Goal: Information Seeking & Learning: Learn about a topic

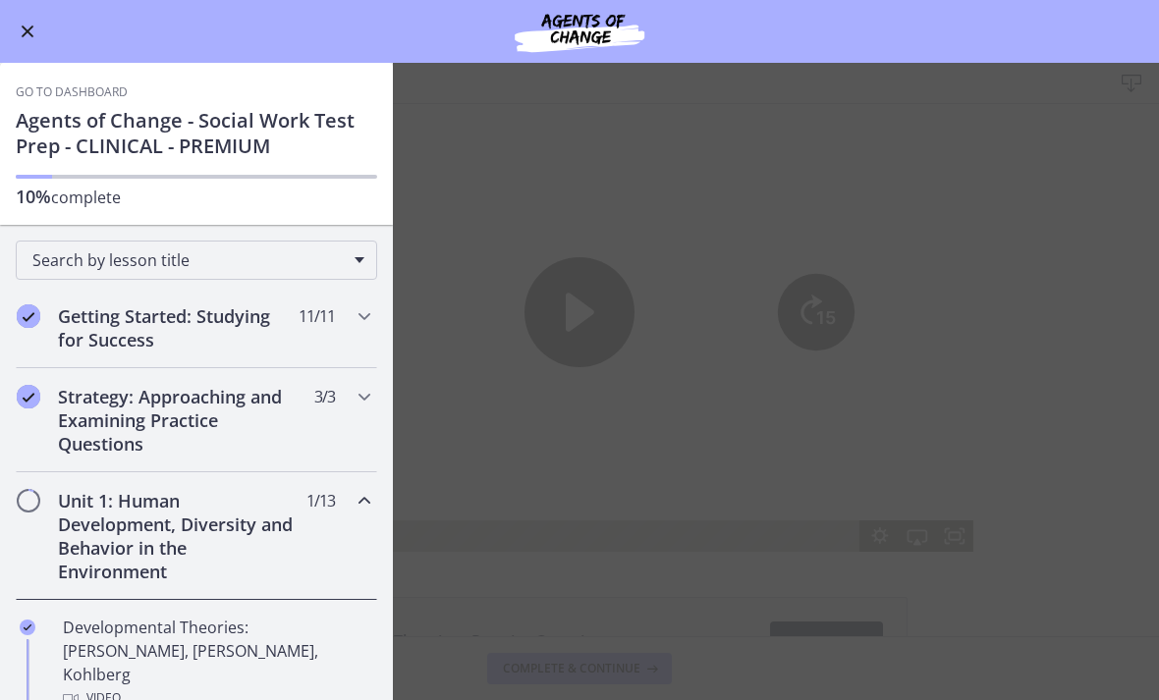
scroll to position [152, 0]
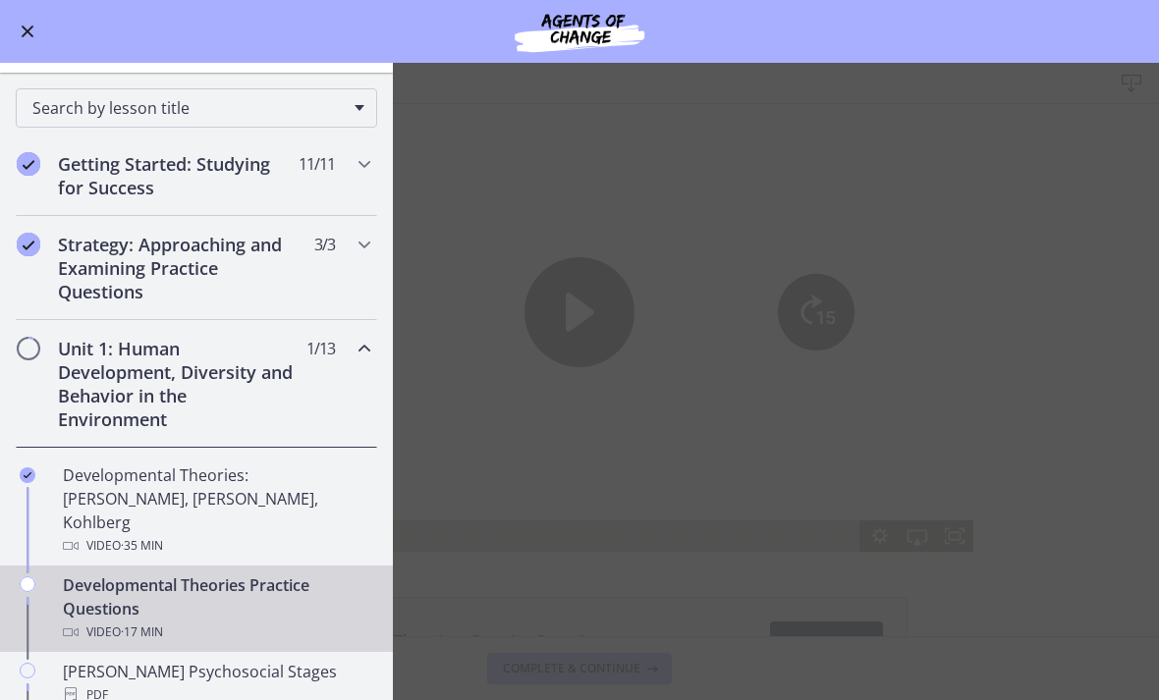
click at [314, 573] on div "Developmental Theories Practice Questions Video · 17 min" at bounding box center [216, 608] width 306 height 71
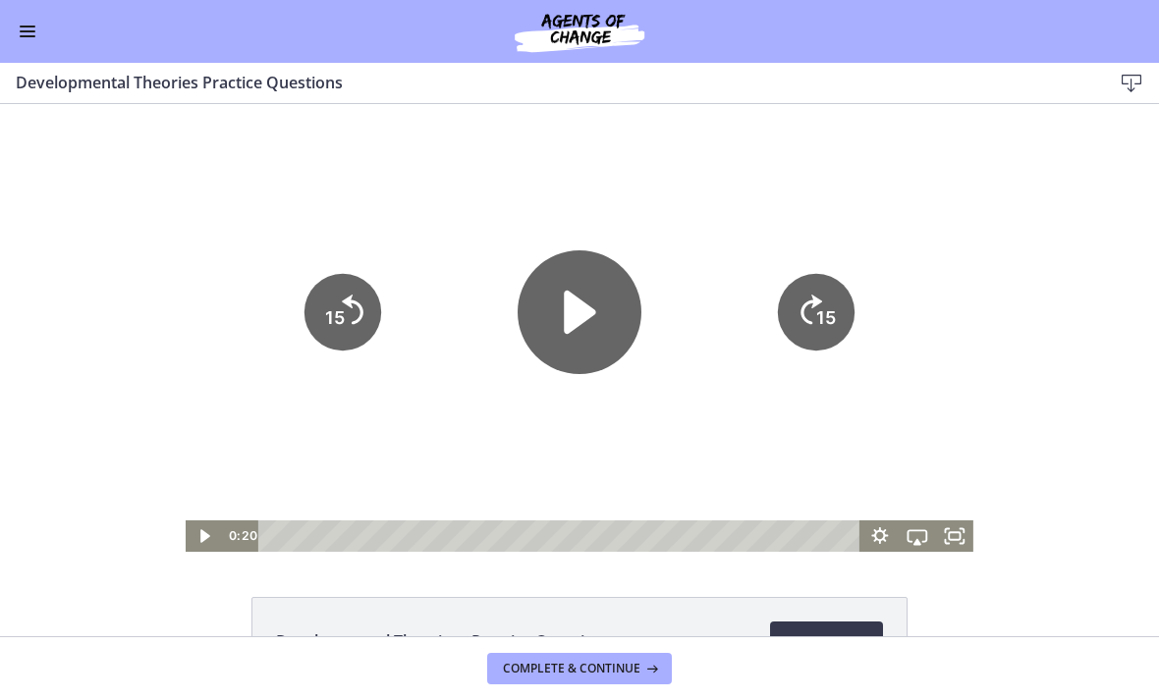
click at [564, 303] on icon "Play Video" at bounding box center [579, 312] width 124 height 124
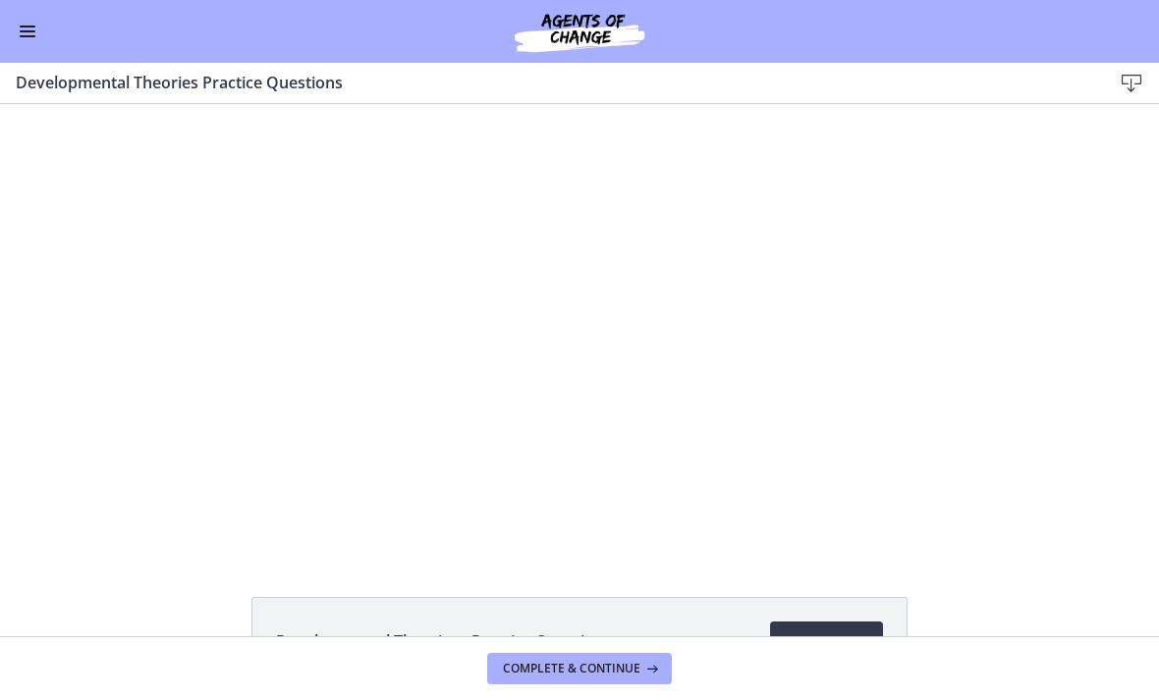
click at [552, 347] on div at bounding box center [580, 328] width 788 height 448
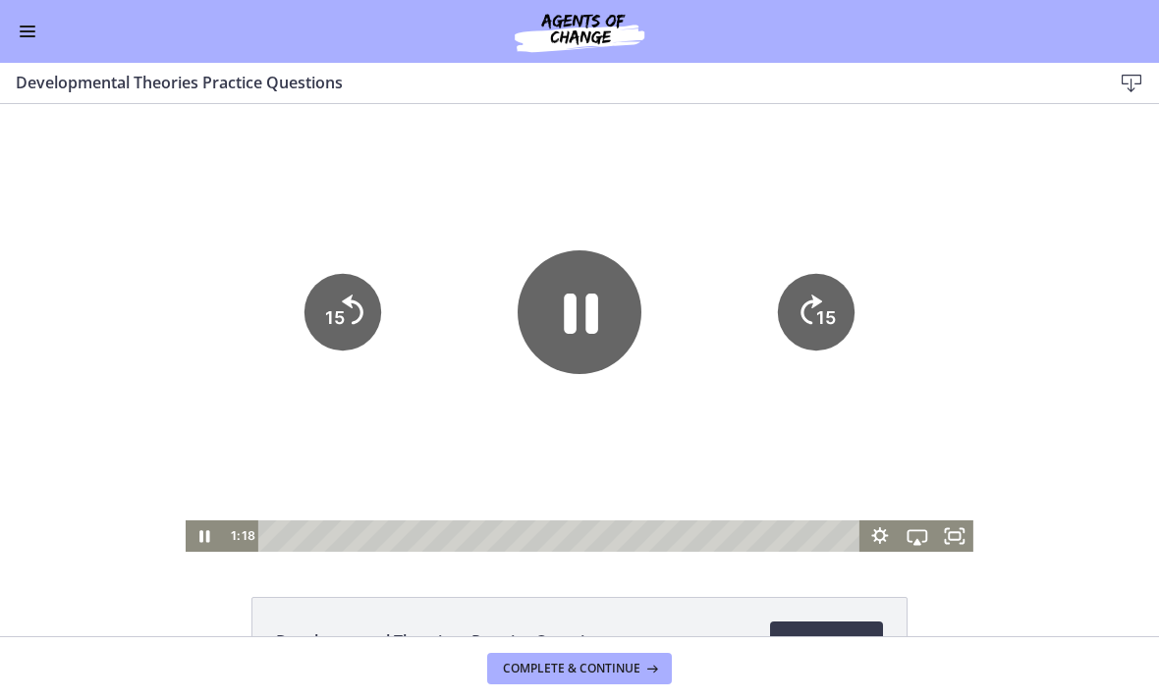
click at [572, 313] on icon "Pause" at bounding box center [581, 314] width 34 height 40
click at [566, 320] on icon "Play Video" at bounding box center [580, 312] width 28 height 38
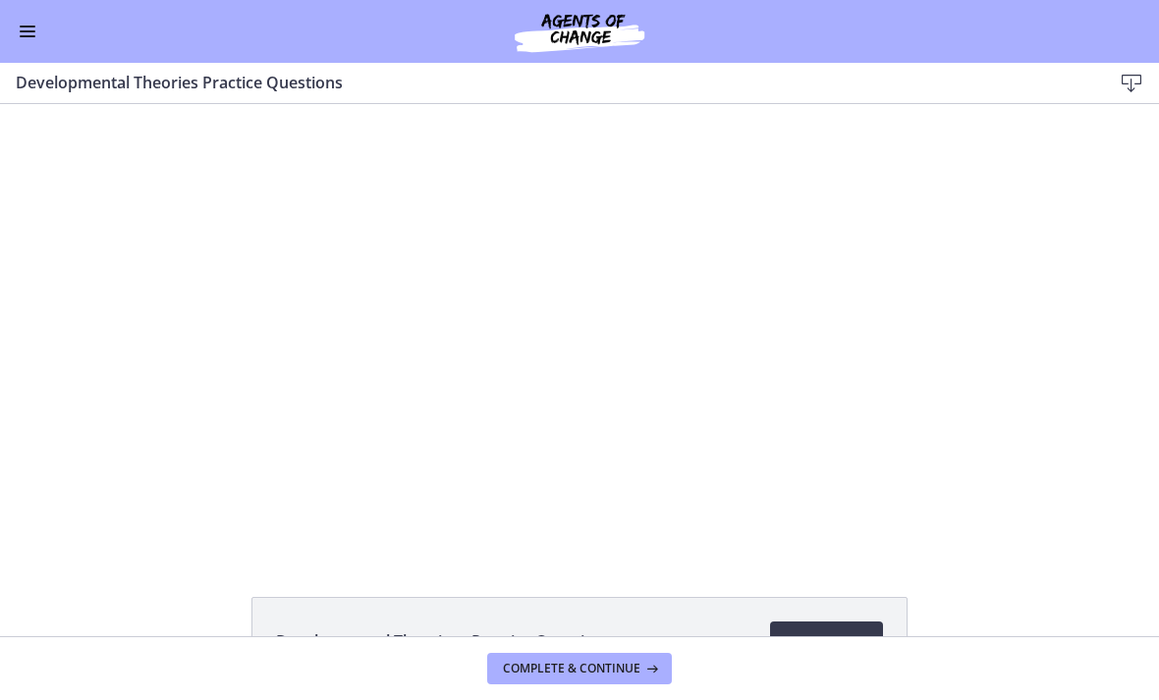
click at [407, 347] on div at bounding box center [580, 328] width 788 height 448
click at [518, 331] on div at bounding box center [580, 328] width 788 height 448
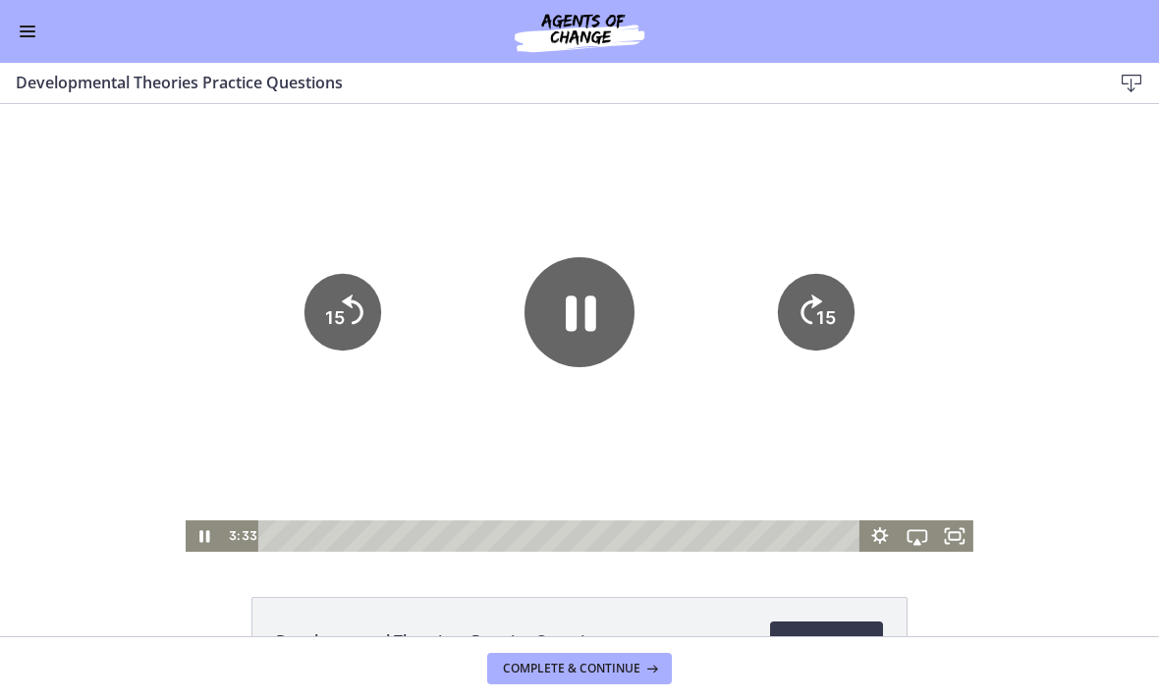
click at [571, 308] on icon "Pause" at bounding box center [581, 313] width 30 height 35
click at [576, 353] on icon "Play Video" at bounding box center [579, 312] width 110 height 110
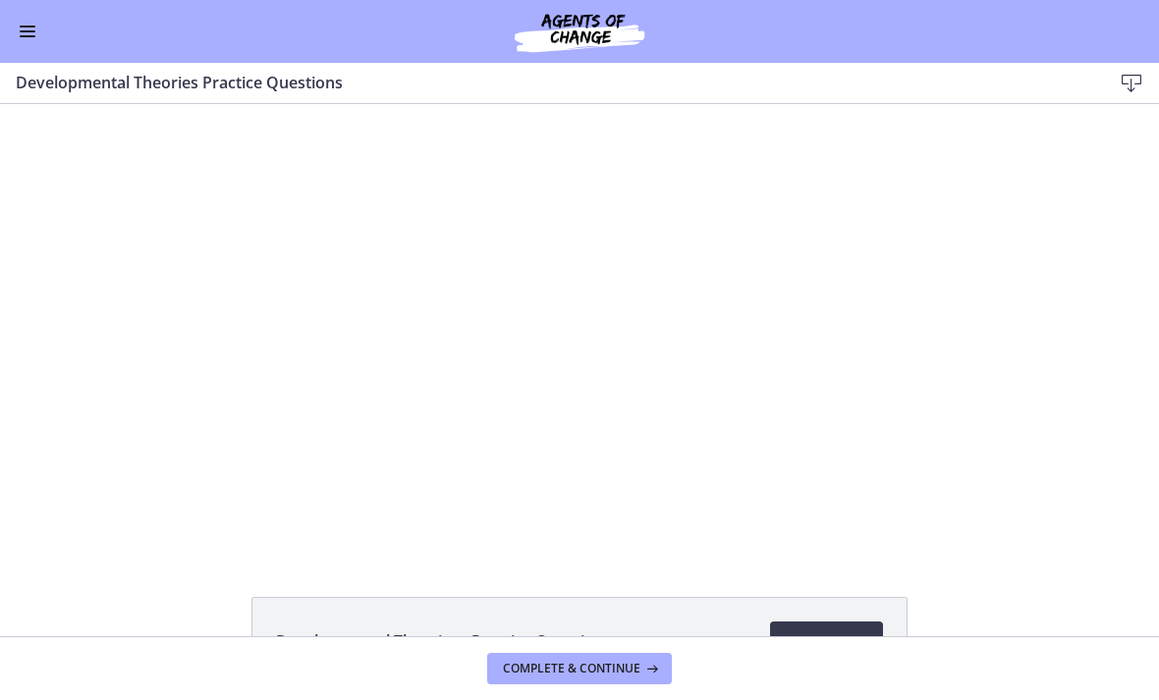
click at [543, 290] on div at bounding box center [580, 328] width 788 height 448
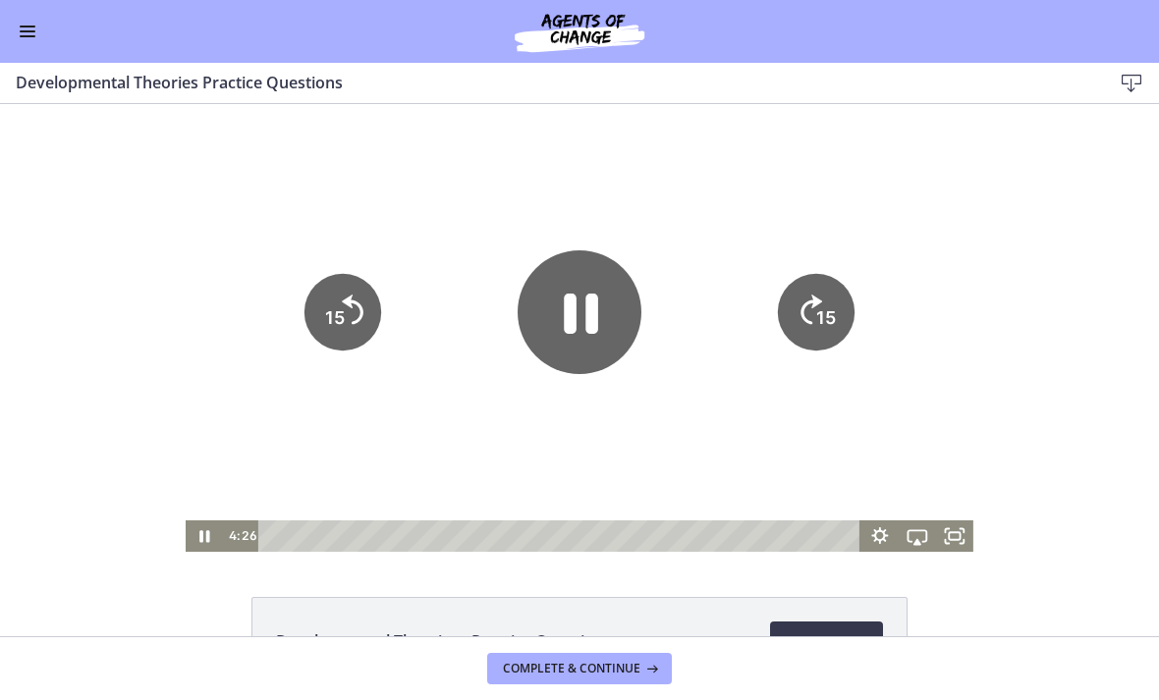
click at [580, 318] on icon "Pause" at bounding box center [579, 312] width 124 height 124
click at [588, 328] on icon "Play Video" at bounding box center [579, 312] width 110 height 110
click at [648, 408] on div at bounding box center [580, 328] width 788 height 448
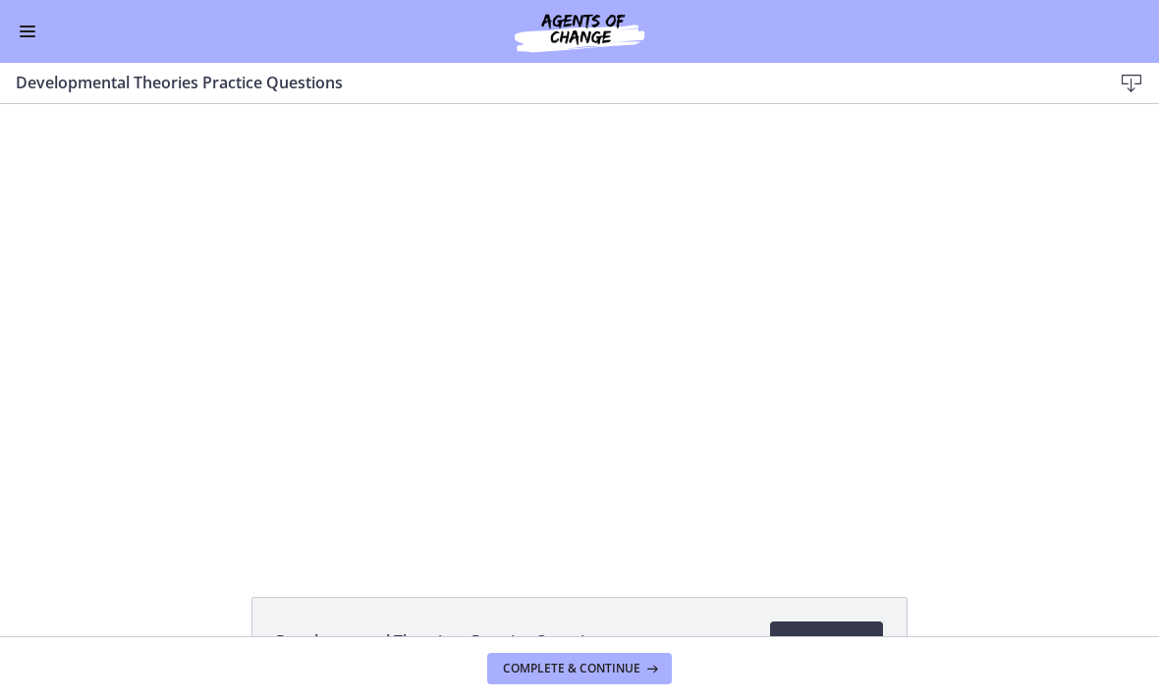
click at [609, 234] on div at bounding box center [580, 328] width 788 height 448
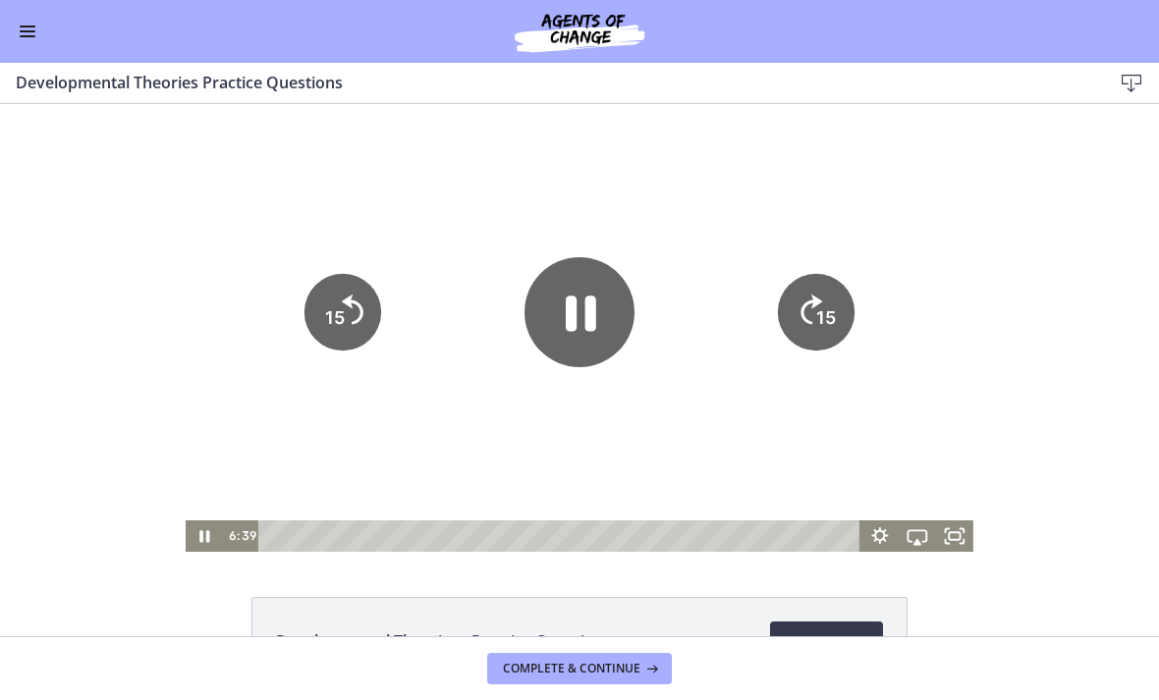
click at [579, 303] on icon "Pause" at bounding box center [579, 312] width 110 height 110
click at [574, 327] on icon "Play Video" at bounding box center [579, 312] width 31 height 43
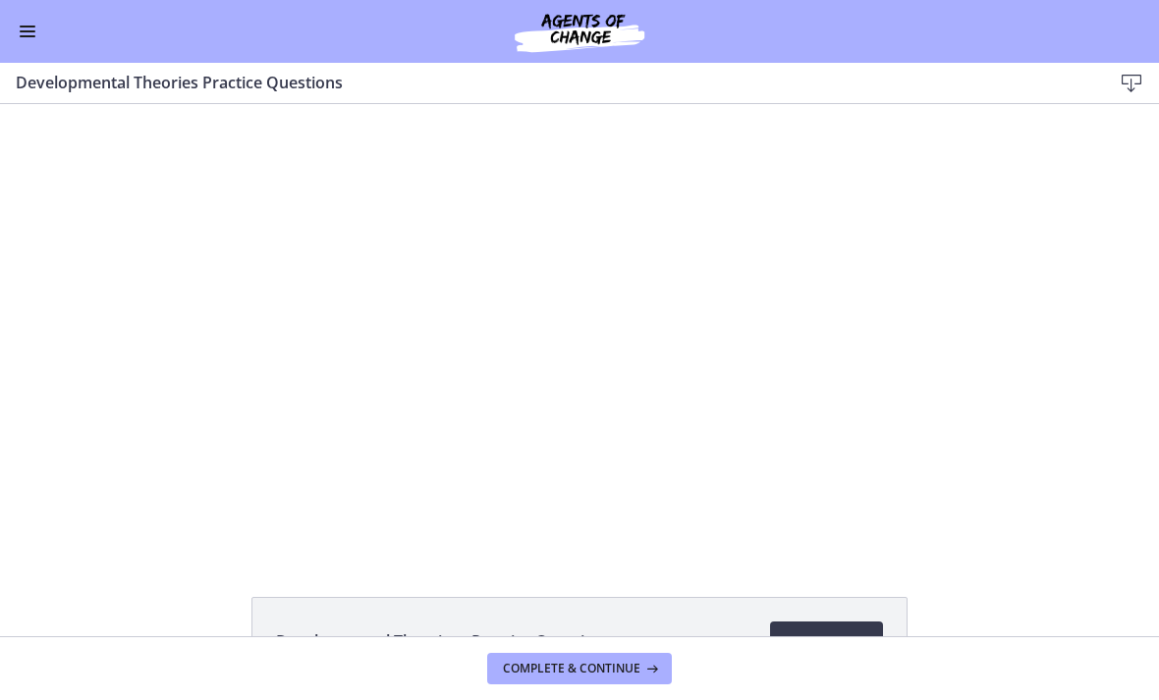
click at [512, 348] on div at bounding box center [580, 328] width 788 height 448
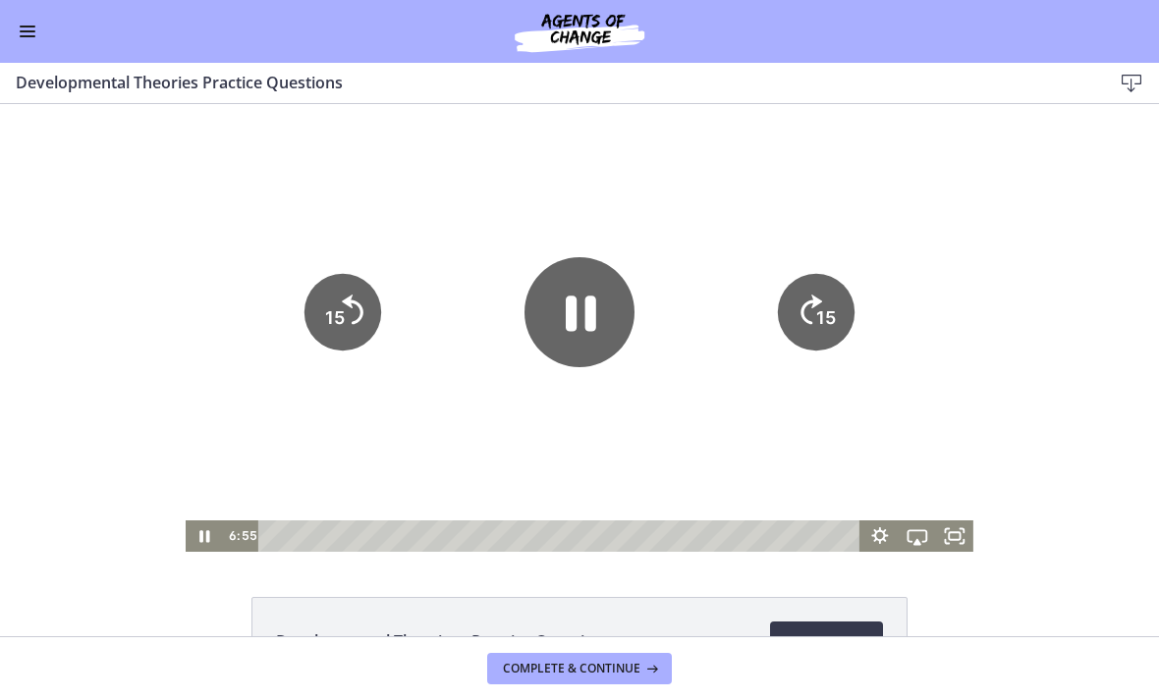
click at [579, 309] on icon "Pause" at bounding box center [579, 312] width 110 height 110
click at [567, 310] on icon "Play Video" at bounding box center [580, 312] width 28 height 38
click at [383, 440] on div at bounding box center [580, 328] width 788 height 448
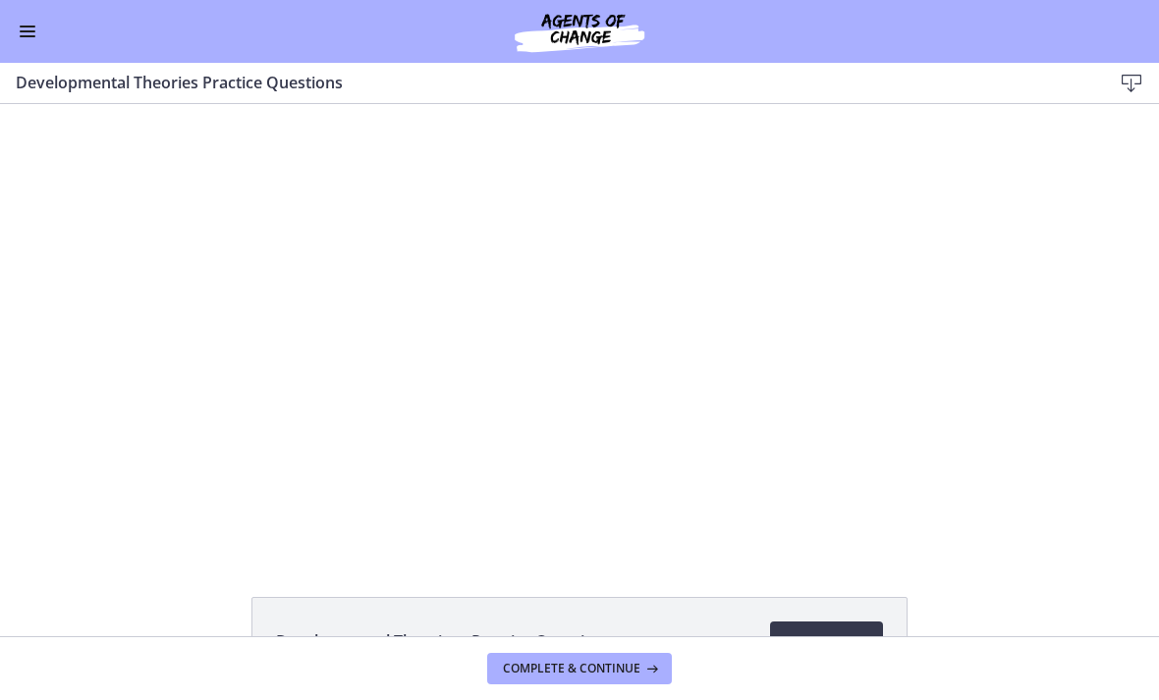
click at [538, 293] on div at bounding box center [580, 328] width 788 height 448
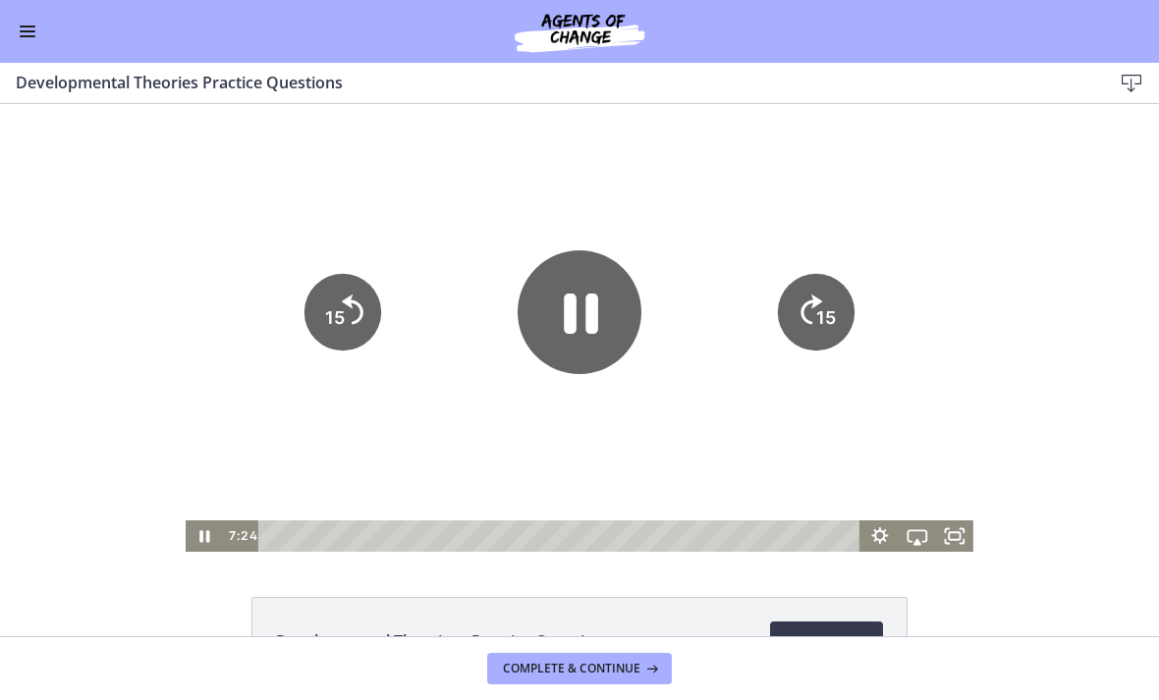
click at [567, 331] on icon "Pause" at bounding box center [581, 314] width 34 height 40
click at [460, 373] on div at bounding box center [580, 328] width 788 height 448
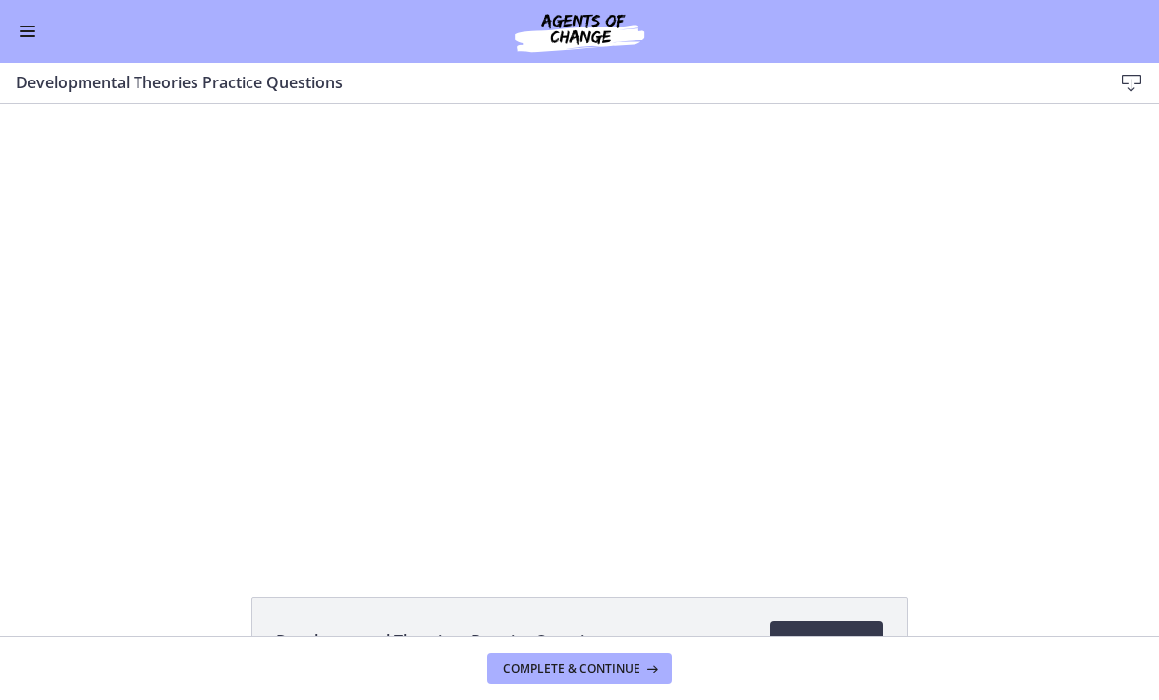
click at [532, 272] on div at bounding box center [580, 328] width 788 height 448
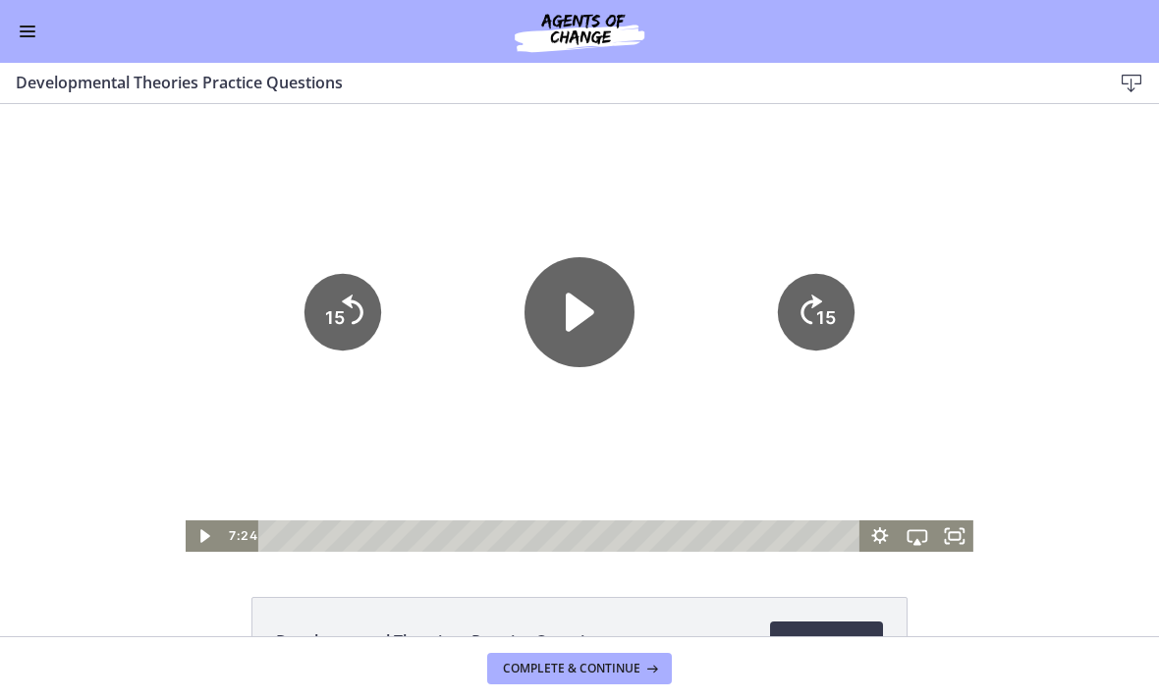
click at [568, 324] on icon "Play Video" at bounding box center [580, 312] width 28 height 38
click at [450, 465] on div at bounding box center [580, 328] width 788 height 448
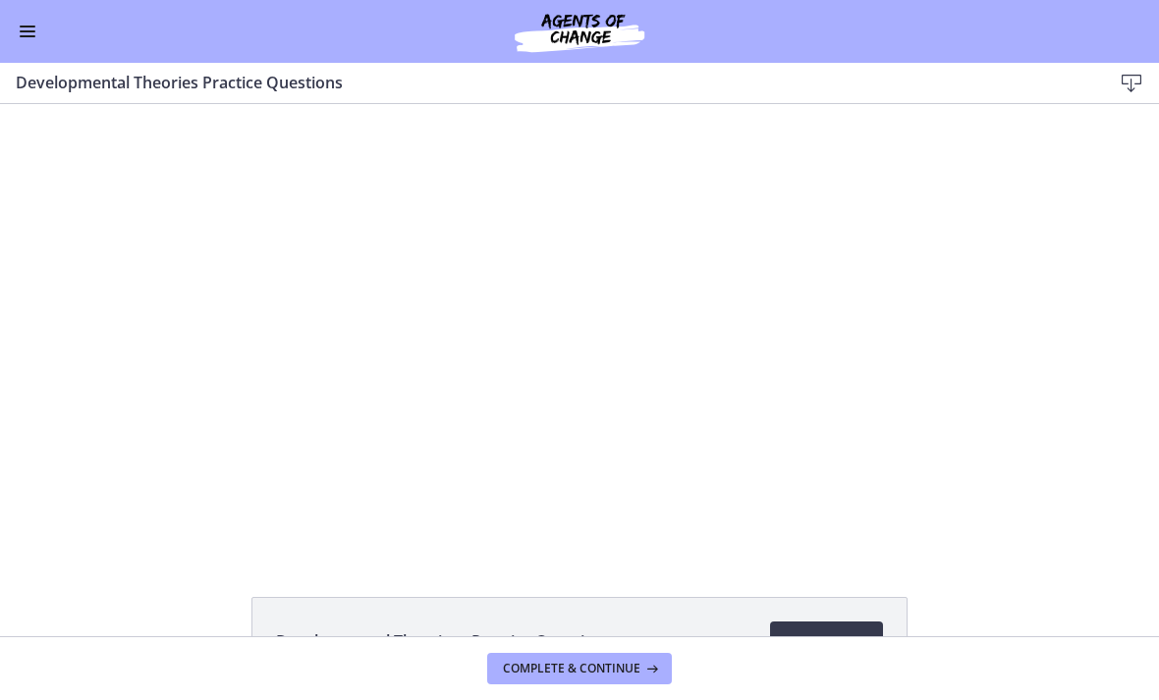
click at [563, 450] on div at bounding box center [580, 328] width 788 height 448
click at [558, 280] on div at bounding box center [580, 328] width 788 height 448
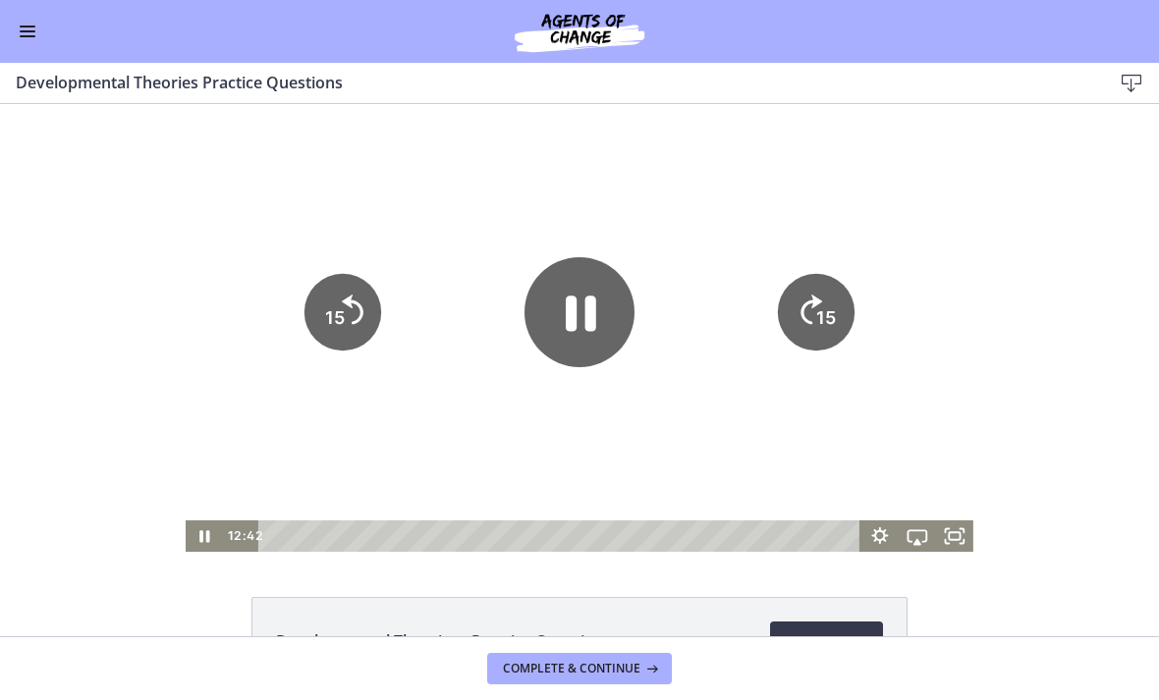
click at [567, 311] on icon "Pause" at bounding box center [581, 313] width 30 height 35
click at [642, 439] on div at bounding box center [580, 328] width 788 height 448
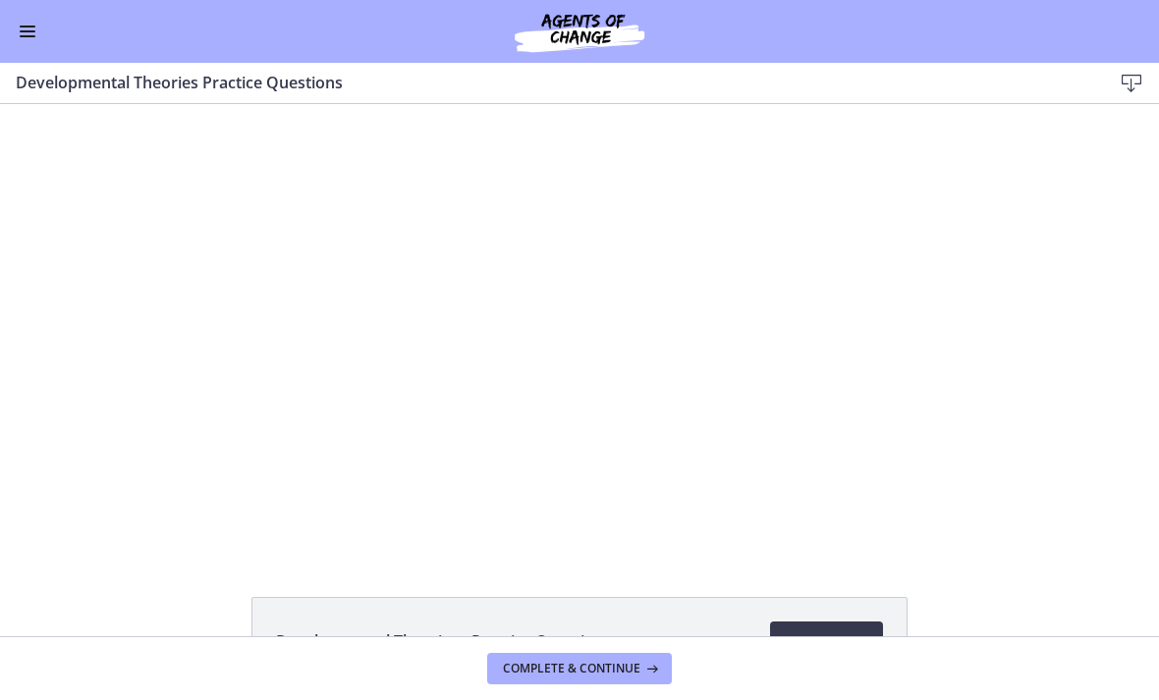
click at [519, 329] on div at bounding box center [580, 328] width 788 height 448
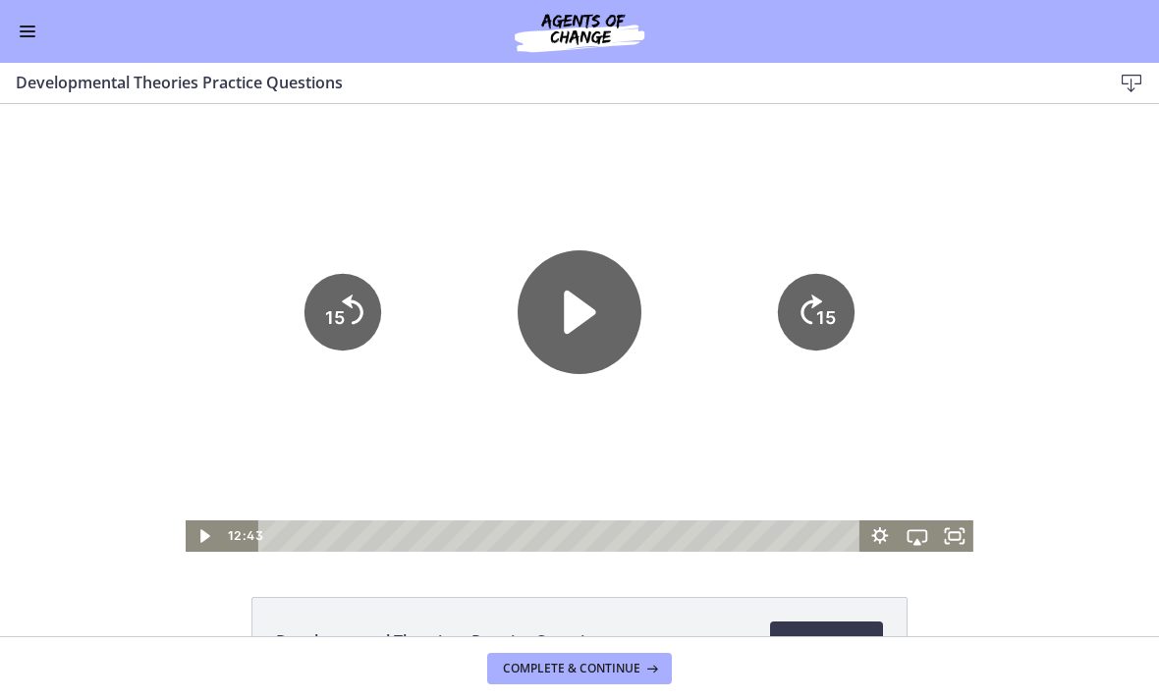
click at [590, 341] on icon "Play Video" at bounding box center [579, 312] width 124 height 124
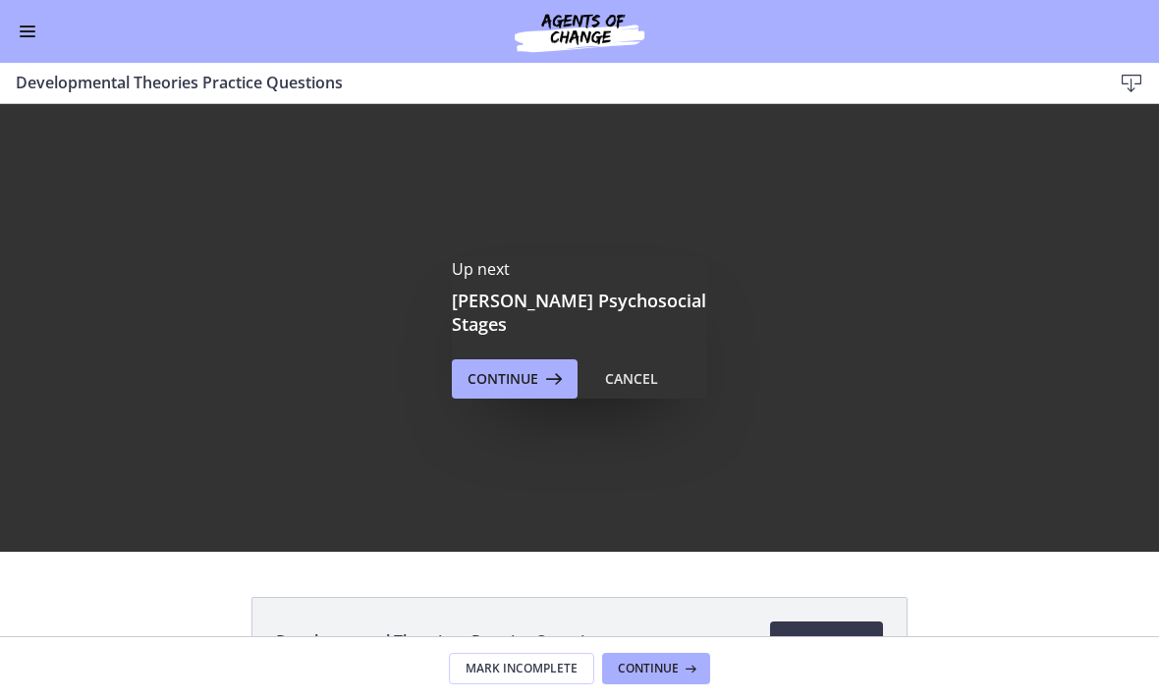
click at [650, 367] on div "Cancel" at bounding box center [631, 379] width 53 height 24
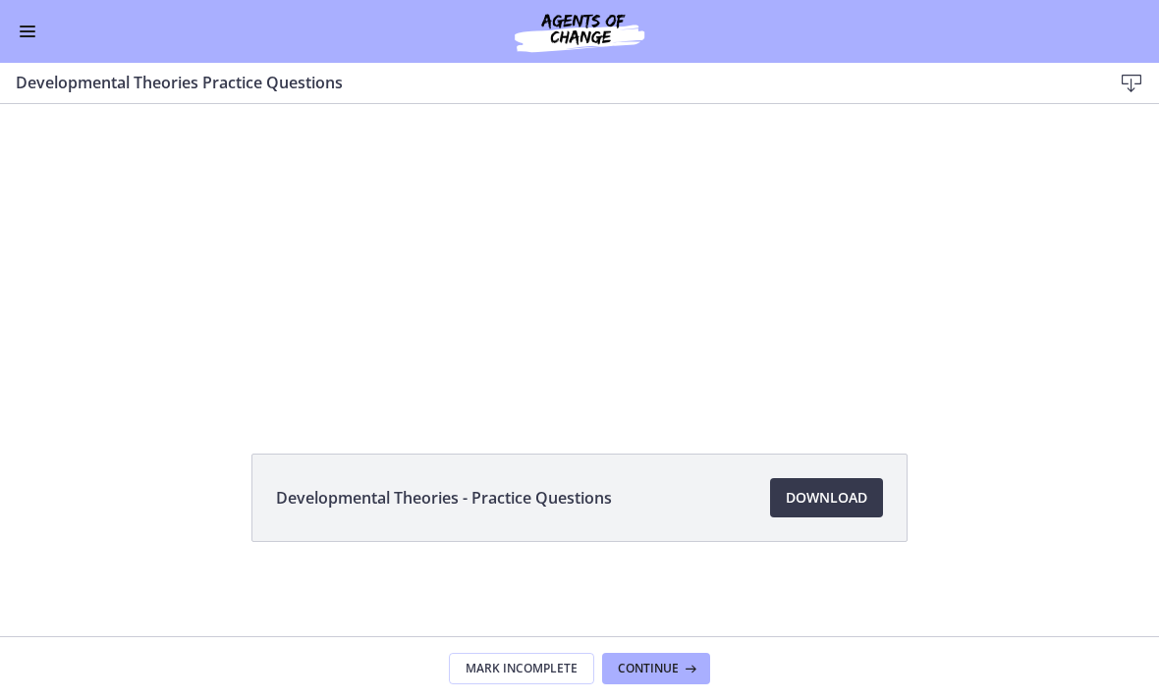
scroll to position [143, 0]
click at [665, 668] on span "Continue" at bounding box center [648, 669] width 61 height 16
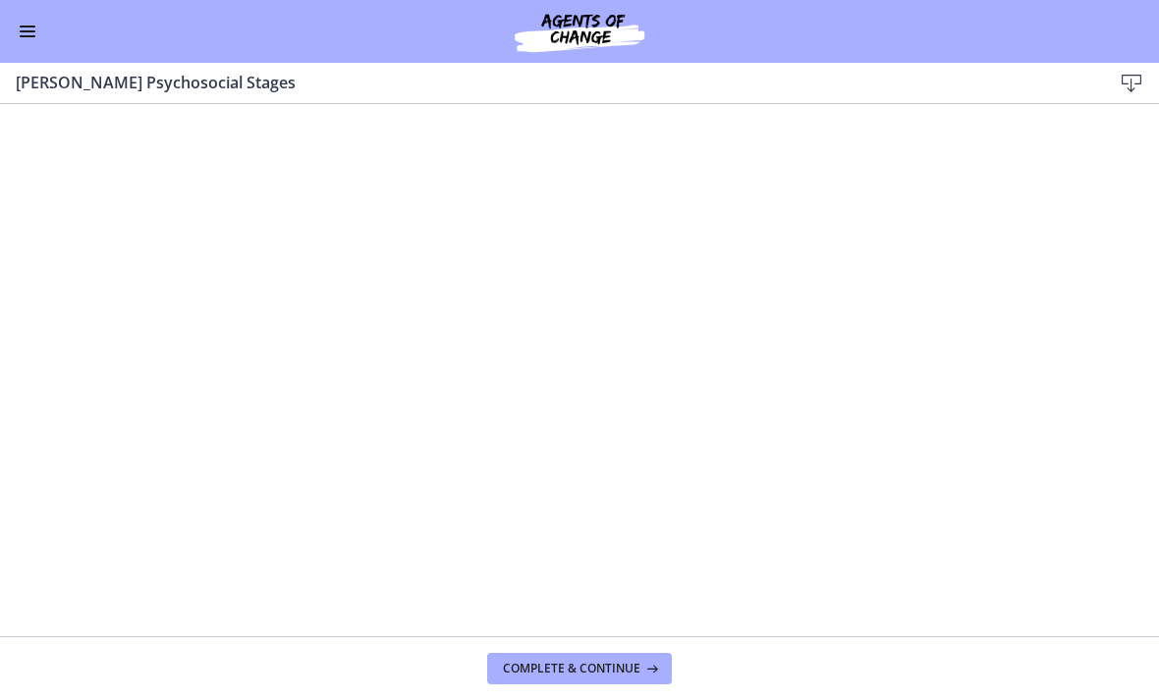
click at [575, 666] on span "Complete & continue" at bounding box center [571, 669] width 137 height 16
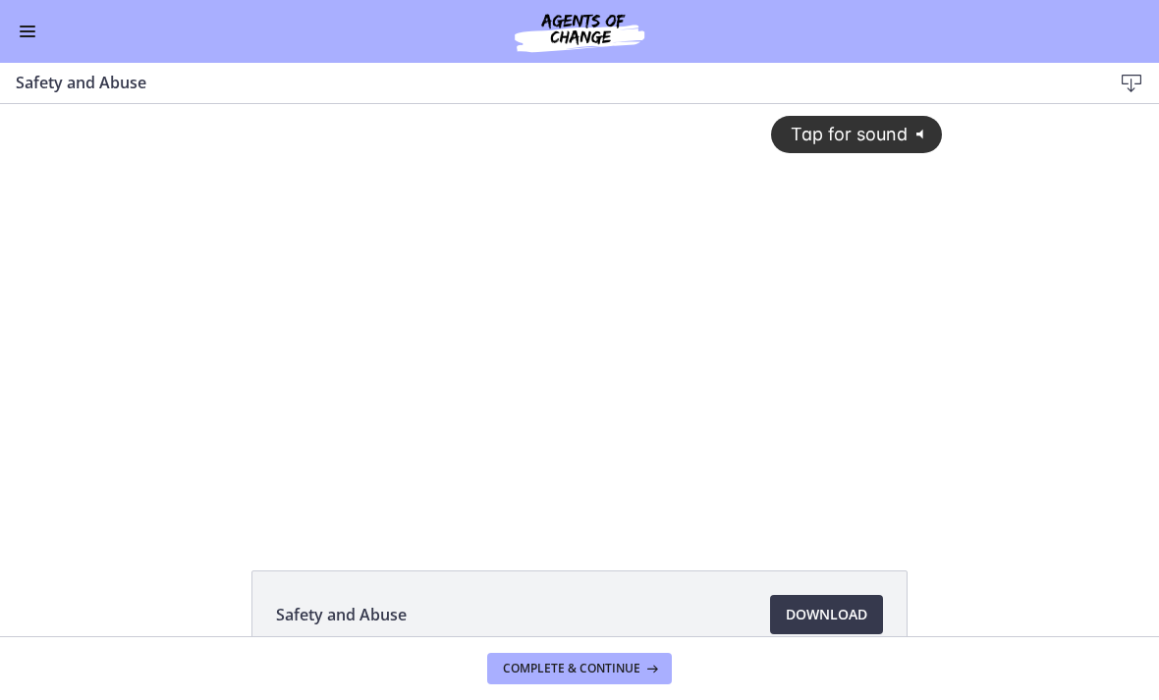
click at [578, 330] on div "Tap for sound @keyframes VOLUME_SMALL_WAVE_FLASH { 0% { opacity: 0; } 33% { opa…" at bounding box center [579, 299] width 749 height 390
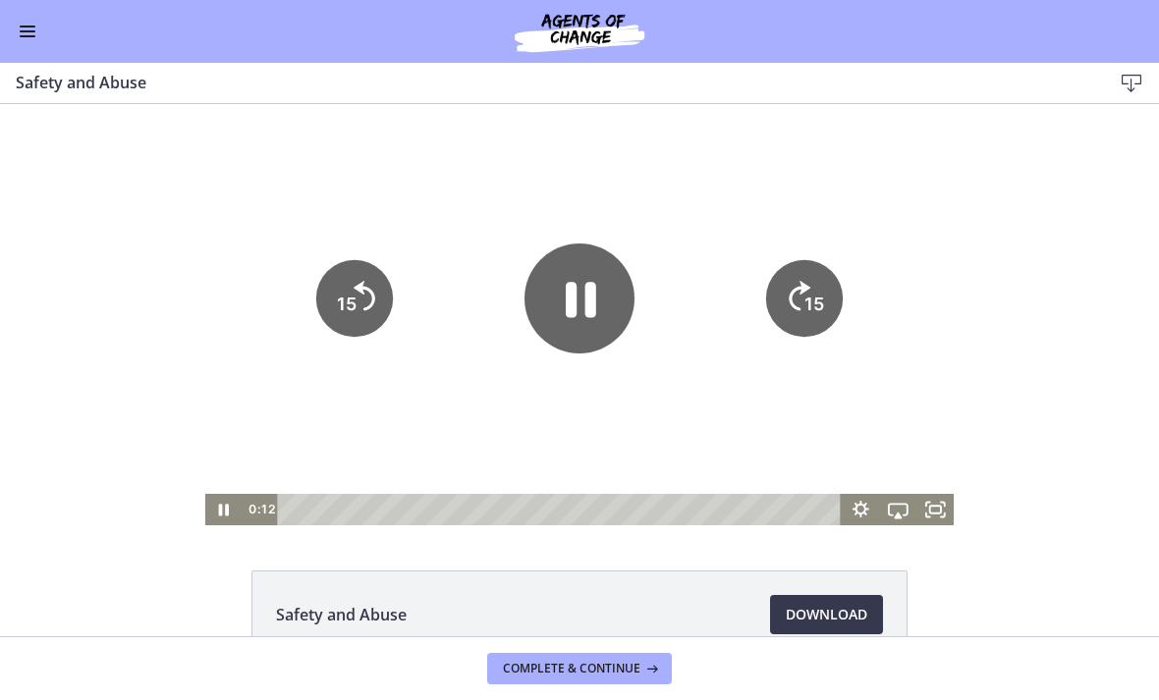
click at [30, 38] on button "Enable menu" at bounding box center [28, 32] width 24 height 24
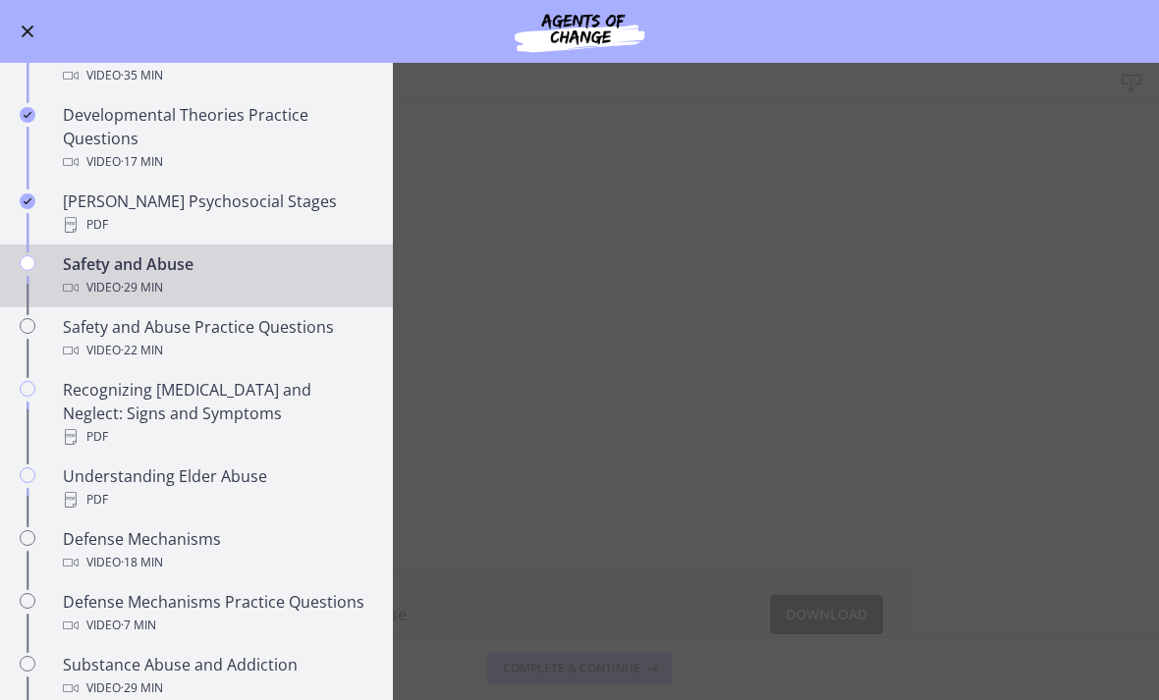
scroll to position [629, 0]
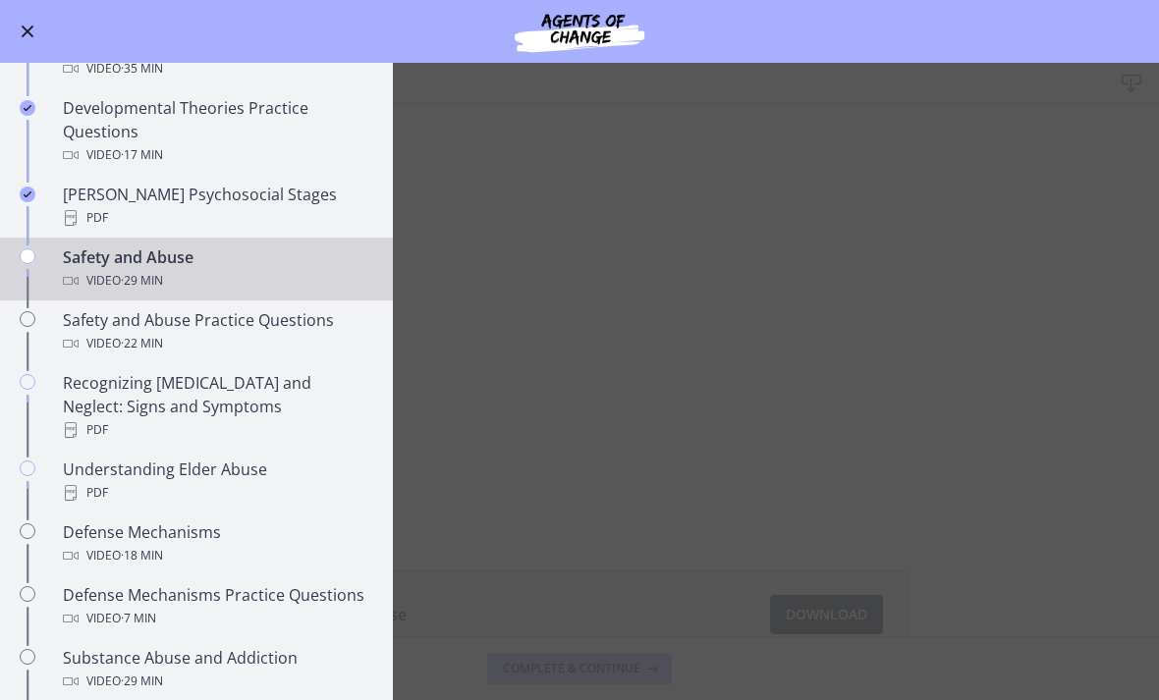
click at [738, 392] on main "Safety and Abuse Download Enable fullscreen Safety and Abuse Download Opens in …" at bounding box center [579, 381] width 1159 height 637
click at [530, 256] on main "Safety and Abuse Download Enable fullscreen Safety and Abuse Download Opens in …" at bounding box center [579, 381] width 1159 height 637
click at [29, 32] on span "Enable menu" at bounding box center [28, 32] width 13 height 13
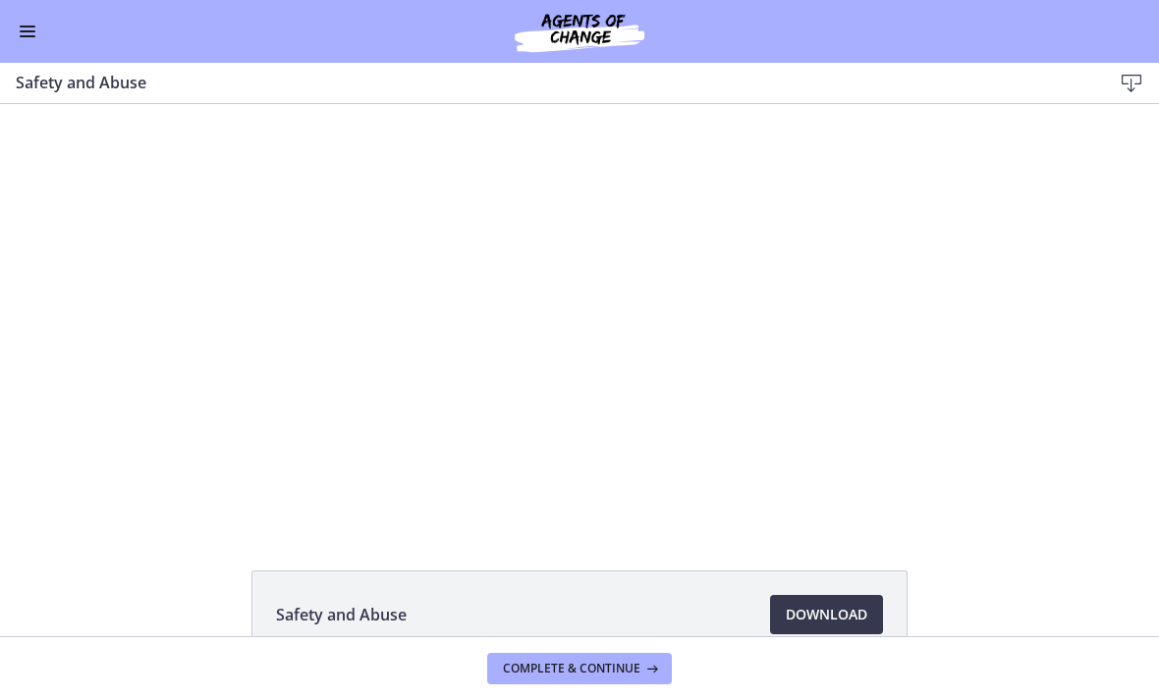
click at [544, 358] on div at bounding box center [579, 314] width 749 height 421
click at [27, 37] on button "Enable menu" at bounding box center [28, 32] width 24 height 24
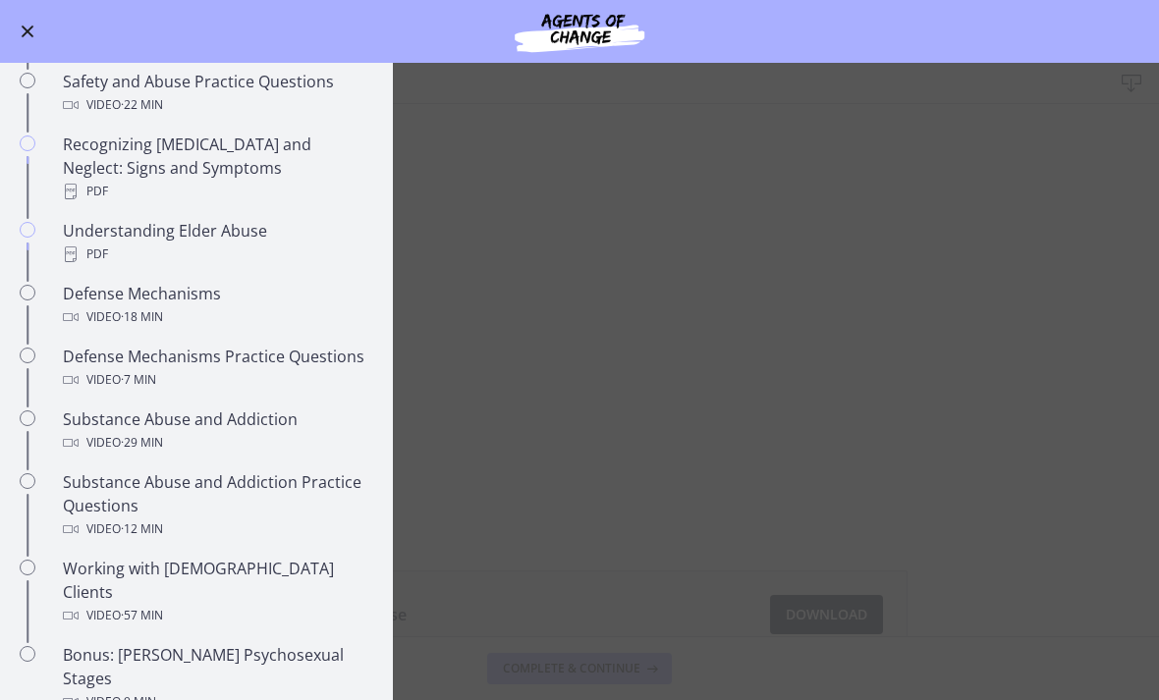
scroll to position [830, 0]
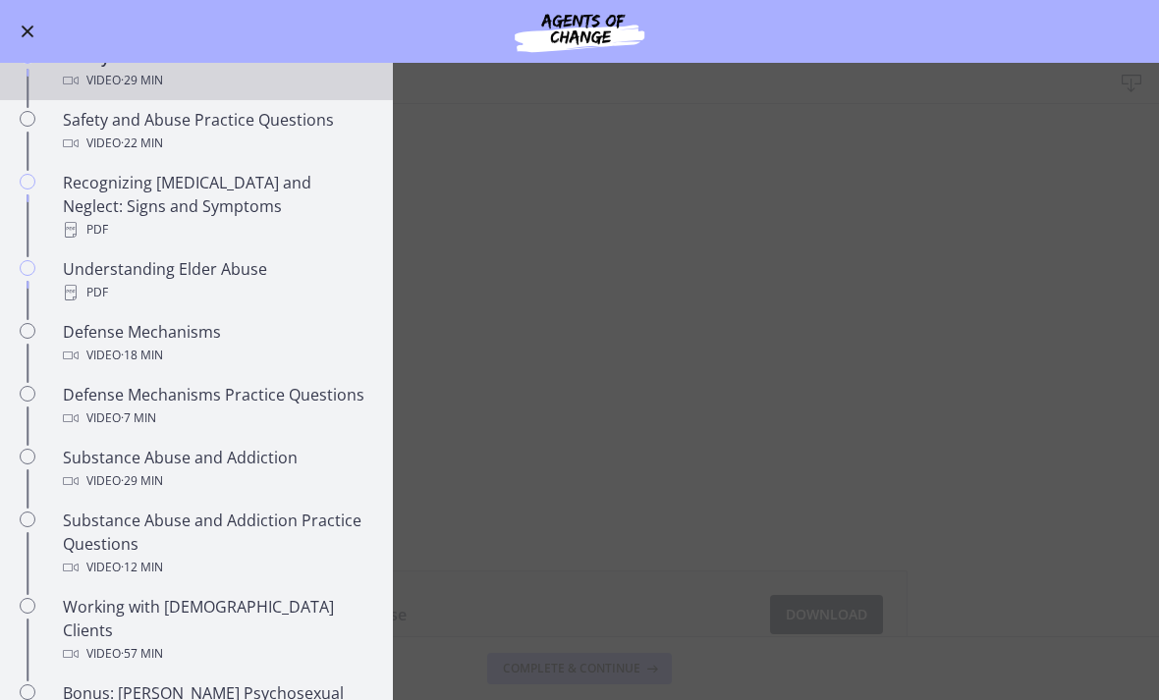
click at [648, 360] on main "Safety and Abuse Download Enable fullscreen Safety and Abuse Download Opens in …" at bounding box center [579, 381] width 1159 height 637
click at [553, 407] on main "Safety and Abuse Download Enable fullscreen Safety and Abuse Download Opens in …" at bounding box center [579, 381] width 1159 height 637
click at [996, 433] on main "Safety and Abuse Download Enable fullscreen Safety and Abuse Download Opens in …" at bounding box center [579, 381] width 1159 height 637
click at [989, 429] on main "Safety and Abuse Download Enable fullscreen Safety and Abuse Download Opens in …" at bounding box center [579, 381] width 1159 height 637
click at [27, 25] on button "Enable menu" at bounding box center [28, 32] width 24 height 24
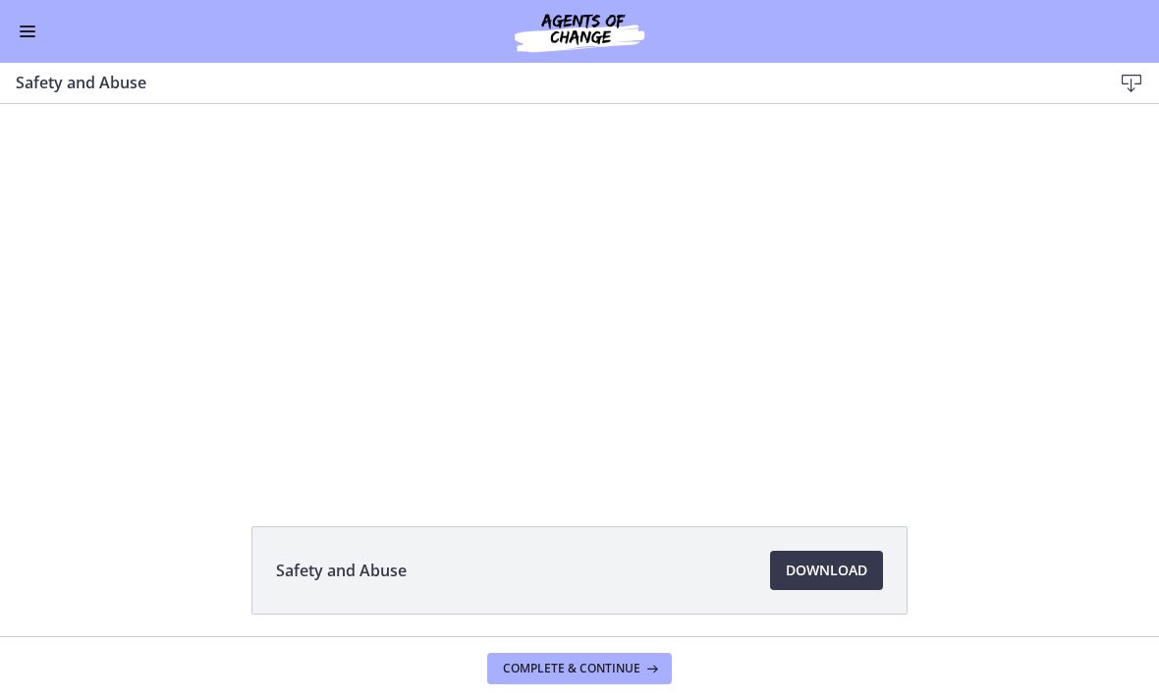
scroll to position [105, 0]
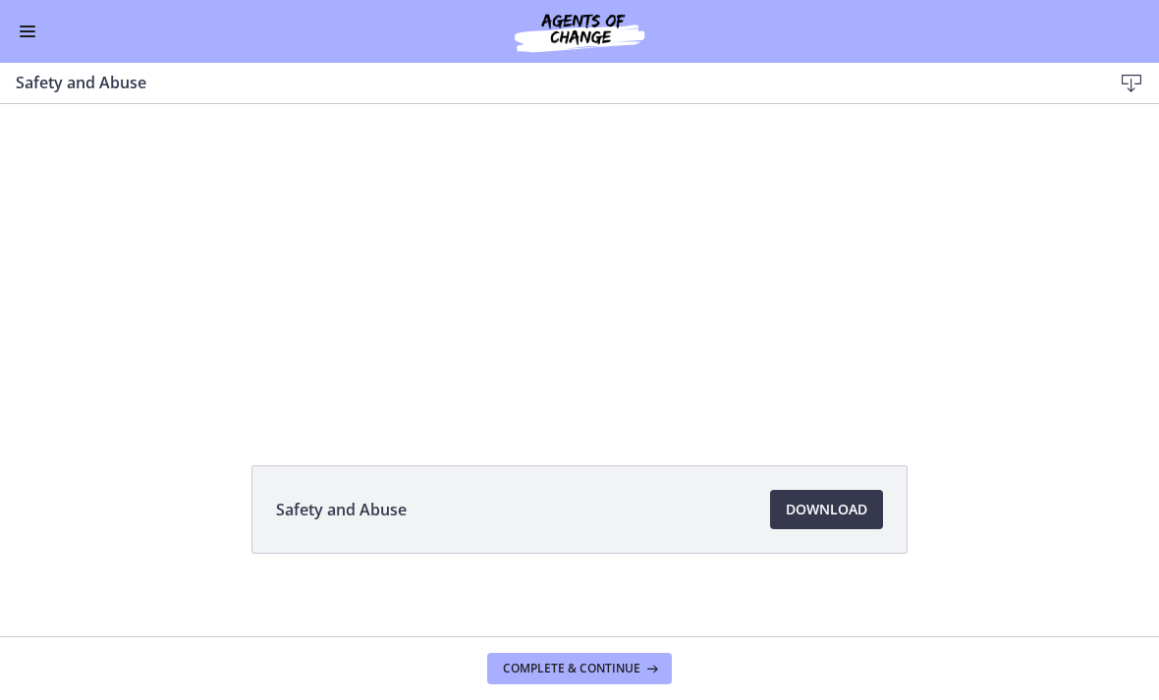
click at [777, 339] on div at bounding box center [579, 209] width 749 height 421
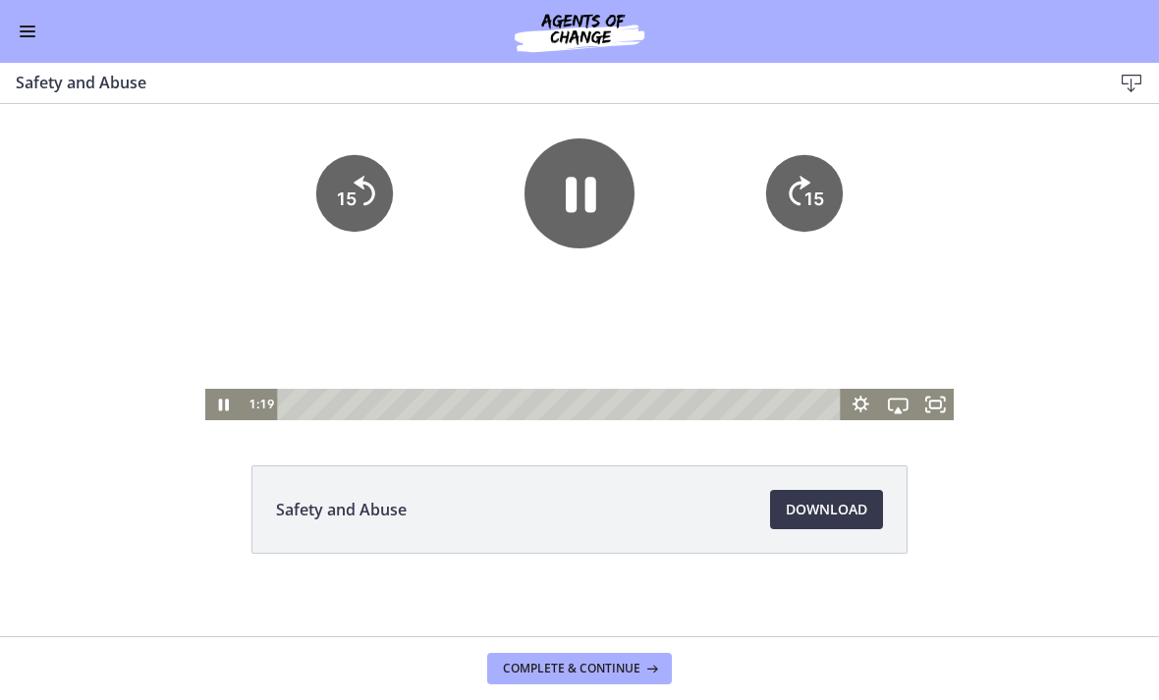
click at [817, 520] on span "Download Opens in a new window" at bounding box center [827, 510] width 82 height 24
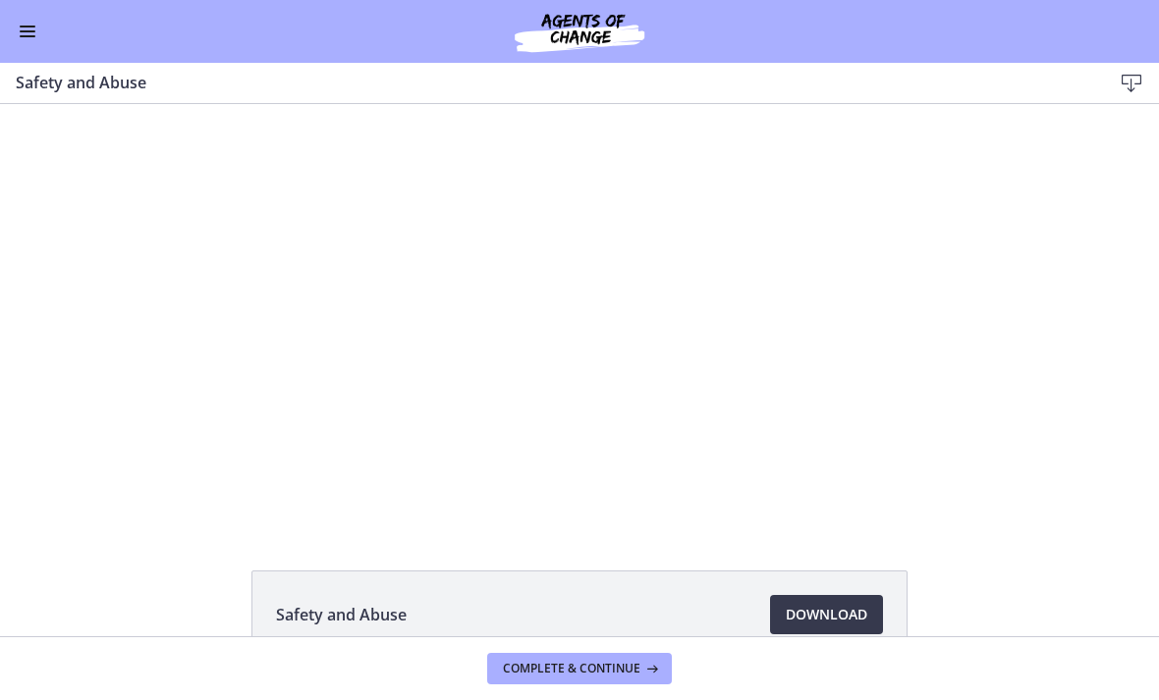
scroll to position [0, 0]
click at [443, 291] on div at bounding box center [579, 314] width 749 height 421
click at [498, 332] on div at bounding box center [579, 314] width 749 height 421
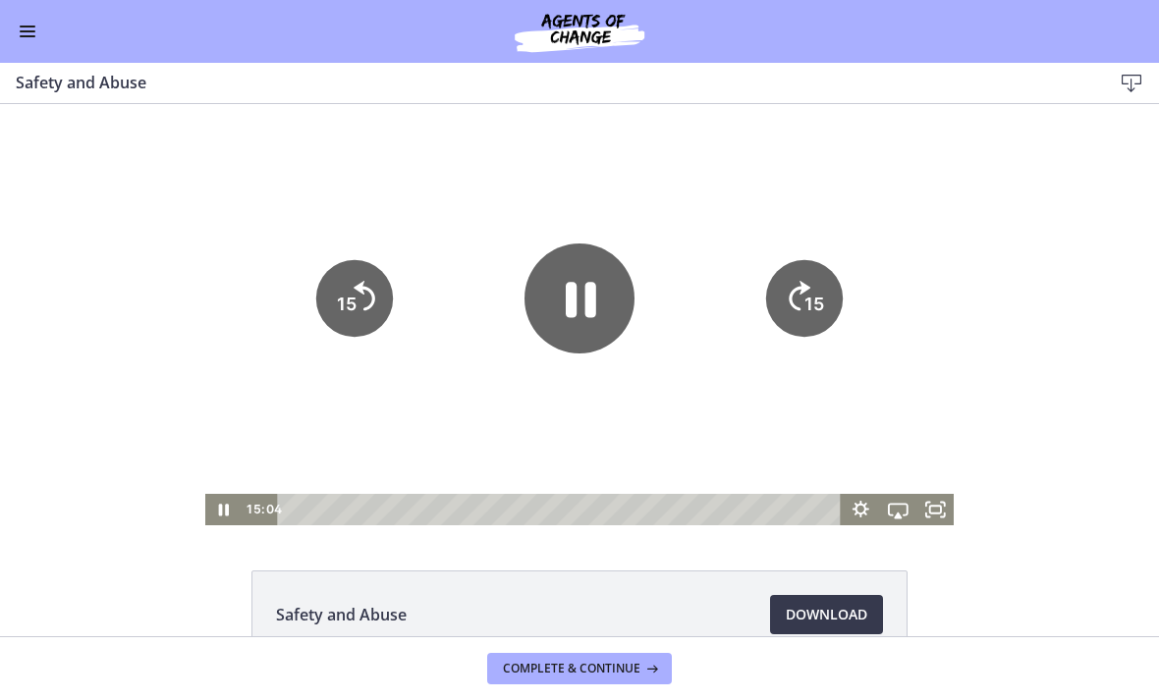
click at [577, 328] on icon "Pause" at bounding box center [579, 299] width 110 height 110
click at [560, 287] on icon "Play Video" at bounding box center [579, 299] width 124 height 124
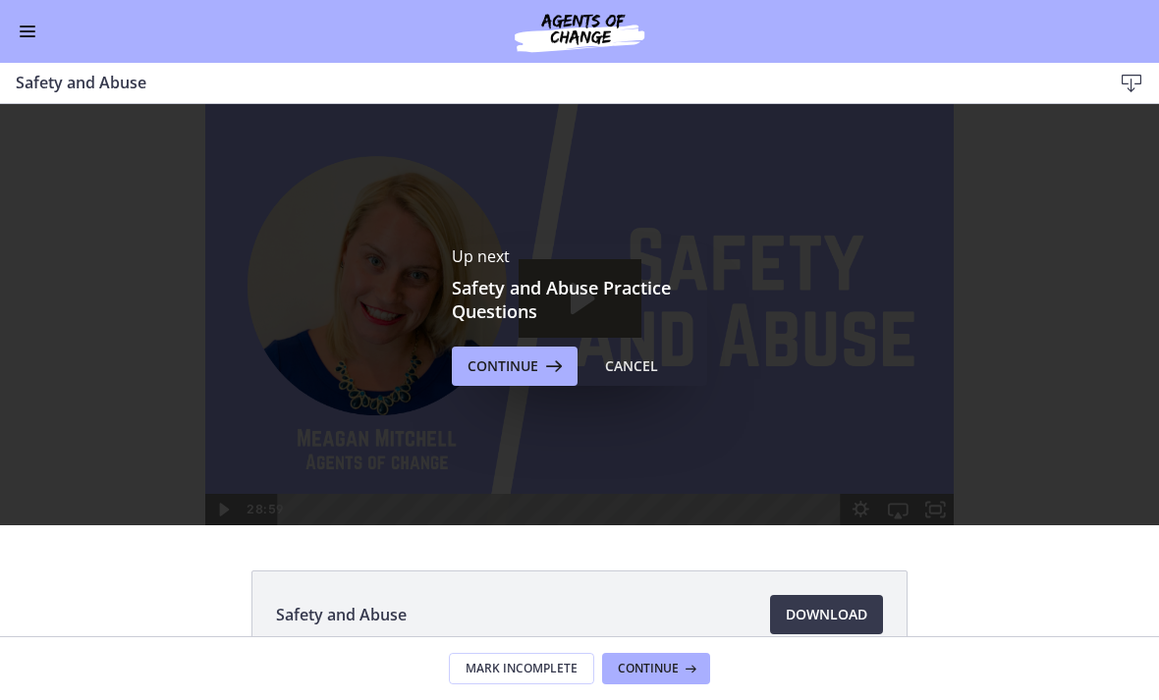
click at [545, 372] on icon at bounding box center [551, 366] width 27 height 24
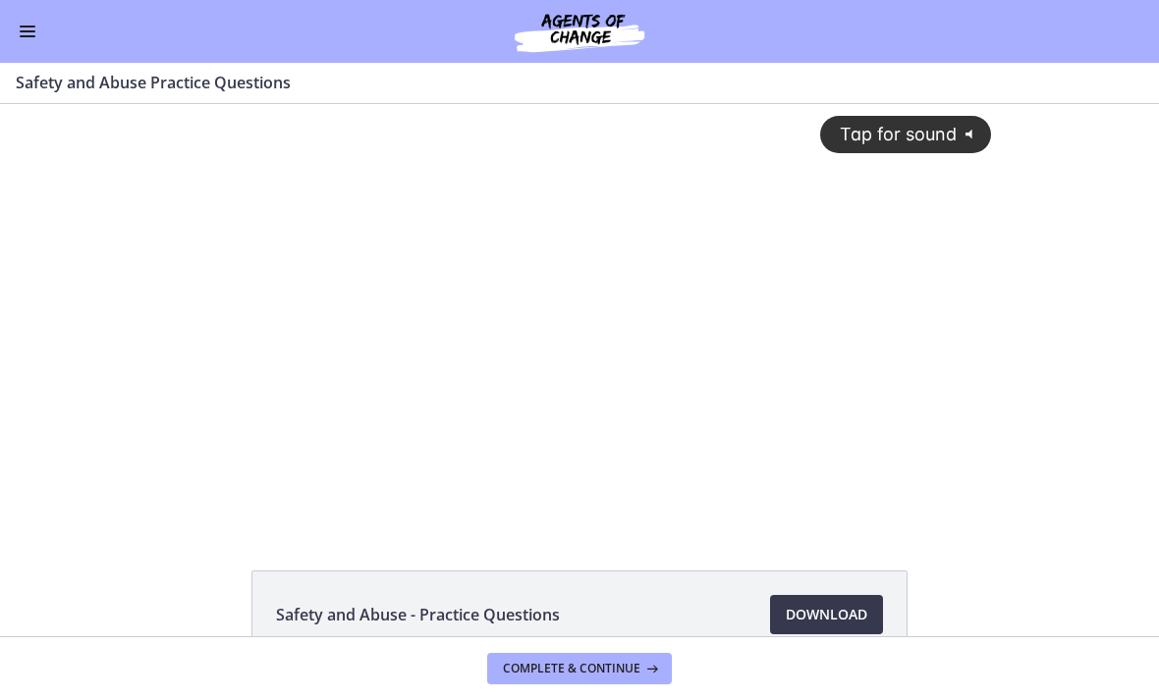
click at [614, 374] on div "Tap for sound @keyframes VOLUME_SMALL_WAVE_FLASH { 0% { opacity: 0; } 33% { opa…" at bounding box center [578, 299] width 847 height 390
click at [520, 312] on div at bounding box center [578, 314] width 847 height 421
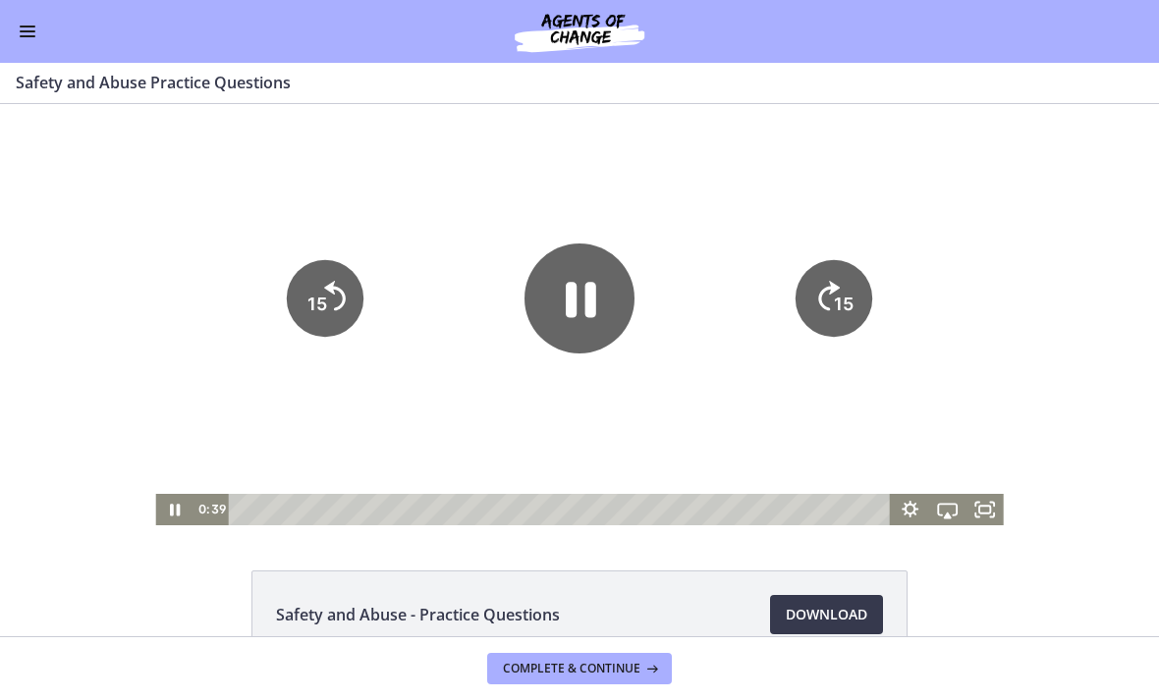
click at [571, 325] on icon "Pause" at bounding box center [579, 299] width 110 height 110
click at [469, 393] on div at bounding box center [578, 314] width 847 height 421
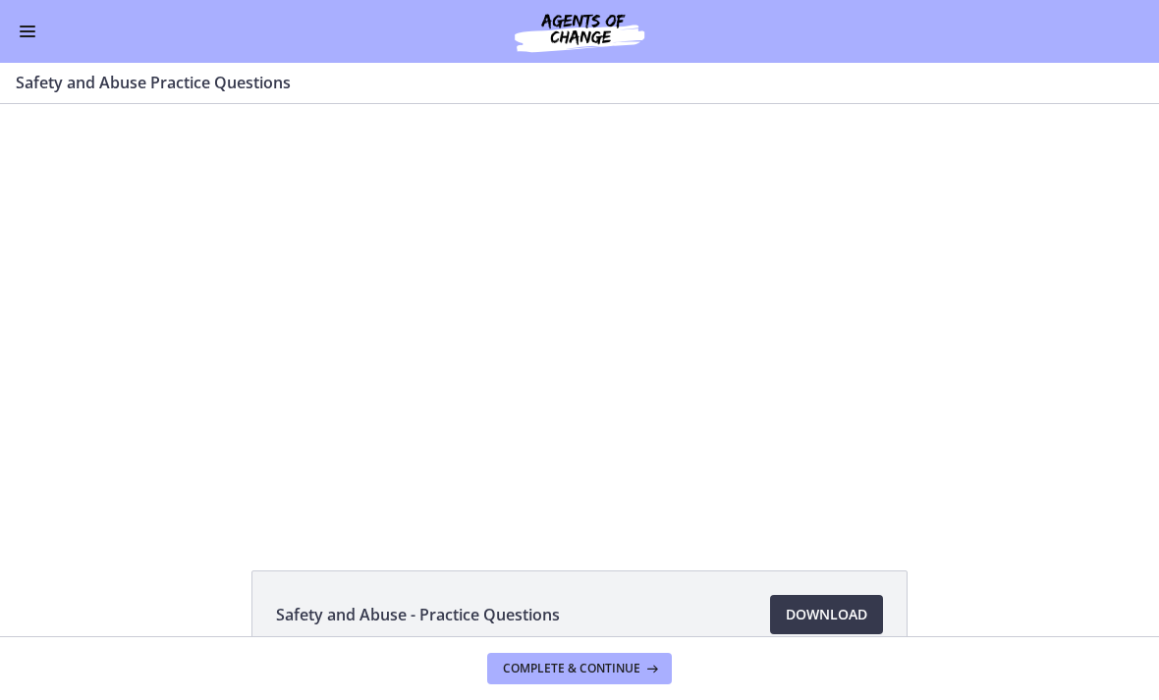
click at [501, 348] on div at bounding box center [578, 314] width 847 height 421
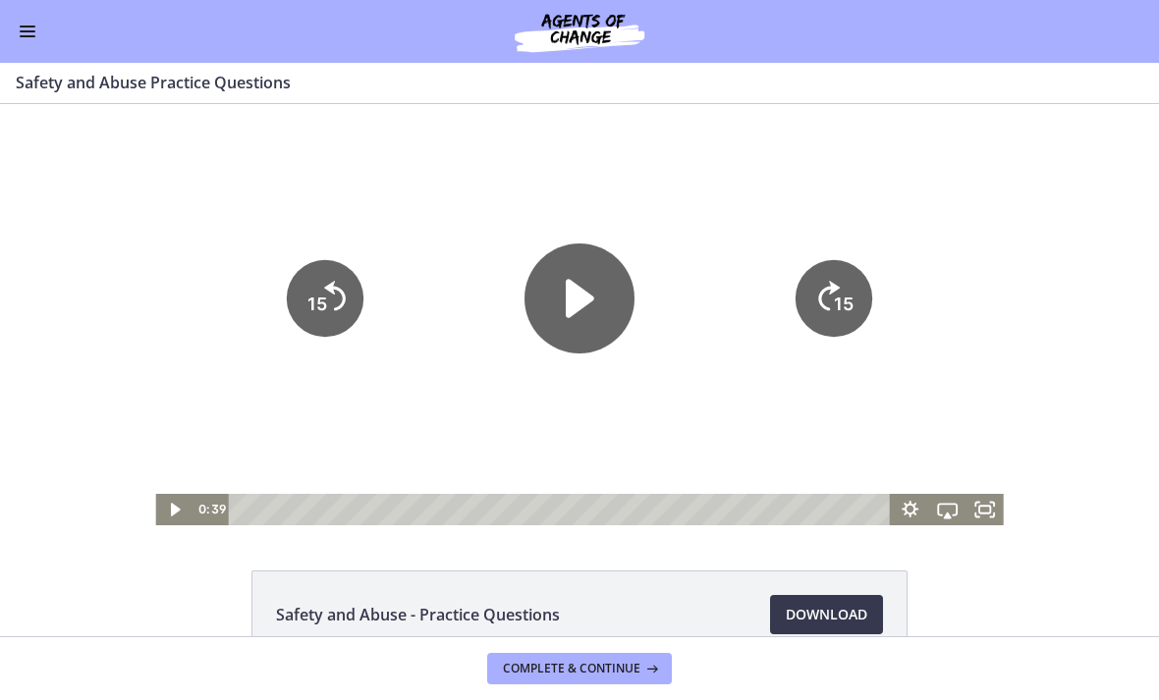
click at [546, 318] on icon "Play Video" at bounding box center [579, 299] width 110 height 110
click at [634, 457] on div at bounding box center [578, 314] width 847 height 421
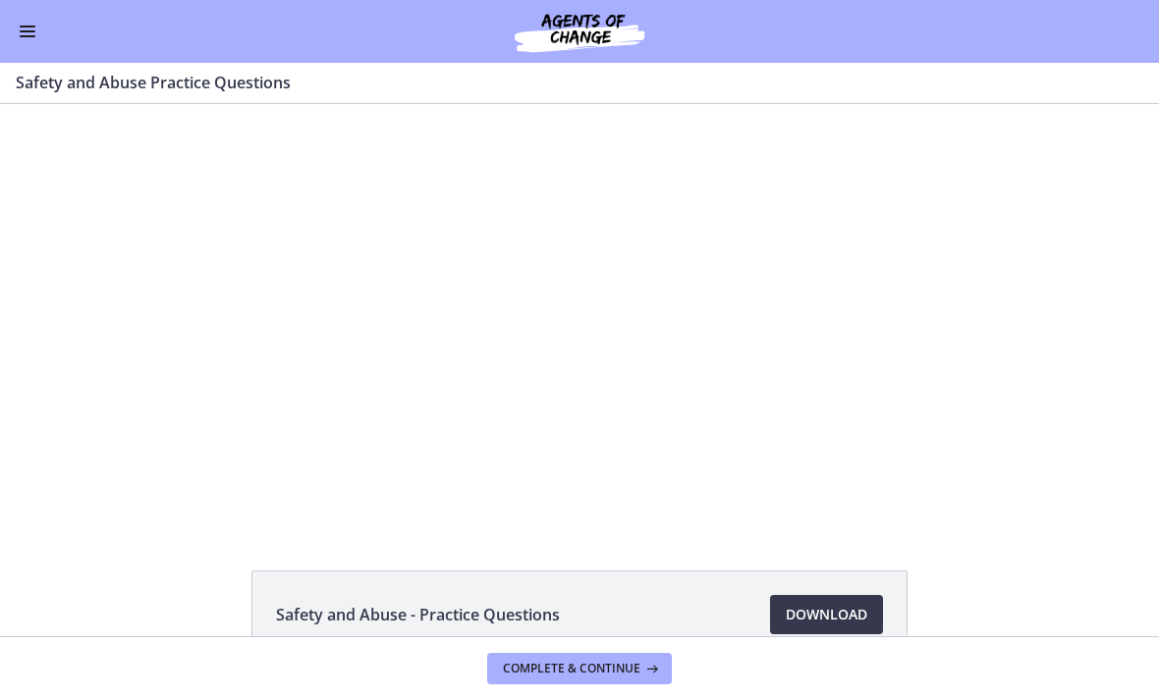
click at [536, 390] on div at bounding box center [578, 314] width 847 height 421
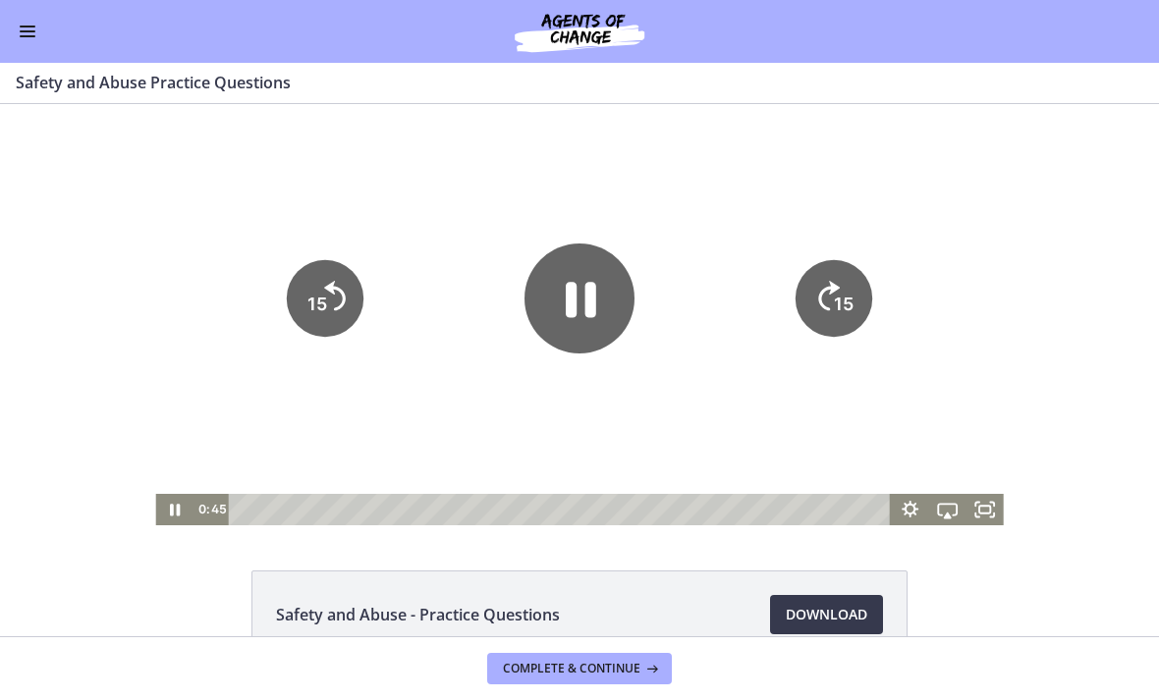
click at [558, 338] on icon "Pause" at bounding box center [579, 299] width 110 height 110
click at [660, 427] on div at bounding box center [578, 314] width 847 height 421
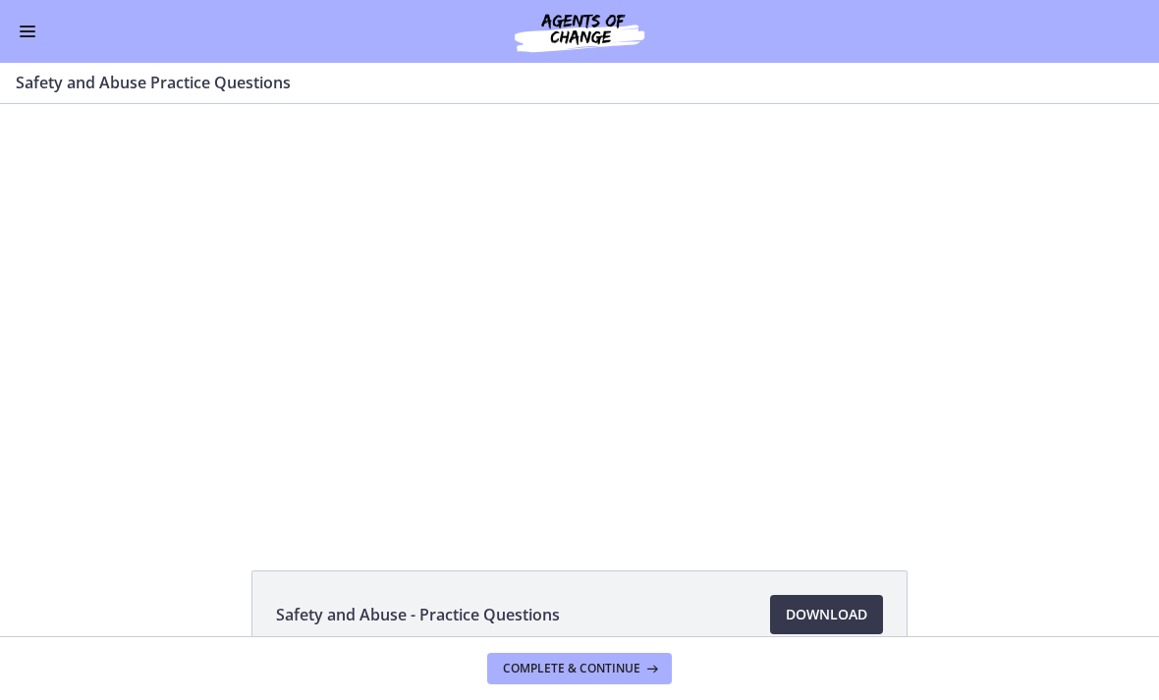
click at [533, 379] on div at bounding box center [578, 314] width 847 height 421
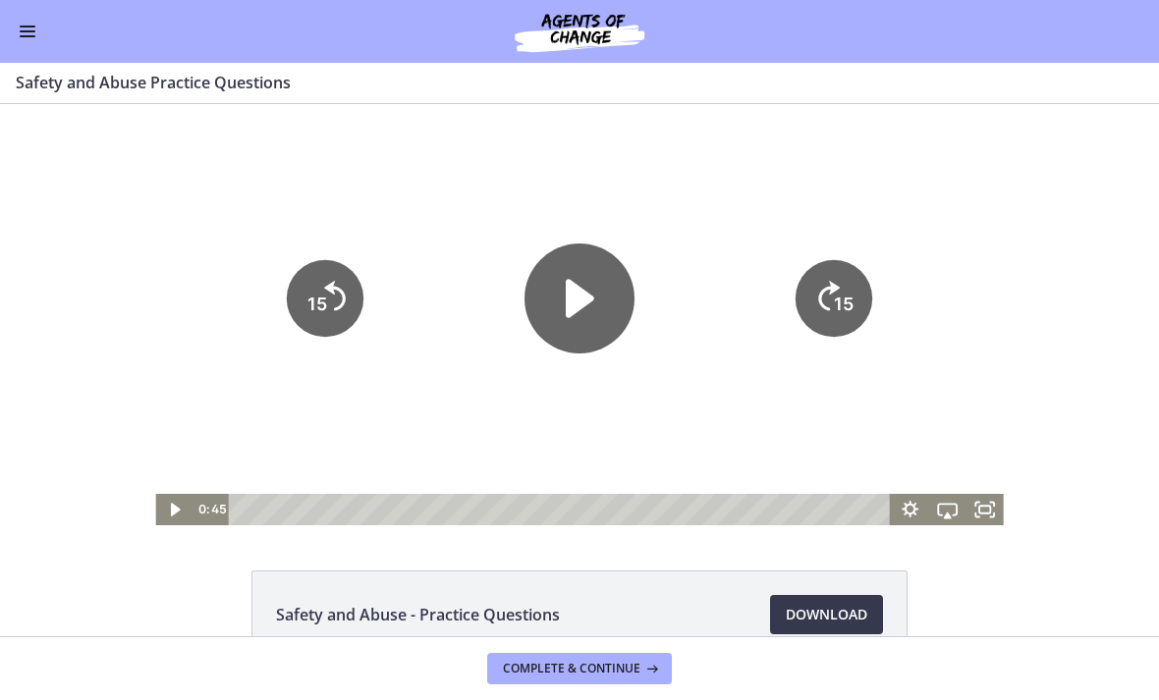
click at [593, 314] on icon "Play Video" at bounding box center [579, 299] width 110 height 110
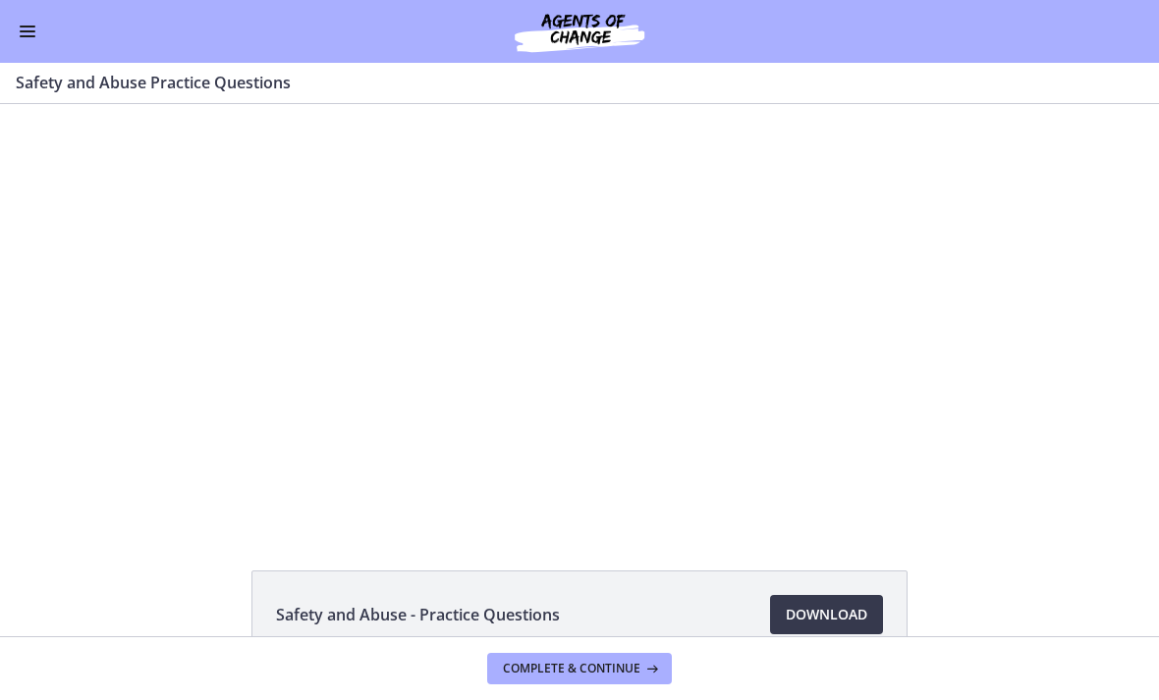
click at [35, 42] on button "Enable menu" at bounding box center [28, 32] width 24 height 24
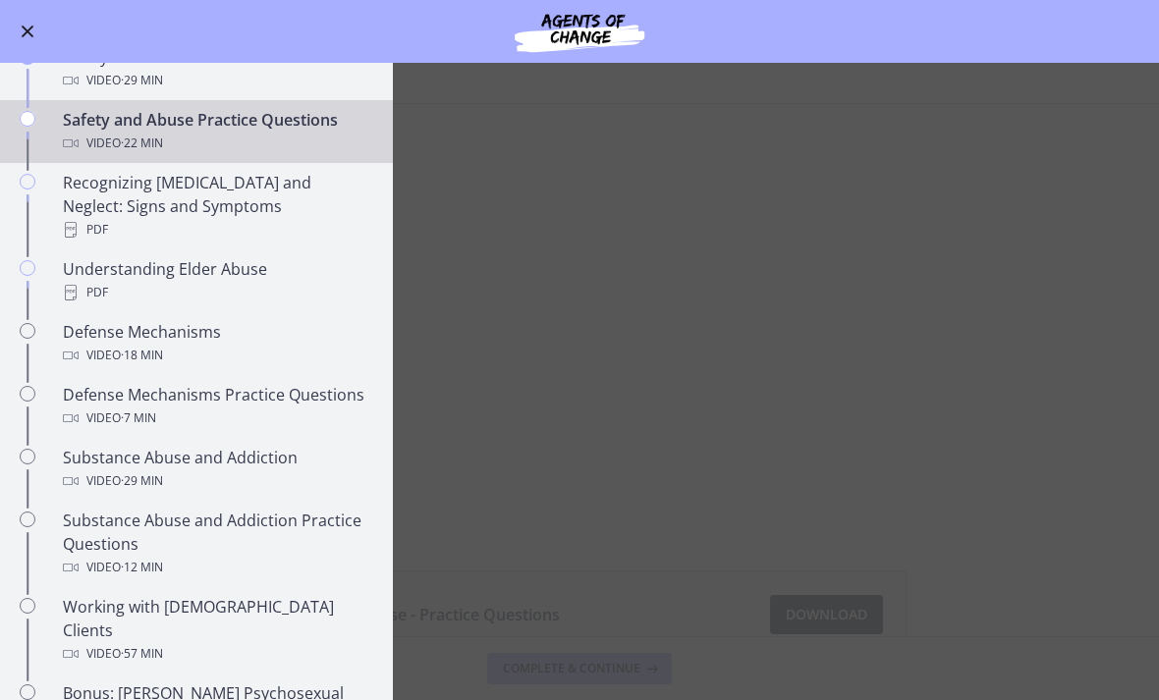
click at [586, 253] on main "Safety and Abuse Practice Questions Enable fullscreen Safety and Abuse - Practi…" at bounding box center [579, 381] width 1159 height 637
click at [444, 341] on main "Safety and Abuse Practice Questions Enable fullscreen Safety and Abuse - Practi…" at bounding box center [579, 381] width 1159 height 637
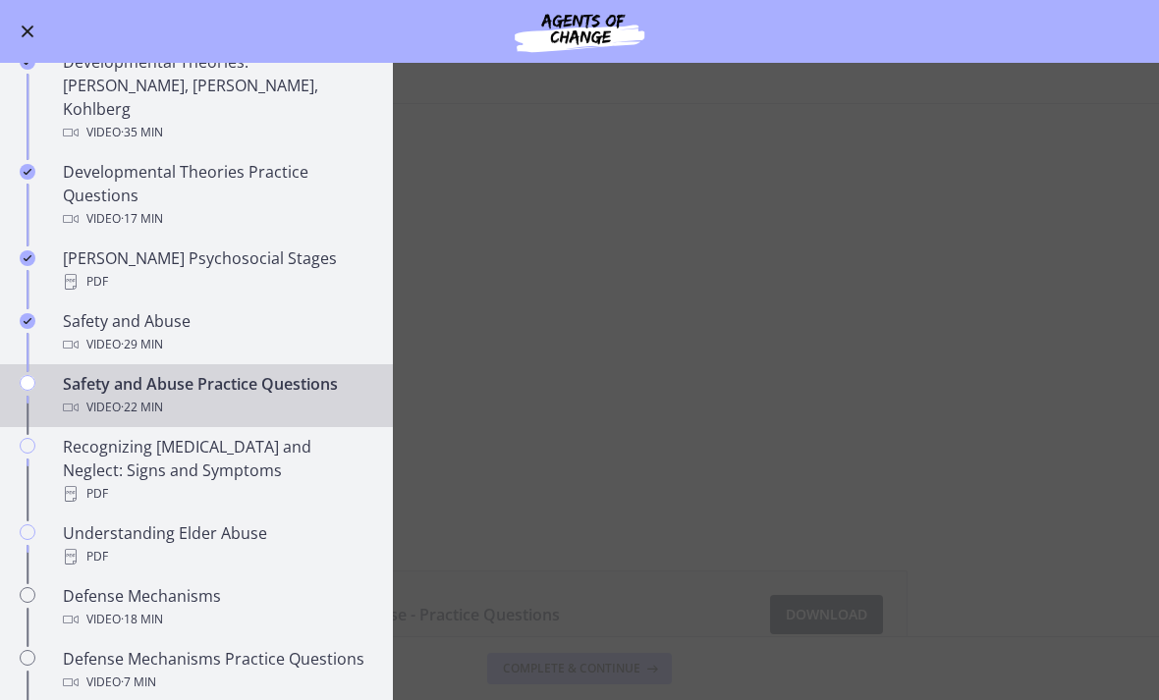
scroll to position [573, 0]
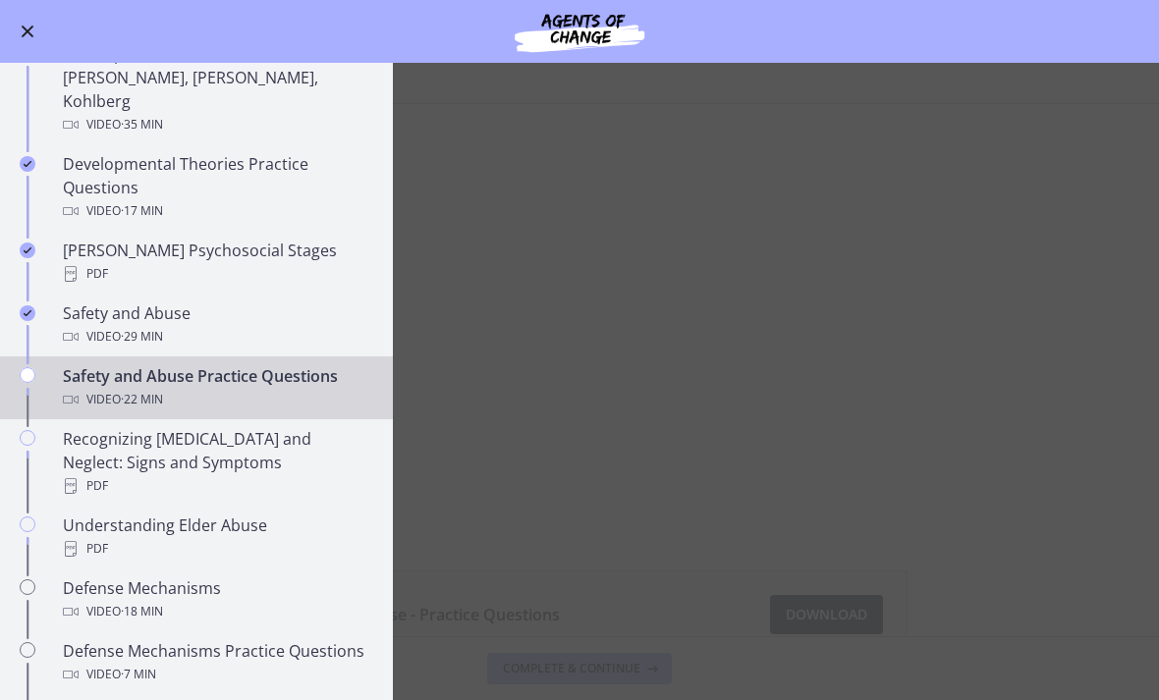
click at [312, 435] on div "Recognizing [MEDICAL_DATA] and Neglect: Signs and Symptoms PDF" at bounding box center [216, 462] width 306 height 71
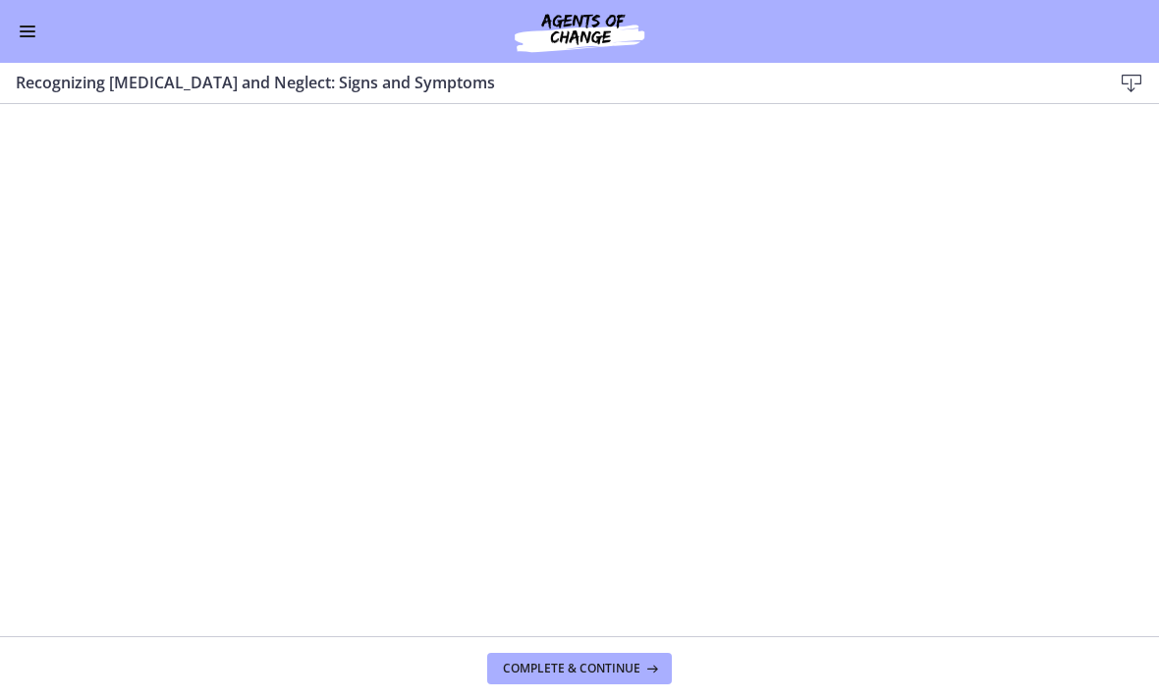
click at [37, 35] on button "Enable menu" at bounding box center [28, 32] width 24 height 24
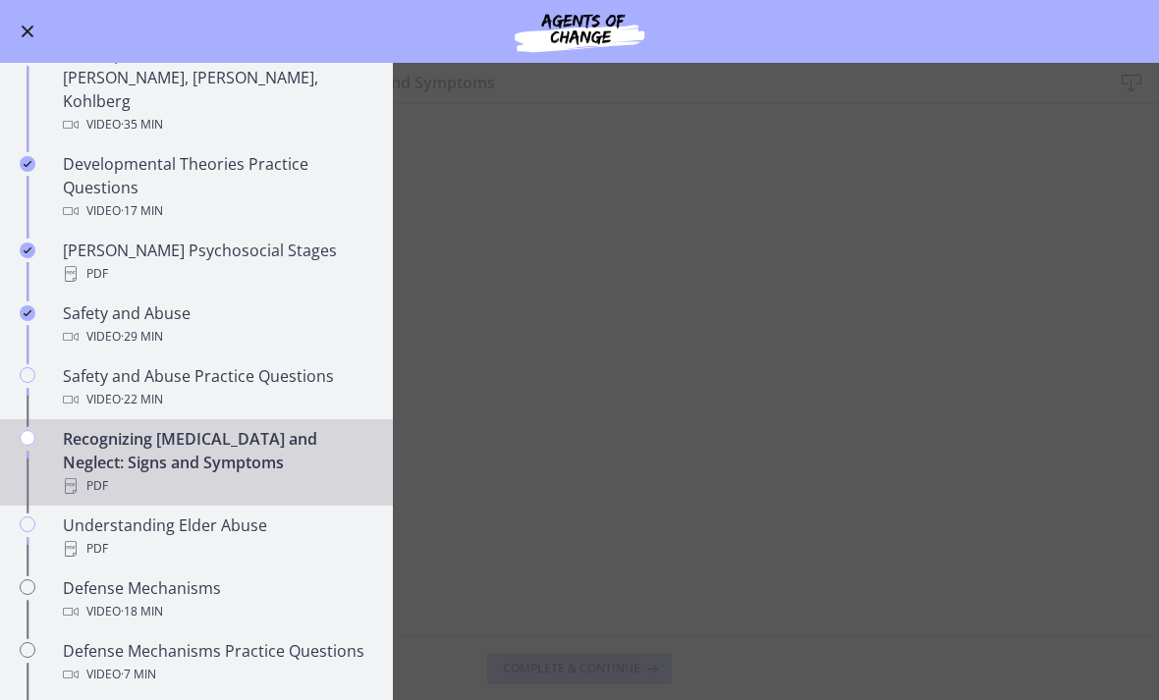
click at [176, 388] on div "Video · 22 min" at bounding box center [216, 400] width 306 height 24
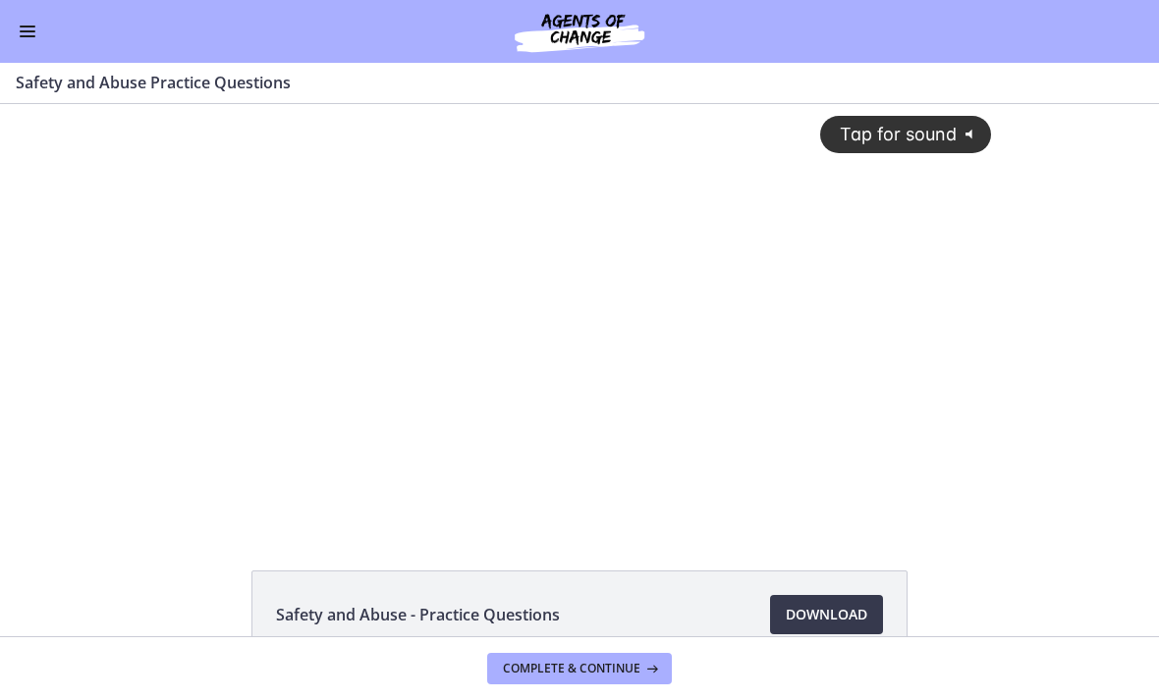
click at [549, 359] on div "Tap for sound @keyframes VOLUME_SMALL_WAVE_FLASH { 0% { opacity: 0; } 33% { opa…" at bounding box center [578, 299] width 847 height 390
click at [591, 390] on div at bounding box center [578, 314] width 847 height 421
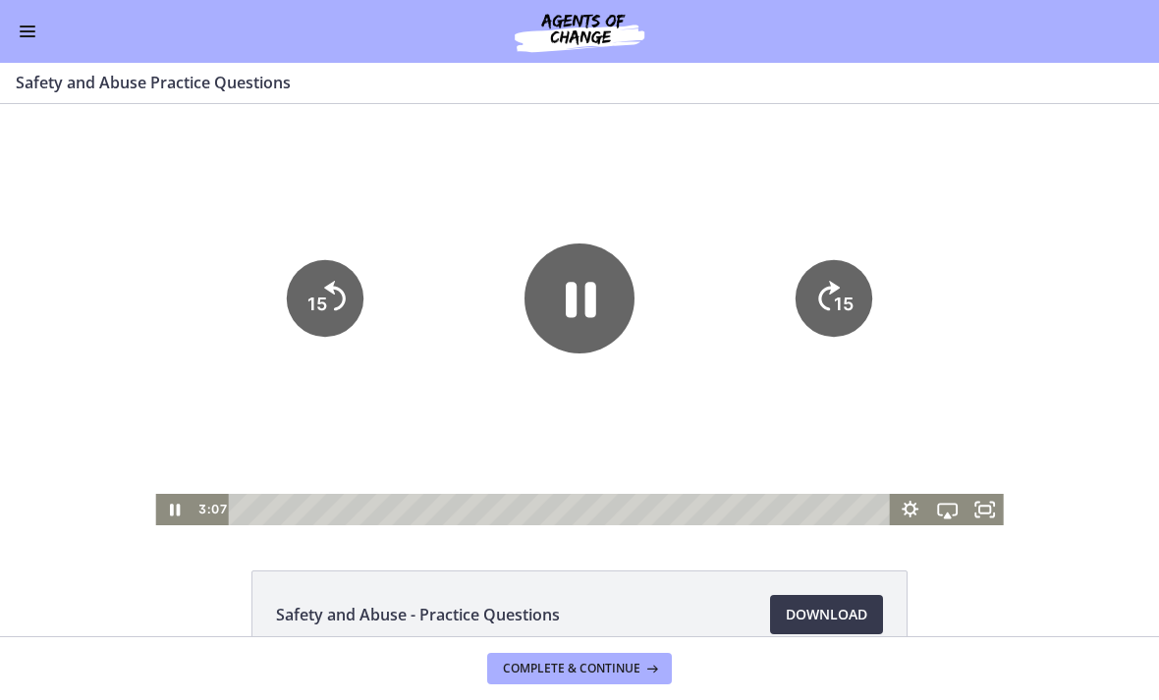
click at [806, 314] on icon "15" at bounding box center [833, 298] width 77 height 77
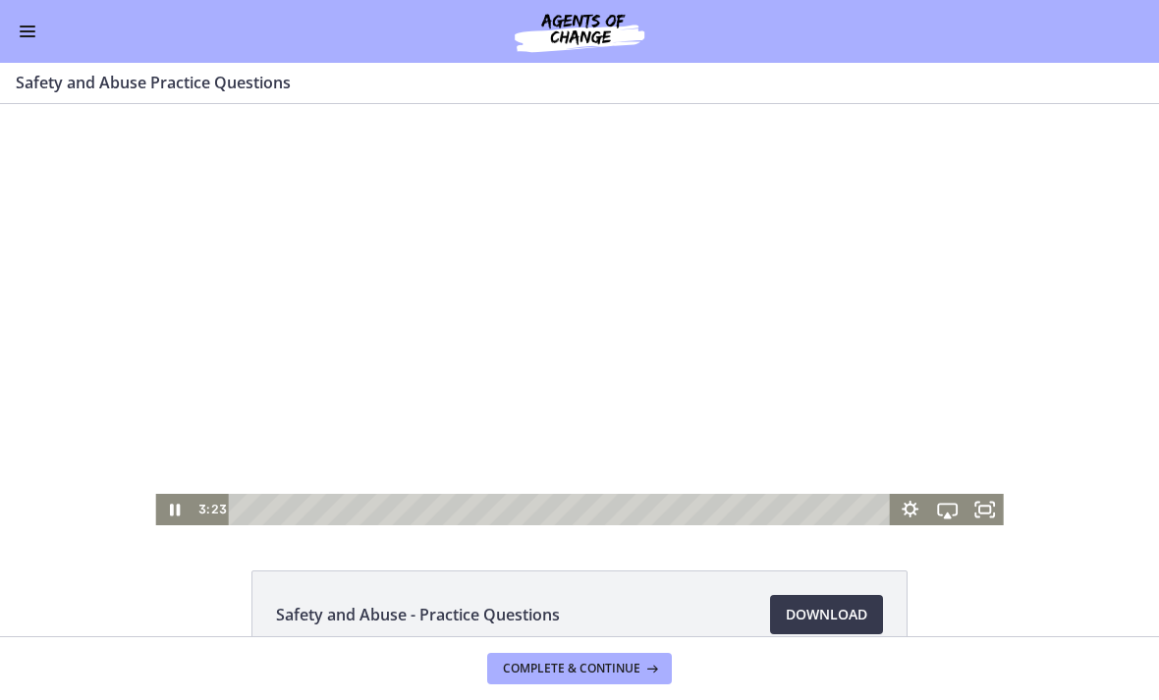
click at [675, 327] on div at bounding box center [578, 314] width 847 height 421
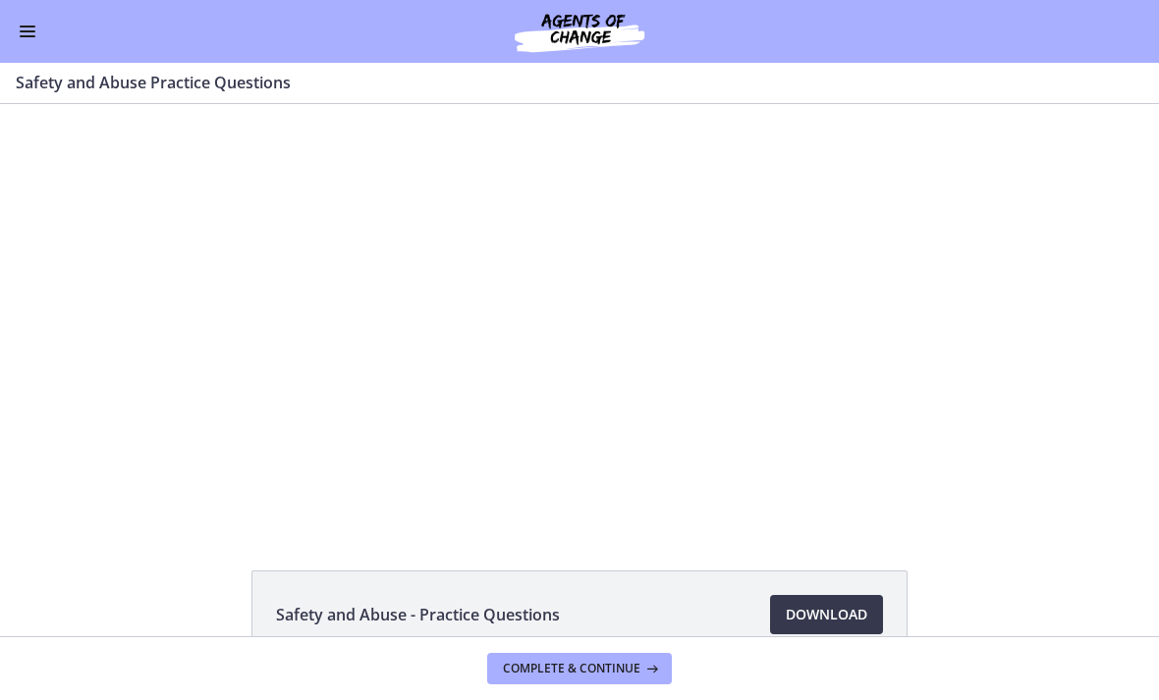
click at [656, 339] on div at bounding box center [578, 314] width 847 height 421
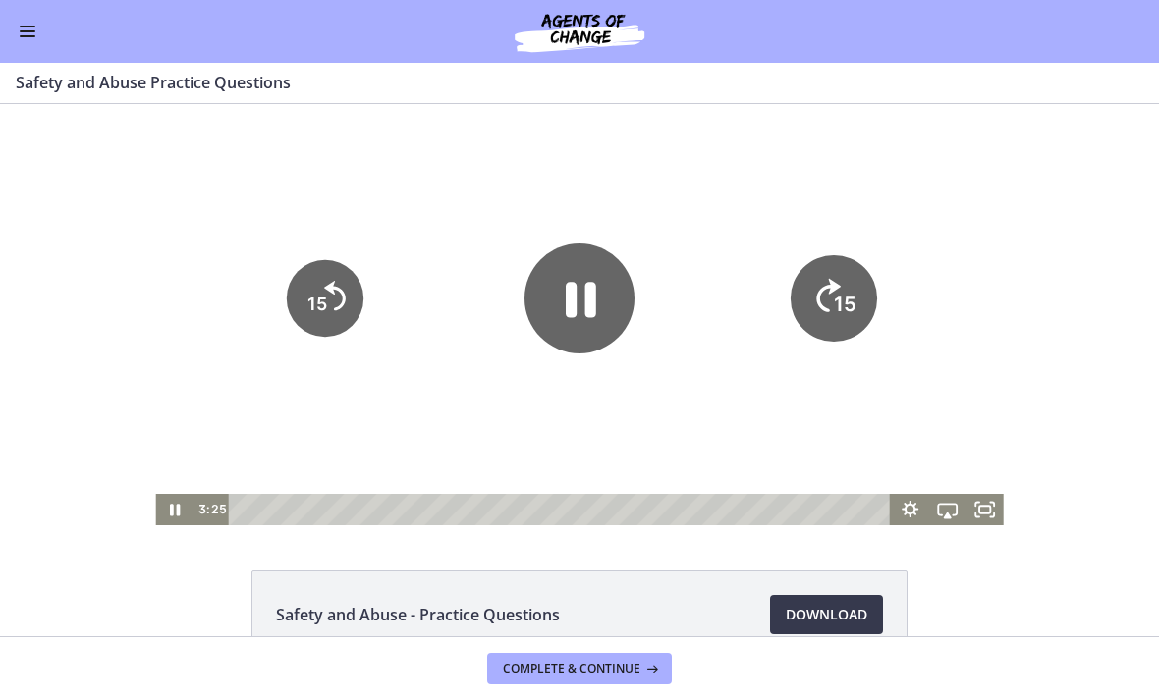
click at [832, 300] on icon "15" at bounding box center [833, 298] width 86 height 86
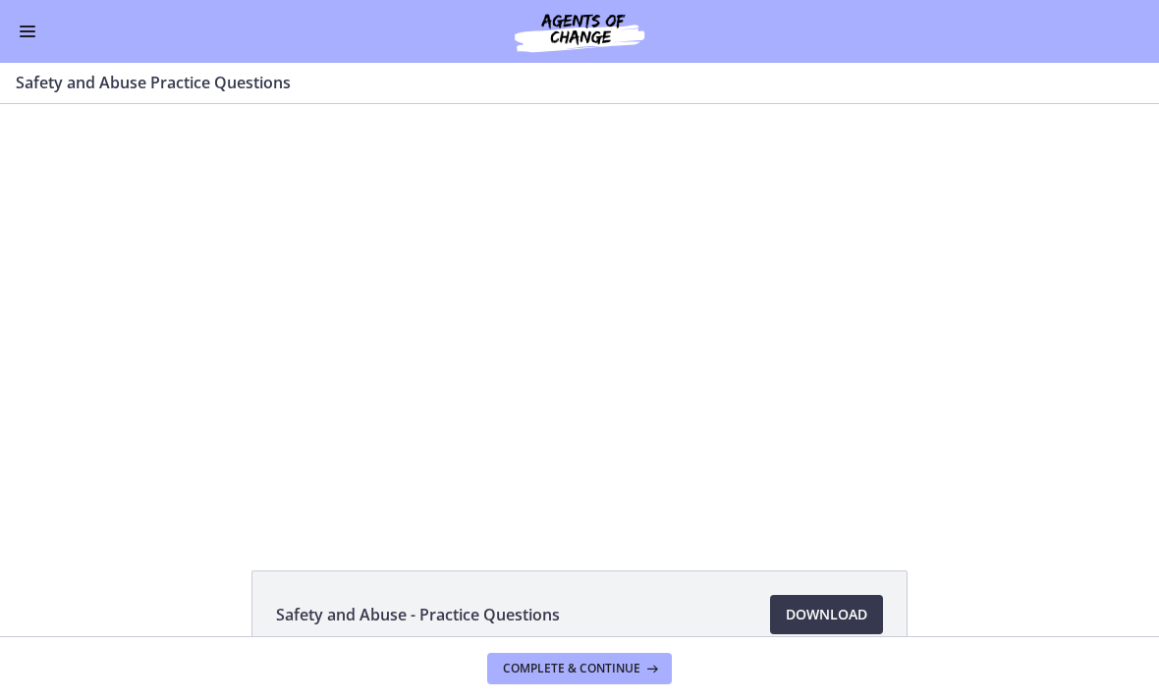
click at [590, 361] on div at bounding box center [578, 314] width 847 height 421
click at [543, 365] on div at bounding box center [578, 314] width 847 height 421
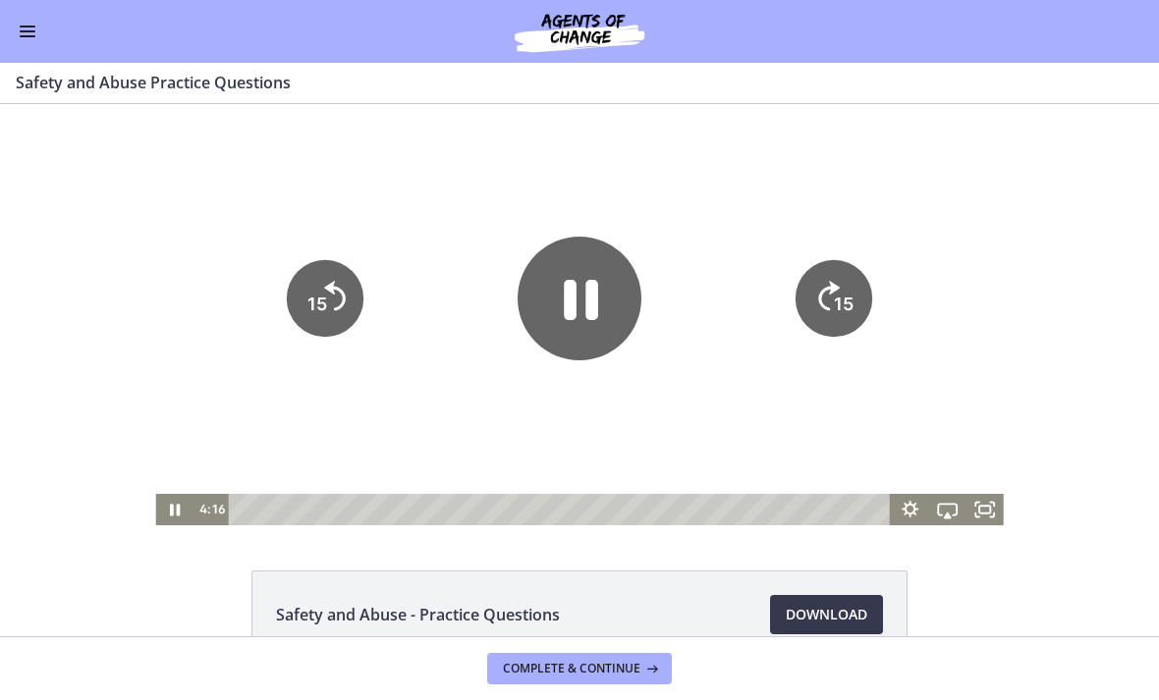
click at [574, 307] on icon "Pause" at bounding box center [581, 301] width 34 height 40
click at [629, 409] on div at bounding box center [578, 314] width 847 height 421
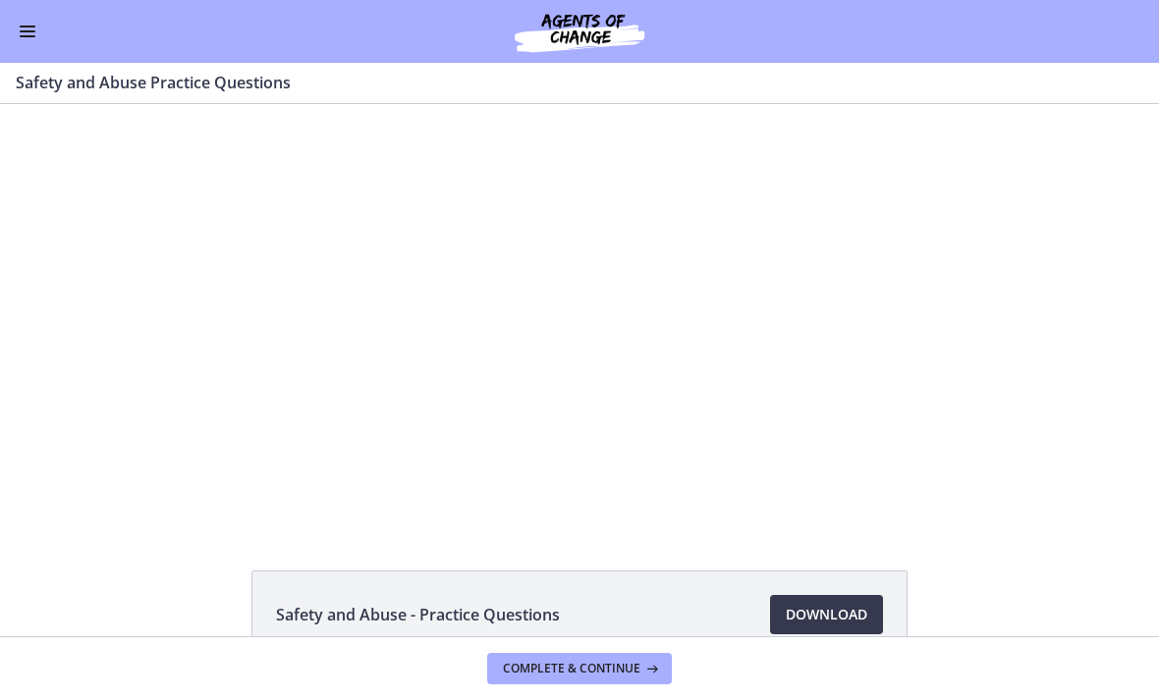
click at [532, 305] on div at bounding box center [578, 314] width 847 height 421
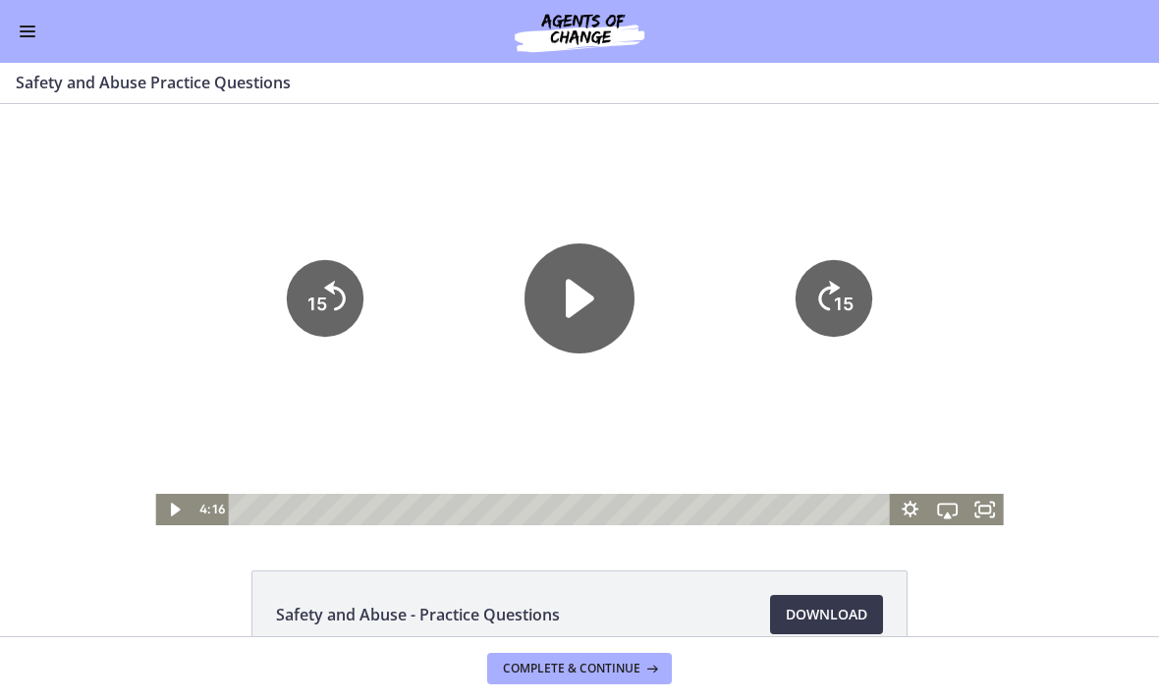
click at [573, 307] on icon "Play Video" at bounding box center [580, 299] width 28 height 38
click at [683, 212] on div at bounding box center [578, 314] width 847 height 421
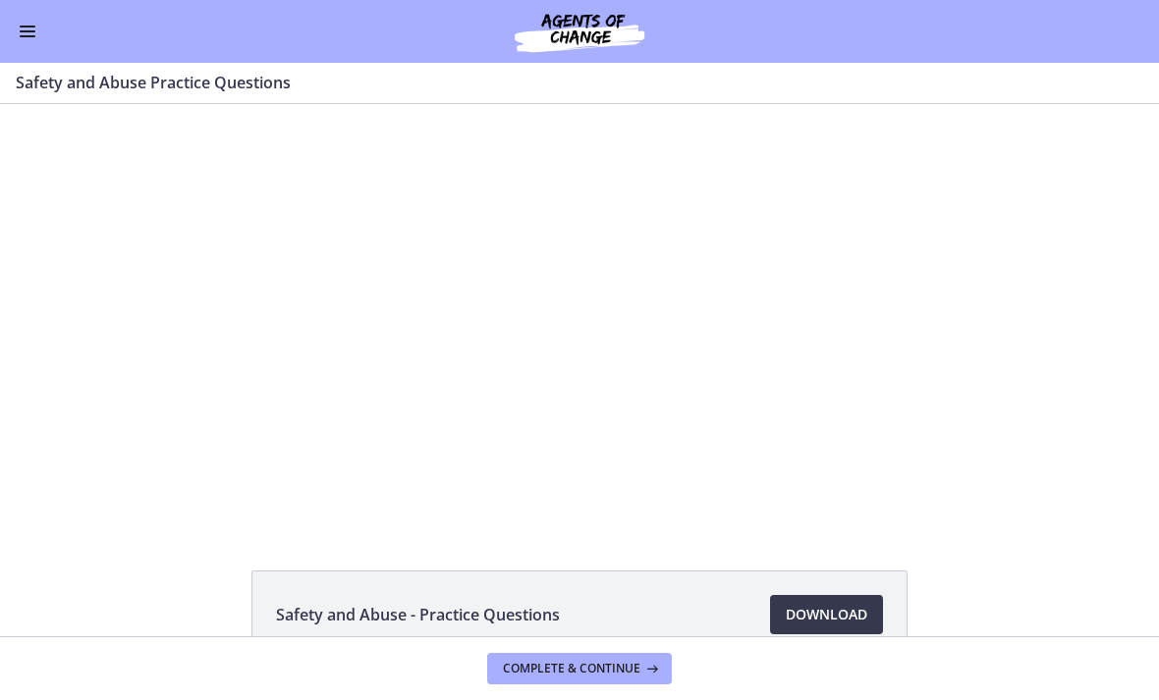
click at [651, 343] on div at bounding box center [578, 314] width 847 height 421
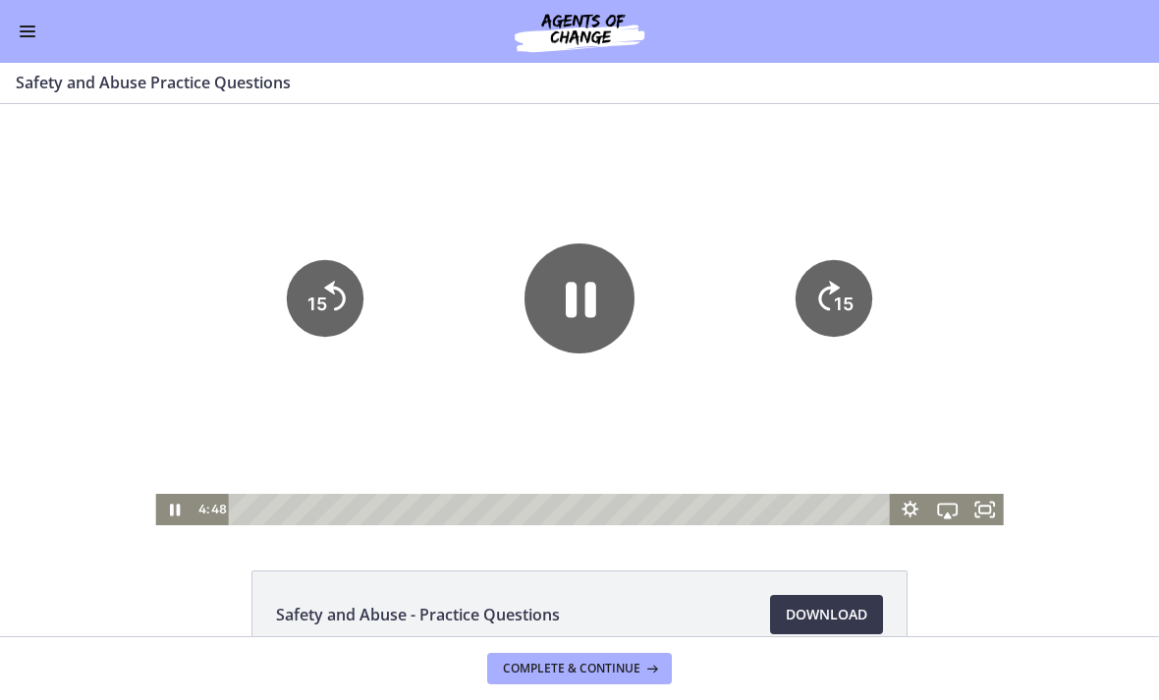
click at [817, 285] on icon "15" at bounding box center [833, 298] width 77 height 77
click at [798, 290] on icon "15" at bounding box center [833, 298] width 77 height 77
click at [829, 289] on icon "Skip ahead 15 seconds" at bounding box center [829, 296] width 22 height 29
click at [820, 292] on icon "Skip ahead 15 seconds" at bounding box center [828, 295] width 25 height 33
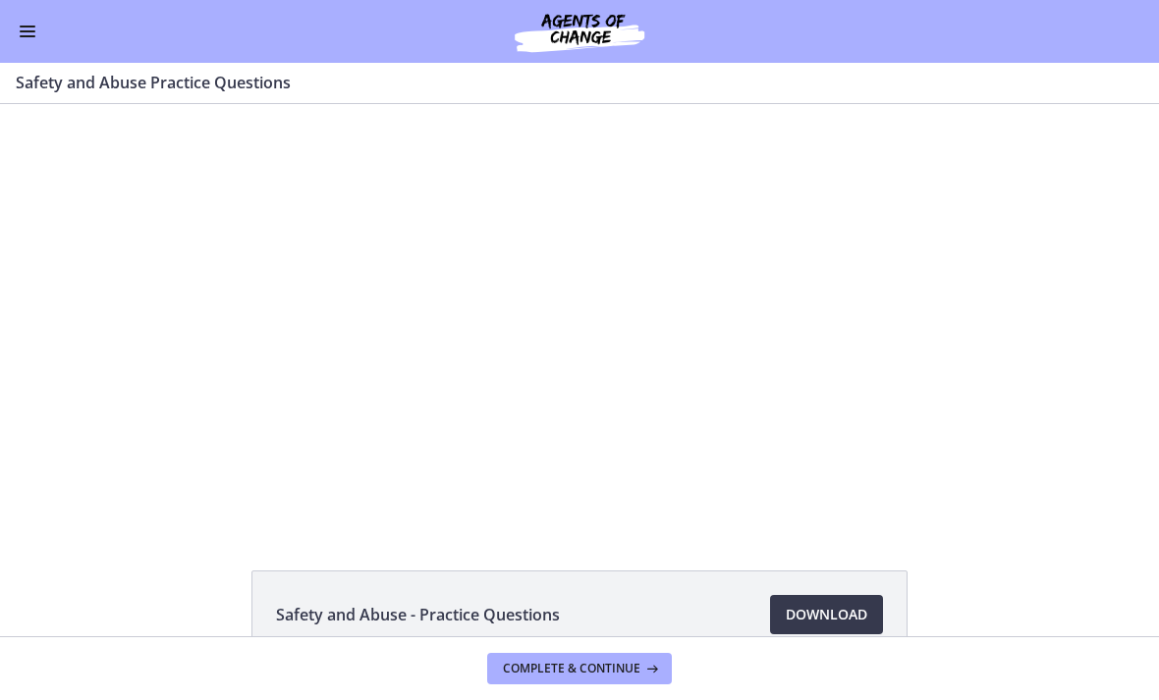
click at [703, 312] on div at bounding box center [578, 314] width 847 height 421
click at [532, 278] on div at bounding box center [578, 314] width 847 height 421
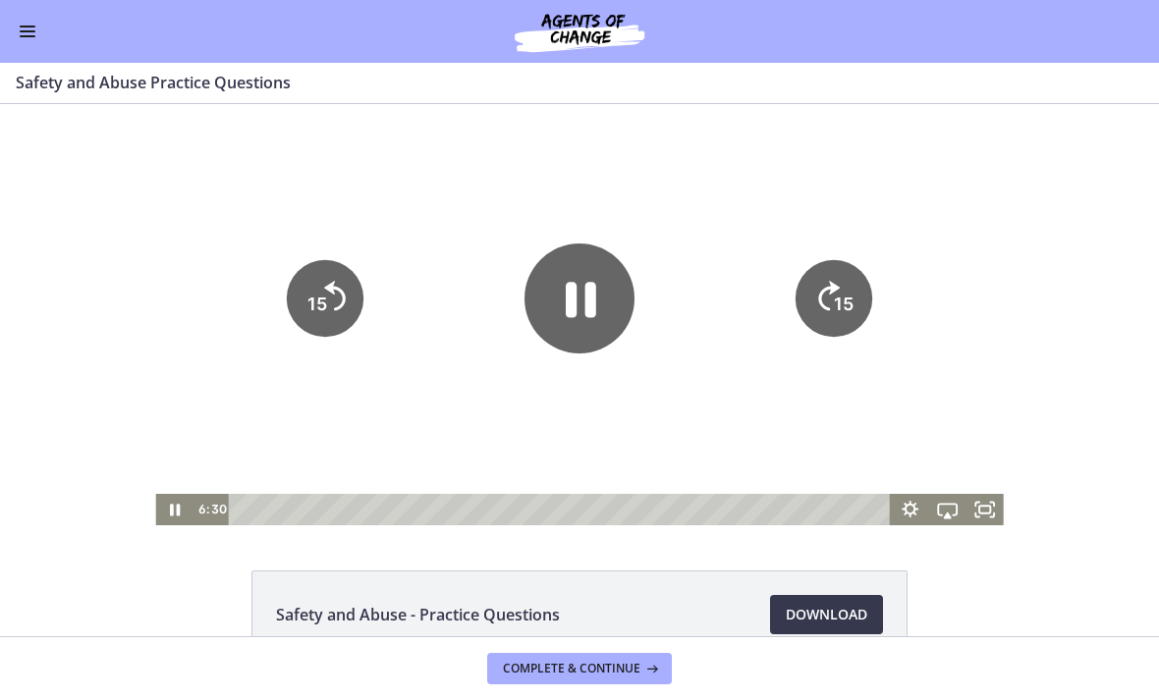
click at [556, 288] on icon "Pause" at bounding box center [579, 299] width 110 height 110
click at [580, 325] on icon "Play Video" at bounding box center [579, 299] width 110 height 110
click at [732, 226] on div at bounding box center [578, 314] width 847 height 421
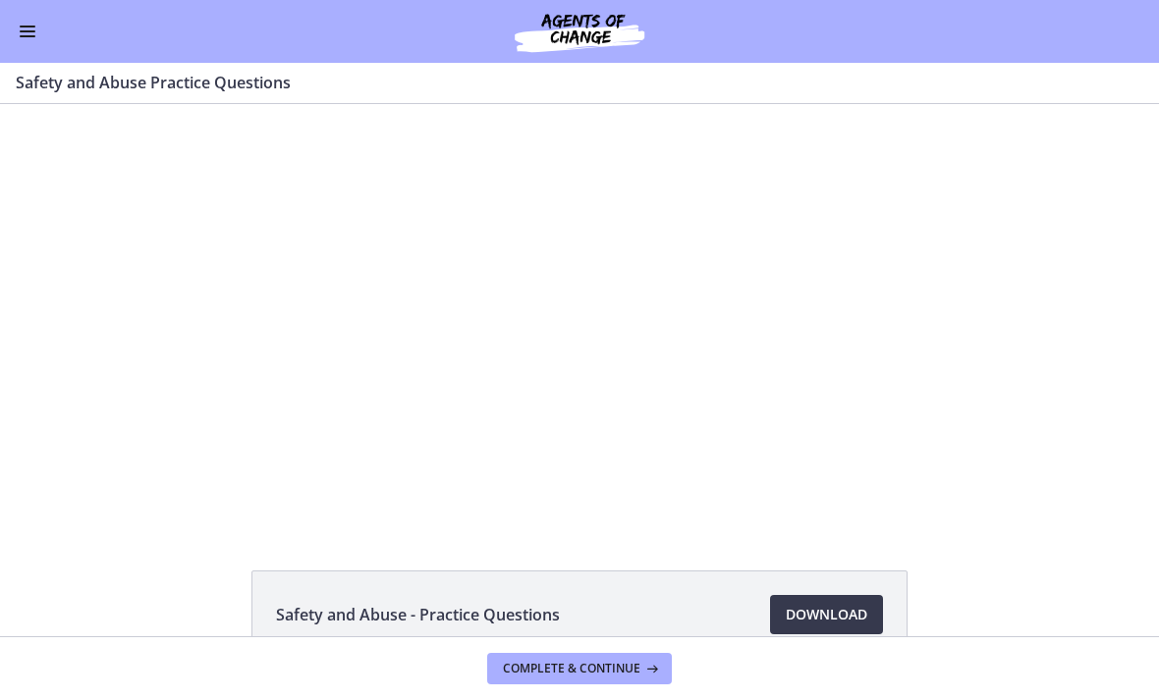
click at [548, 356] on div at bounding box center [578, 314] width 847 height 421
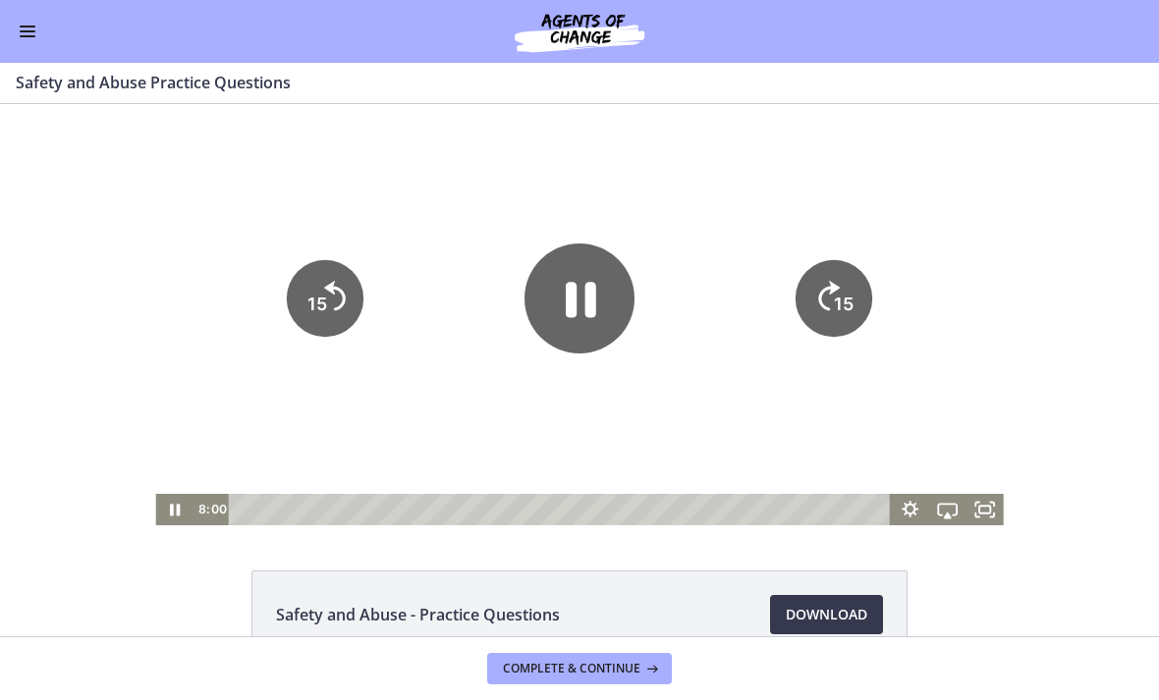
click at [811, 319] on icon "15" at bounding box center [833, 298] width 77 height 77
click at [571, 303] on icon "Pause" at bounding box center [581, 300] width 30 height 35
click at [683, 237] on div at bounding box center [578, 314] width 847 height 421
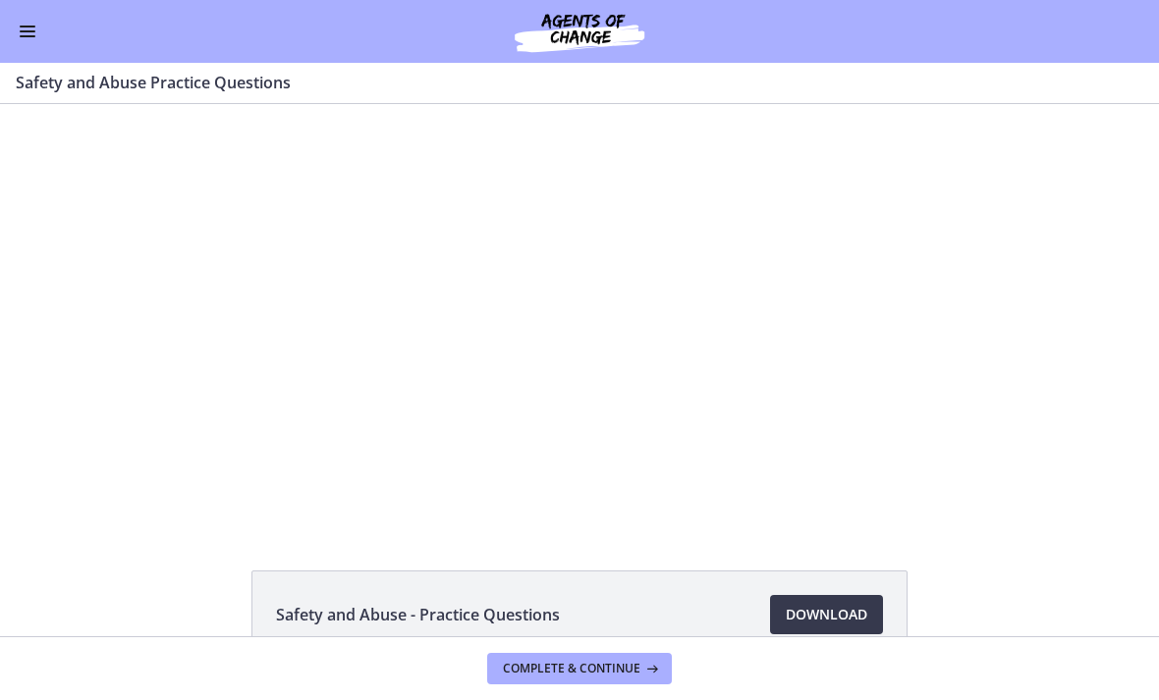
click at [576, 321] on div at bounding box center [578, 314] width 847 height 421
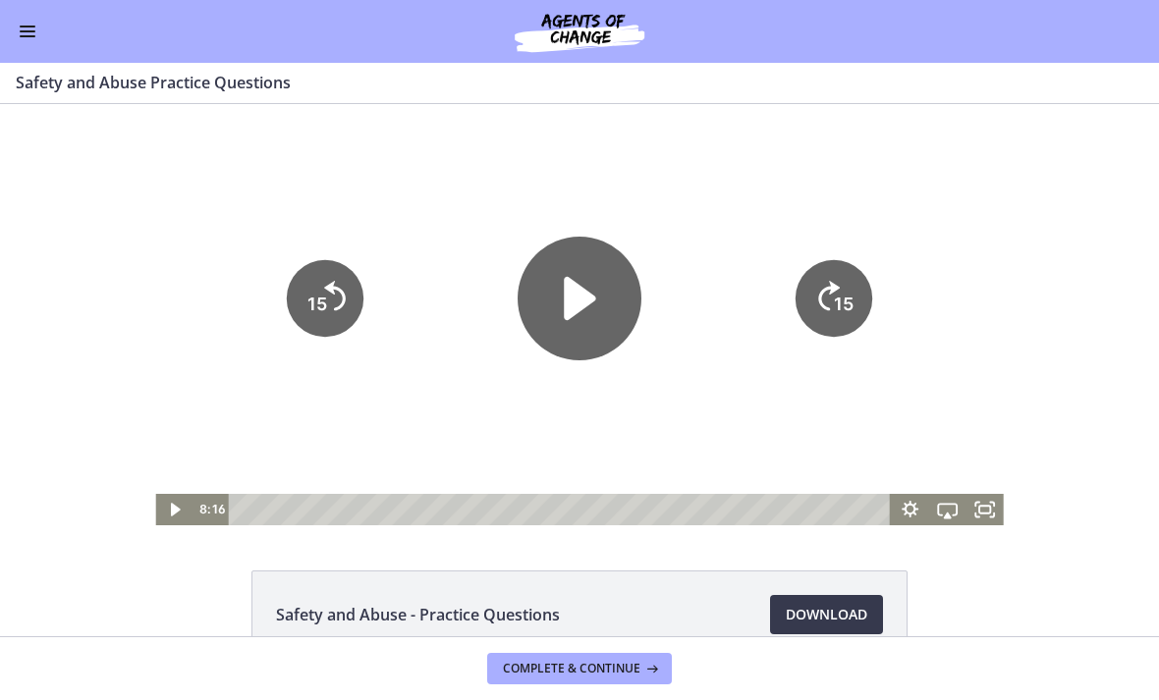
click at [556, 312] on icon "Play Video" at bounding box center [579, 299] width 124 height 124
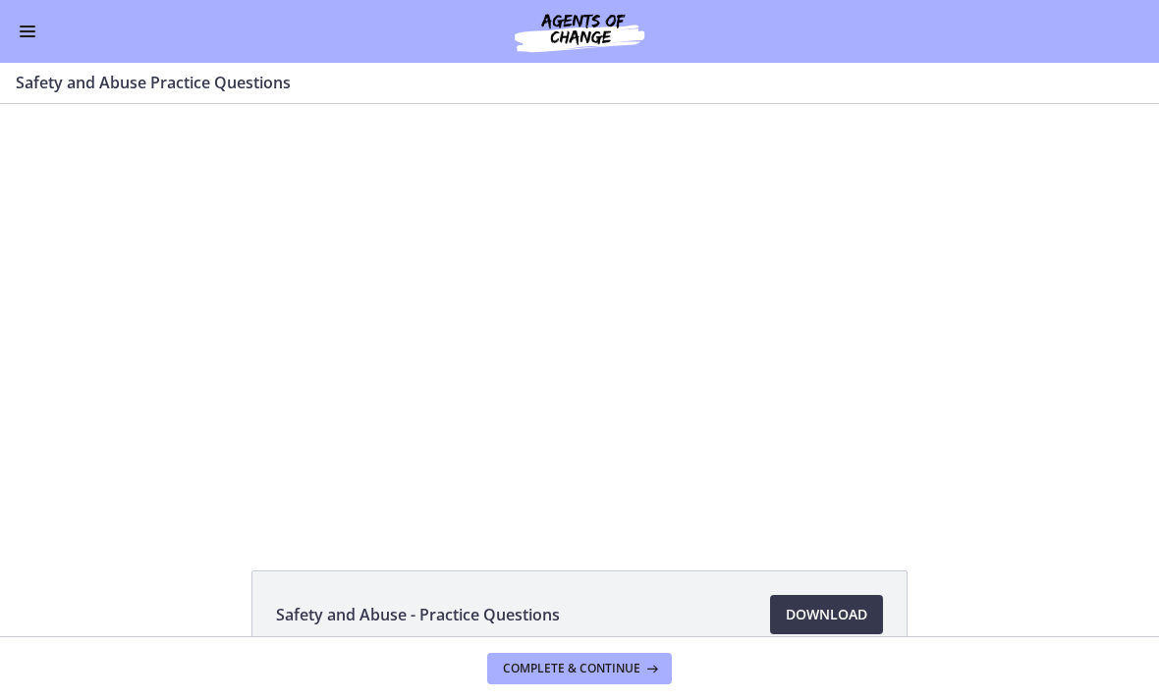
click at [534, 369] on div at bounding box center [578, 314] width 847 height 421
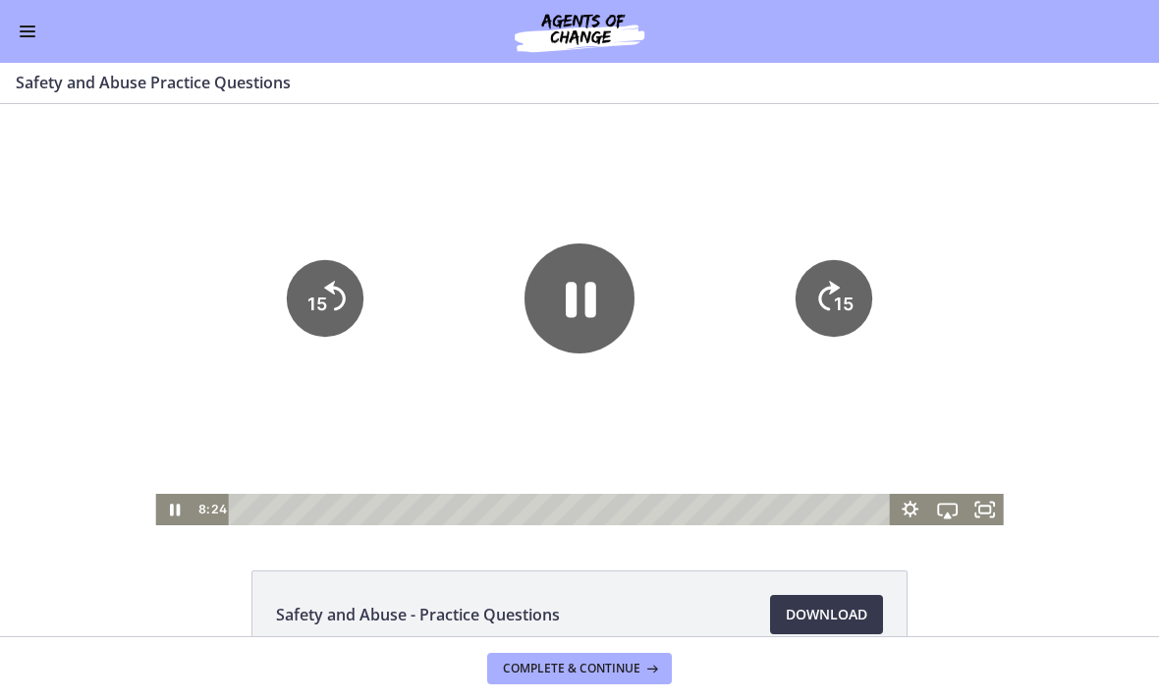
click at [859, 304] on icon "15" at bounding box center [833, 298] width 77 height 77
click at [858, 303] on icon "15" at bounding box center [833, 298] width 86 height 86
click at [836, 274] on icon "15" at bounding box center [833, 298] width 77 height 77
click at [835, 274] on icon "15" at bounding box center [833, 298] width 77 height 77
click at [832, 287] on icon "15" at bounding box center [833, 298] width 77 height 77
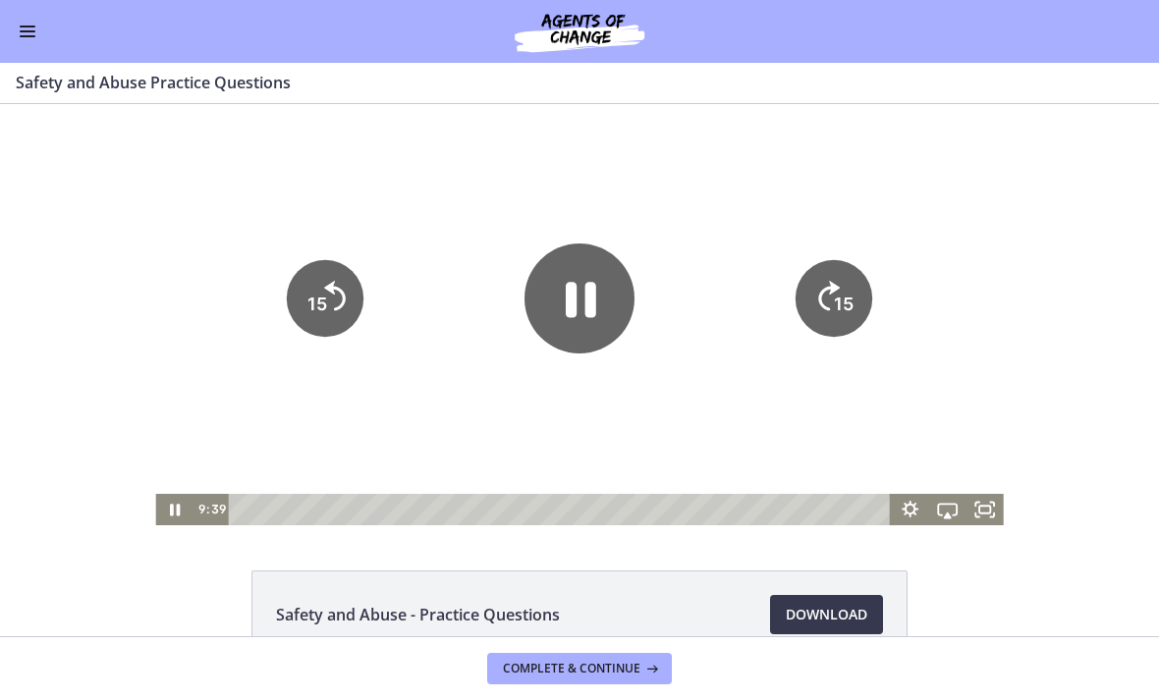
click at [829, 276] on icon "15" at bounding box center [833, 298] width 77 height 77
click at [834, 217] on div at bounding box center [578, 314] width 847 height 421
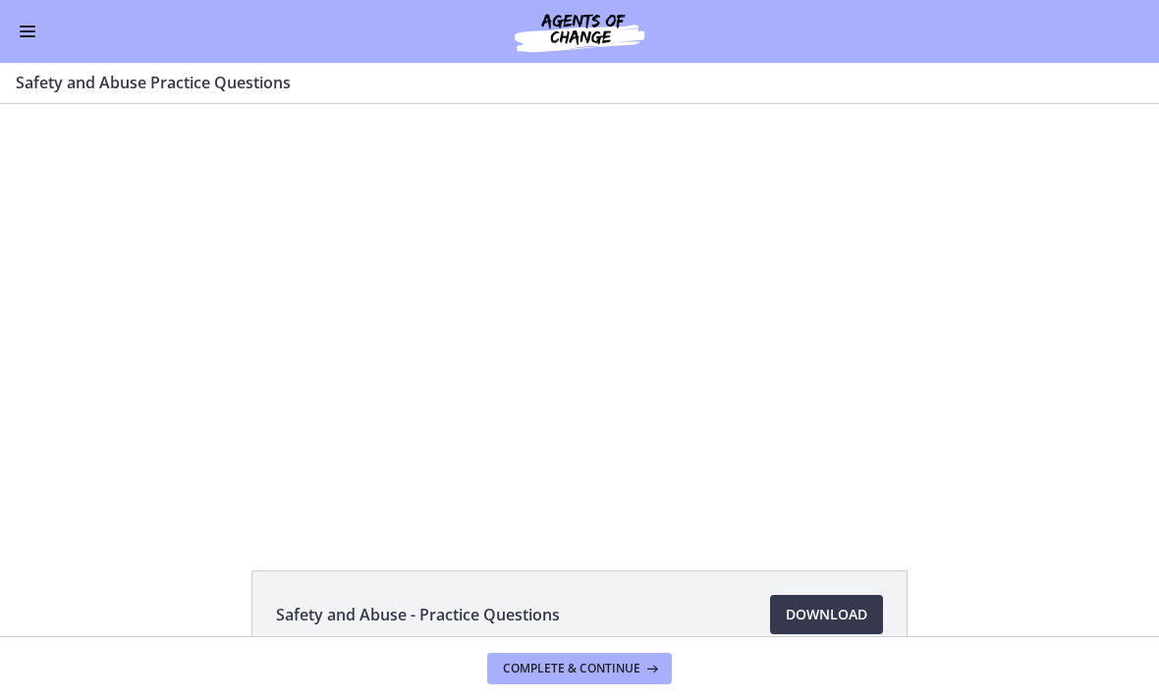
click at [535, 305] on div at bounding box center [578, 314] width 847 height 421
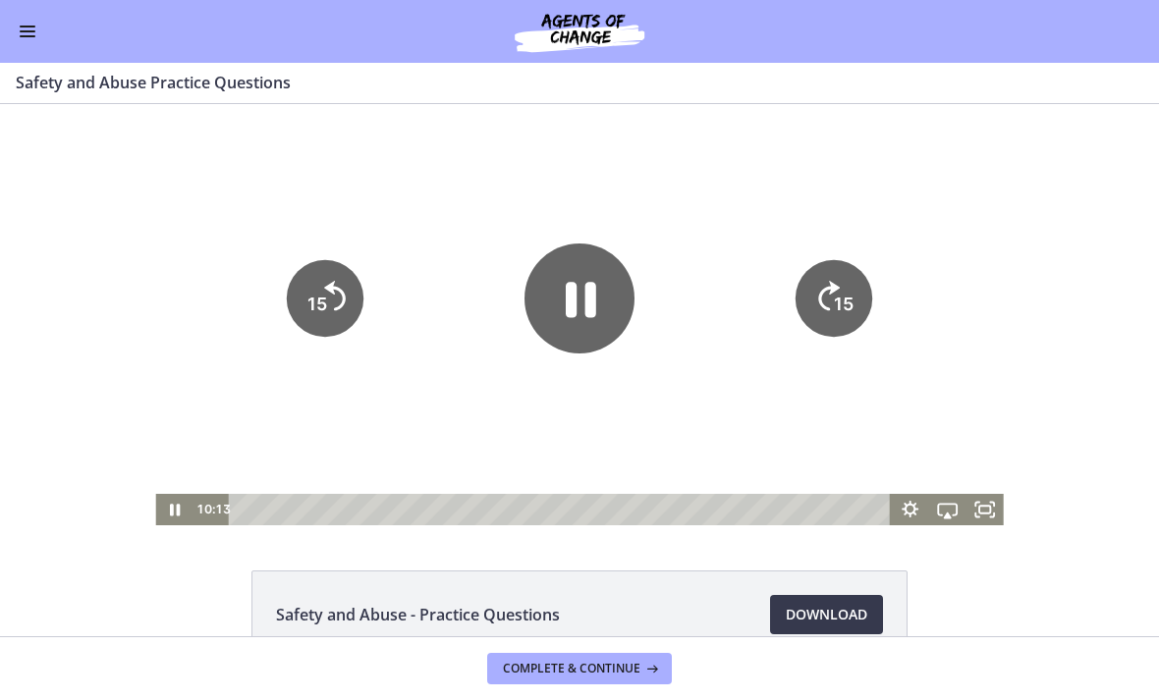
click at [827, 294] on icon "15" at bounding box center [833, 298] width 77 height 77
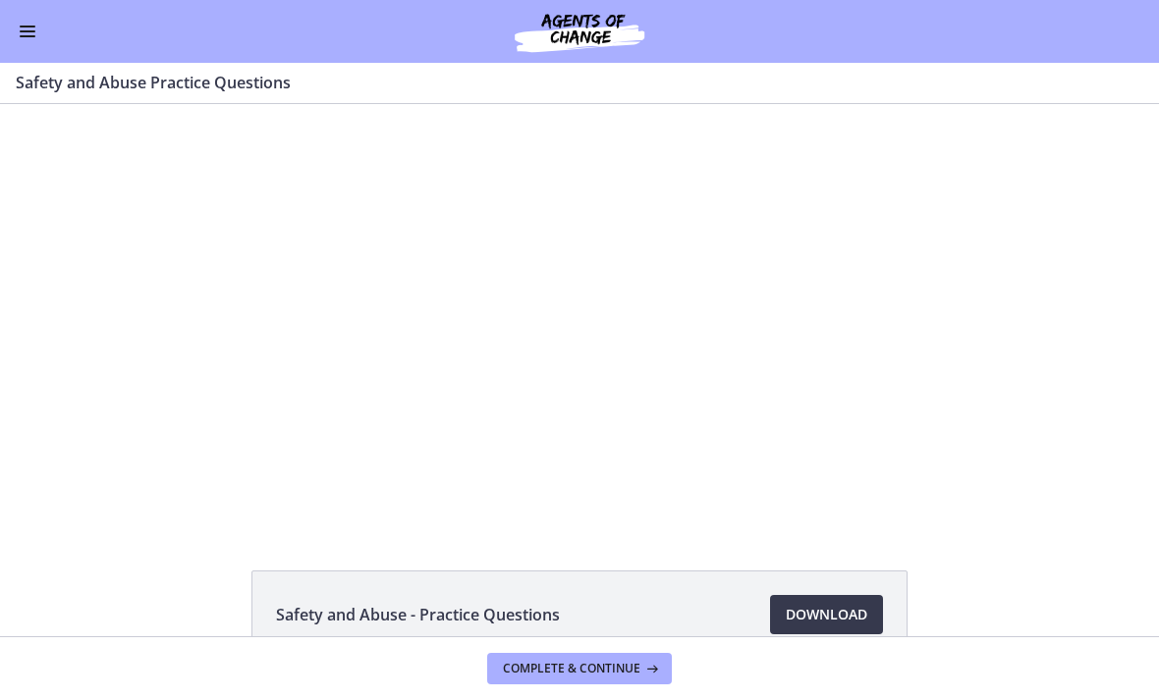
click at [574, 334] on div at bounding box center [578, 314] width 847 height 421
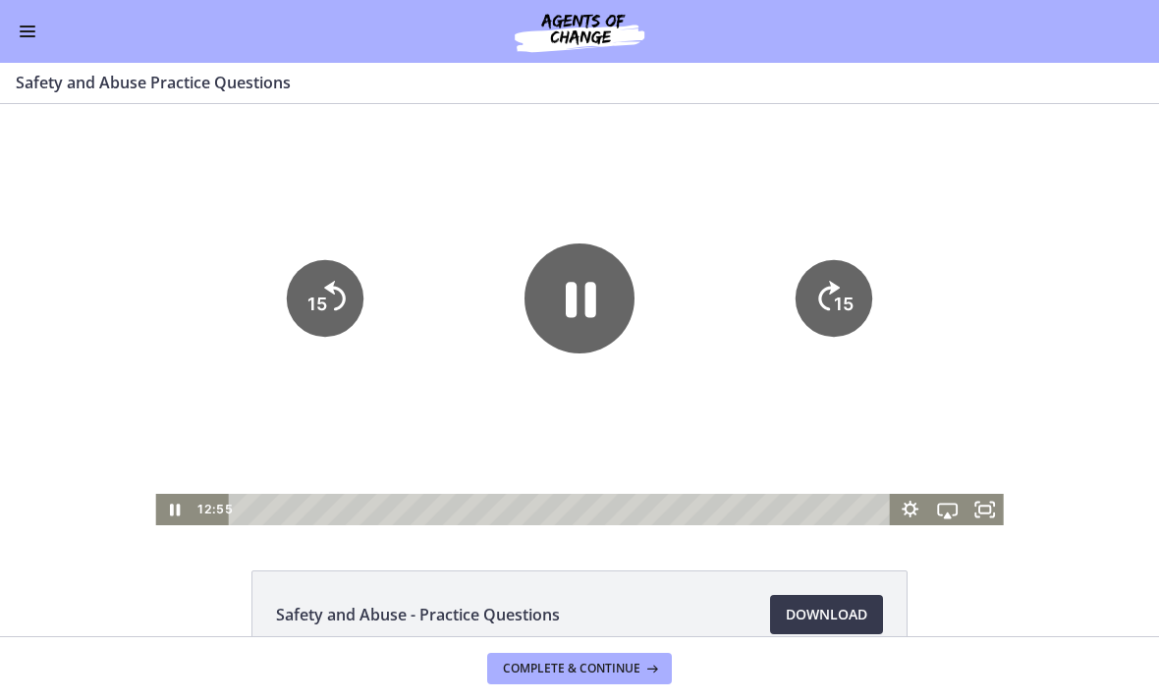
click at [562, 323] on icon "Pause" at bounding box center [579, 299] width 110 height 110
click at [581, 315] on icon "Play Video" at bounding box center [579, 299] width 124 height 124
click at [316, 298] on tspan "15" at bounding box center [316, 305] width 23 height 25
click at [316, 294] on text "15" at bounding box center [317, 304] width 20 height 21
click at [326, 292] on icon "15" at bounding box center [325, 298] width 77 height 77
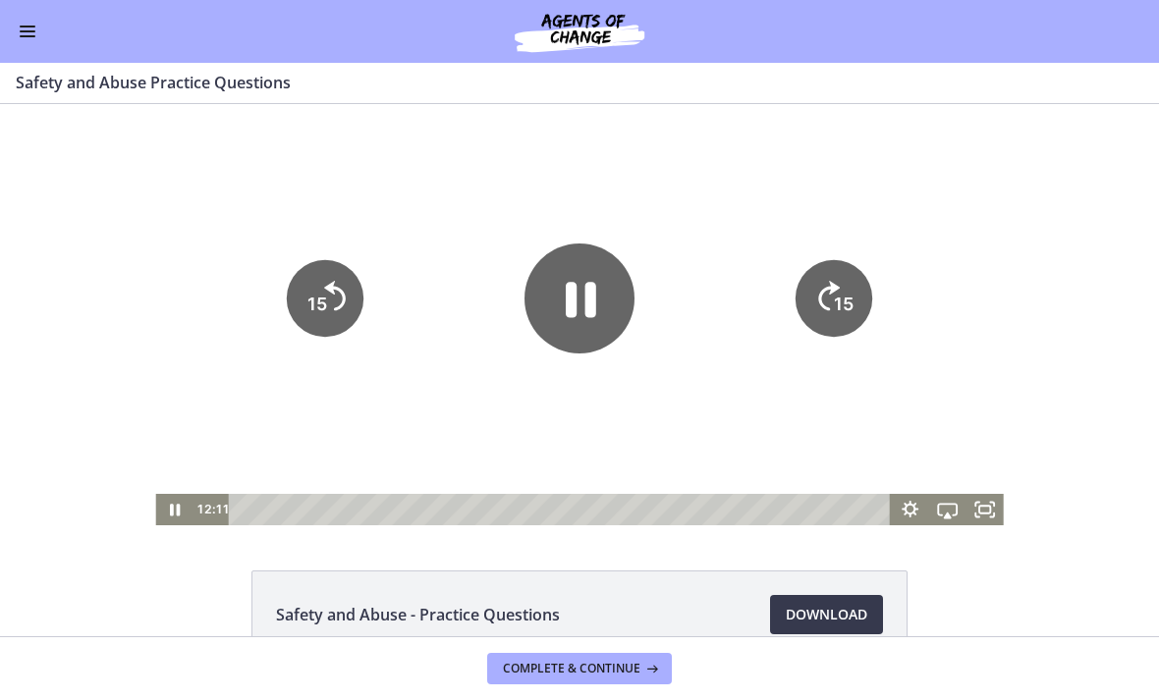
click at [316, 305] on tspan "15" at bounding box center [317, 304] width 20 height 21
click at [318, 294] on tspan "15" at bounding box center [316, 305] width 23 height 25
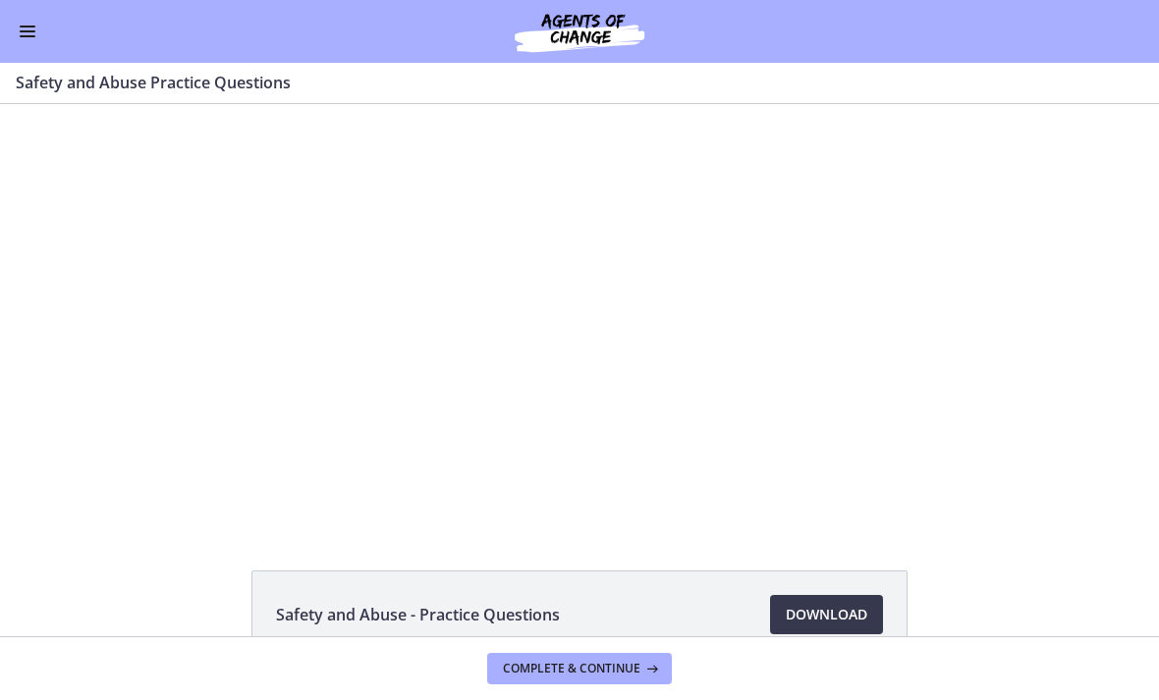
click at [507, 312] on div at bounding box center [578, 314] width 847 height 421
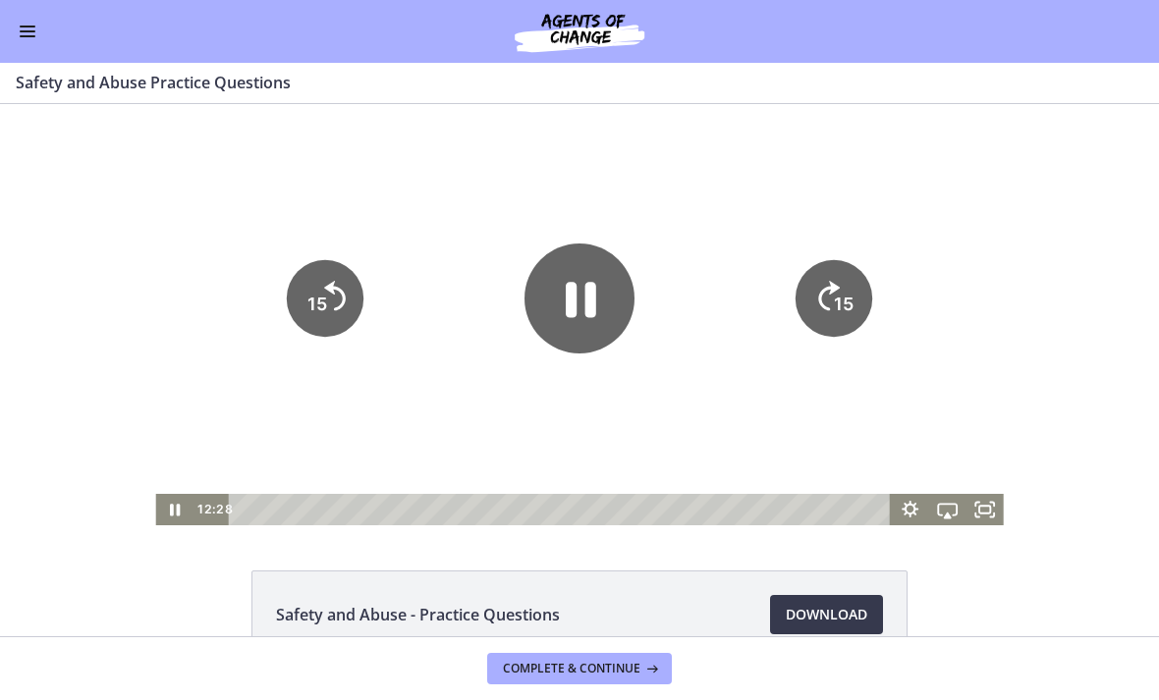
click at [578, 285] on icon "Pause" at bounding box center [579, 299] width 110 height 110
click at [570, 299] on icon "Play Video" at bounding box center [579, 298] width 31 height 43
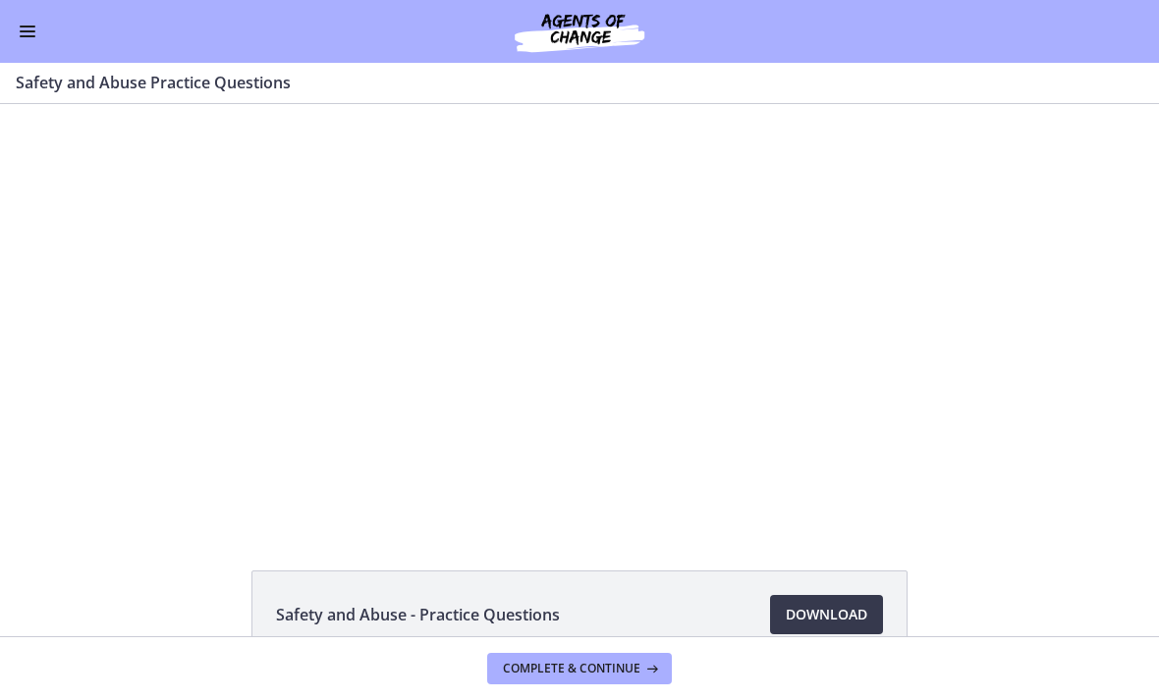
click at [555, 340] on div at bounding box center [578, 314] width 847 height 421
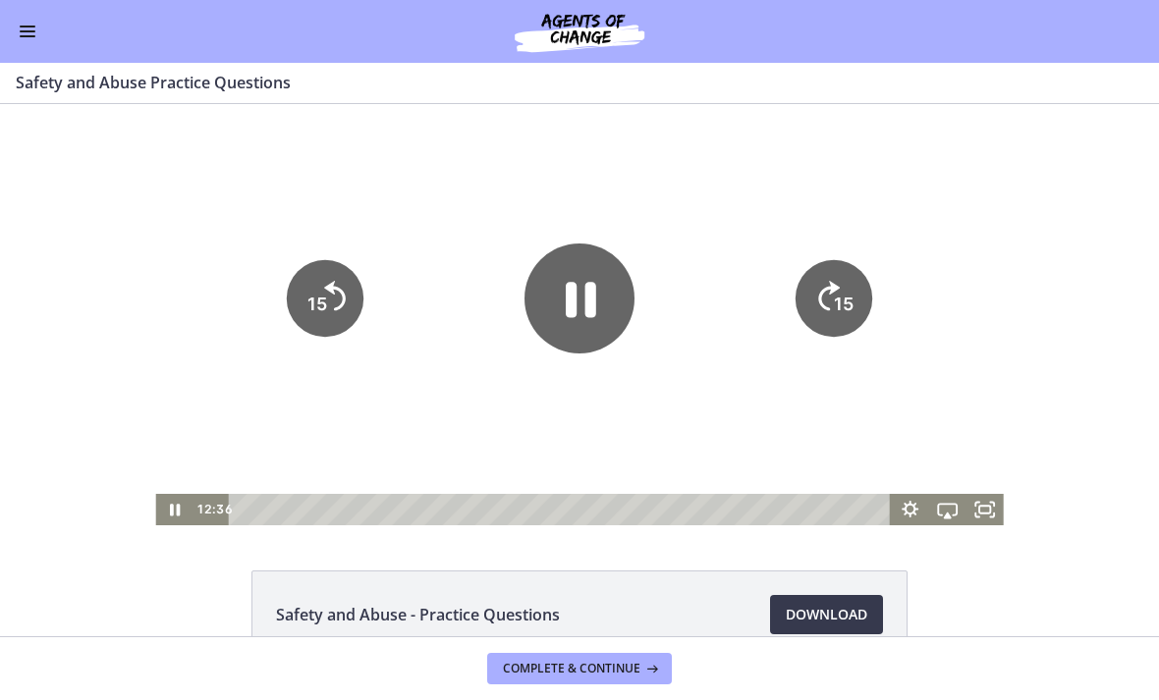
click at [549, 307] on icon "Pause" at bounding box center [579, 299] width 110 height 110
click at [589, 407] on div at bounding box center [578, 314] width 847 height 421
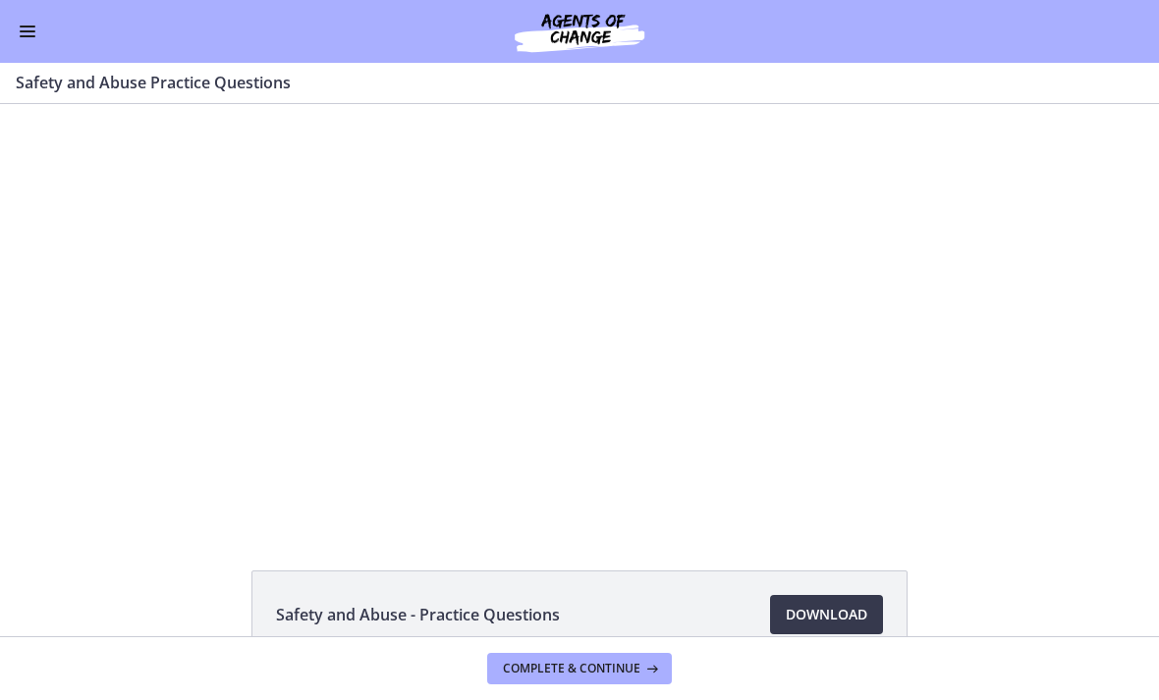
click at [537, 334] on div at bounding box center [578, 314] width 847 height 421
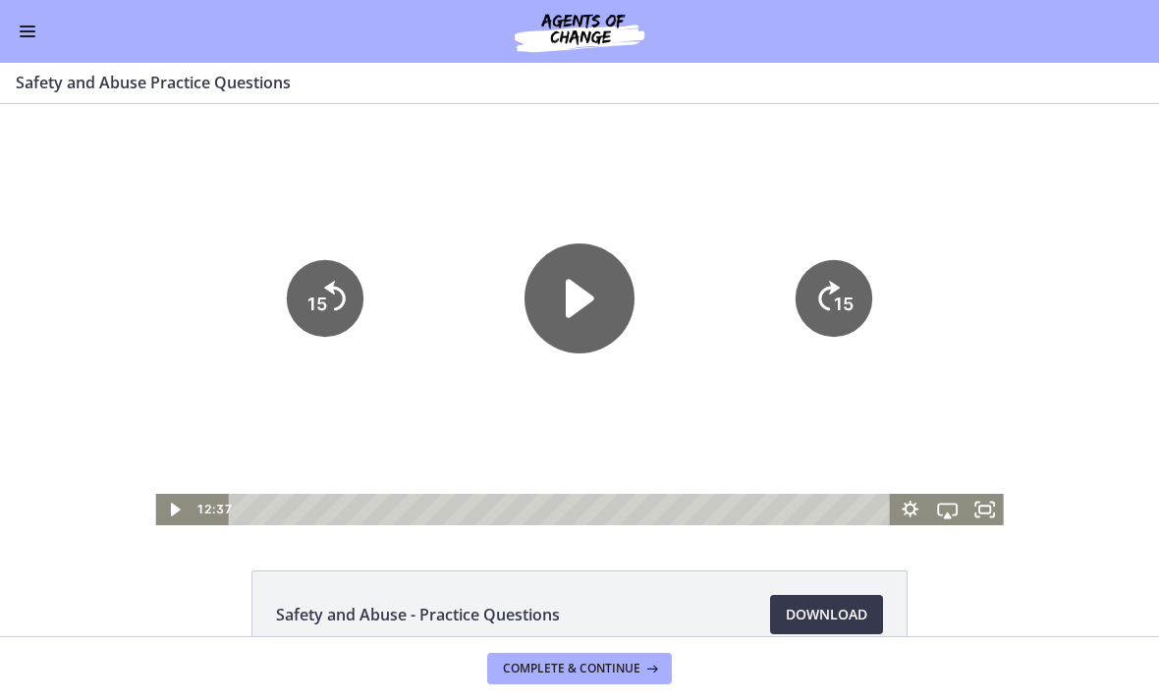
click at [527, 275] on icon "Play Video" at bounding box center [579, 299] width 110 height 110
click at [825, 286] on icon "15" at bounding box center [833, 298] width 77 height 77
click at [841, 291] on icon "15" at bounding box center [833, 298] width 86 height 86
click at [845, 286] on icon "15" at bounding box center [833, 298] width 86 height 86
click at [841, 286] on icon "15" at bounding box center [833, 298] width 77 height 77
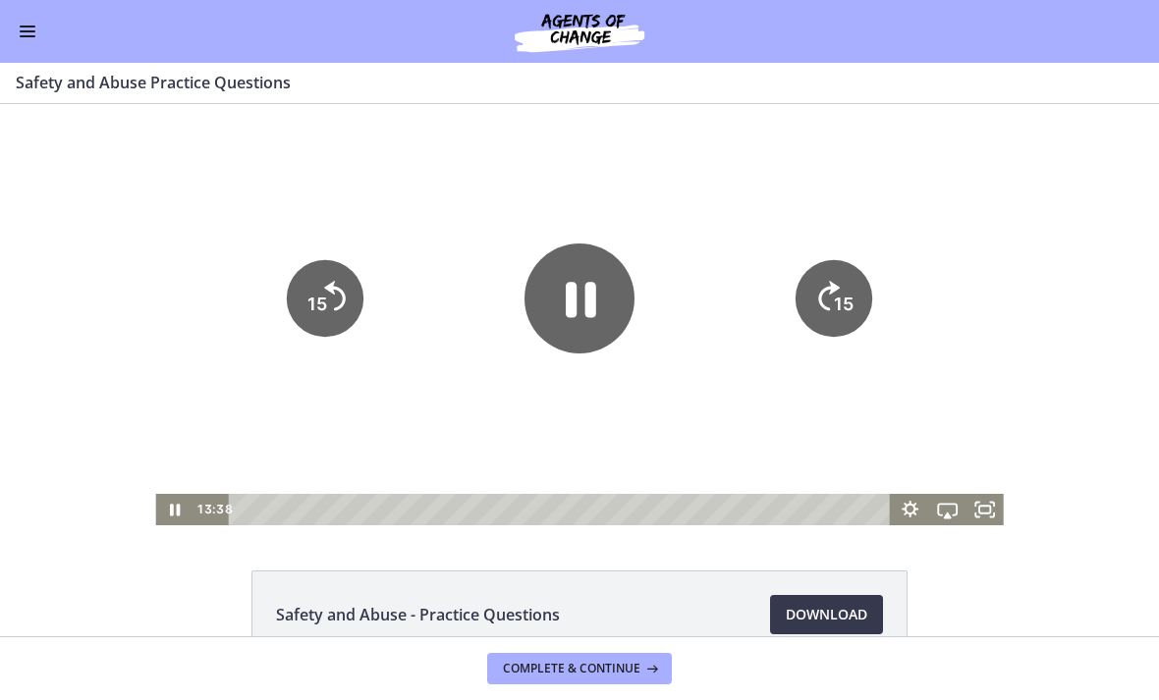
click at [841, 251] on tspan "15" at bounding box center [846, 238] width 25 height 27
click at [689, 403] on div at bounding box center [578, 314] width 847 height 421
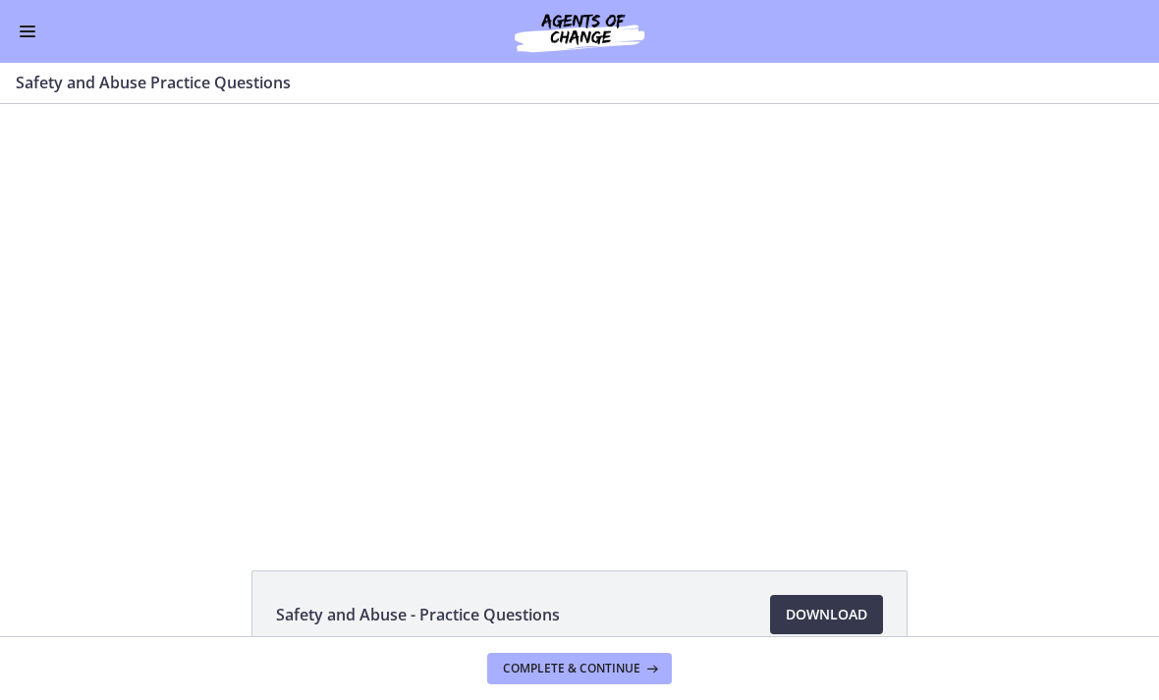
click at [590, 317] on div at bounding box center [578, 314] width 847 height 421
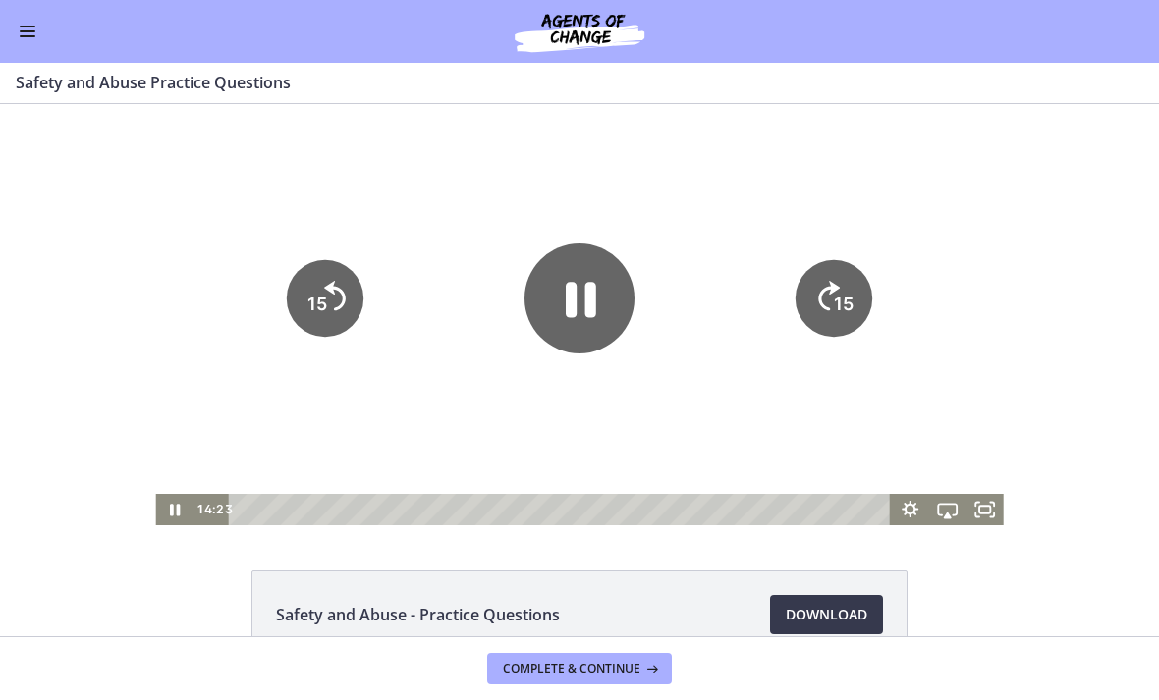
click at [824, 304] on icon "15" at bounding box center [833, 298] width 77 height 77
click at [595, 289] on icon "Pause" at bounding box center [581, 300] width 30 height 35
click at [713, 395] on div at bounding box center [578, 314] width 847 height 421
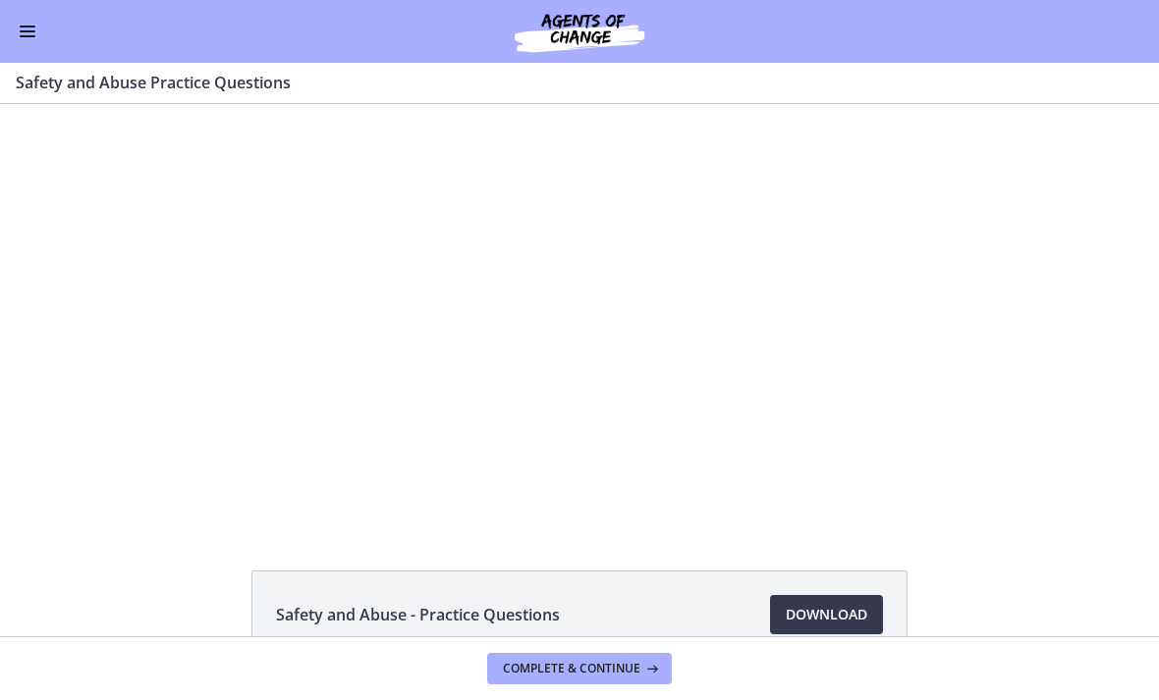
click at [497, 350] on div at bounding box center [578, 314] width 847 height 421
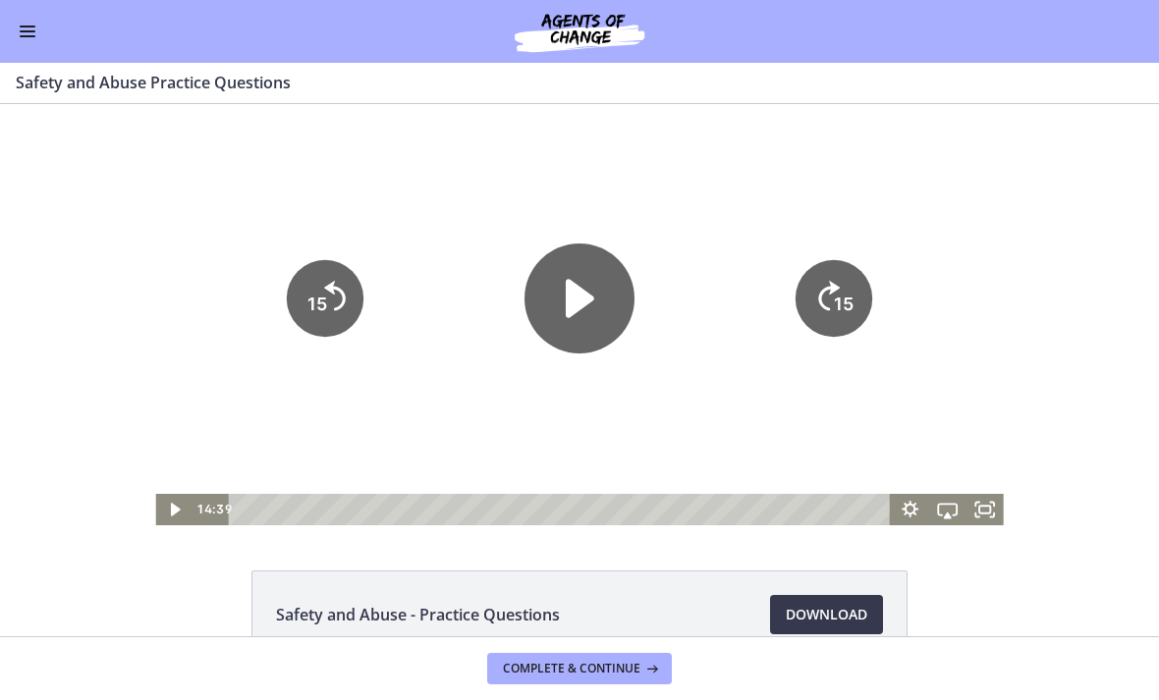
click at [691, 353] on div at bounding box center [578, 314] width 847 height 421
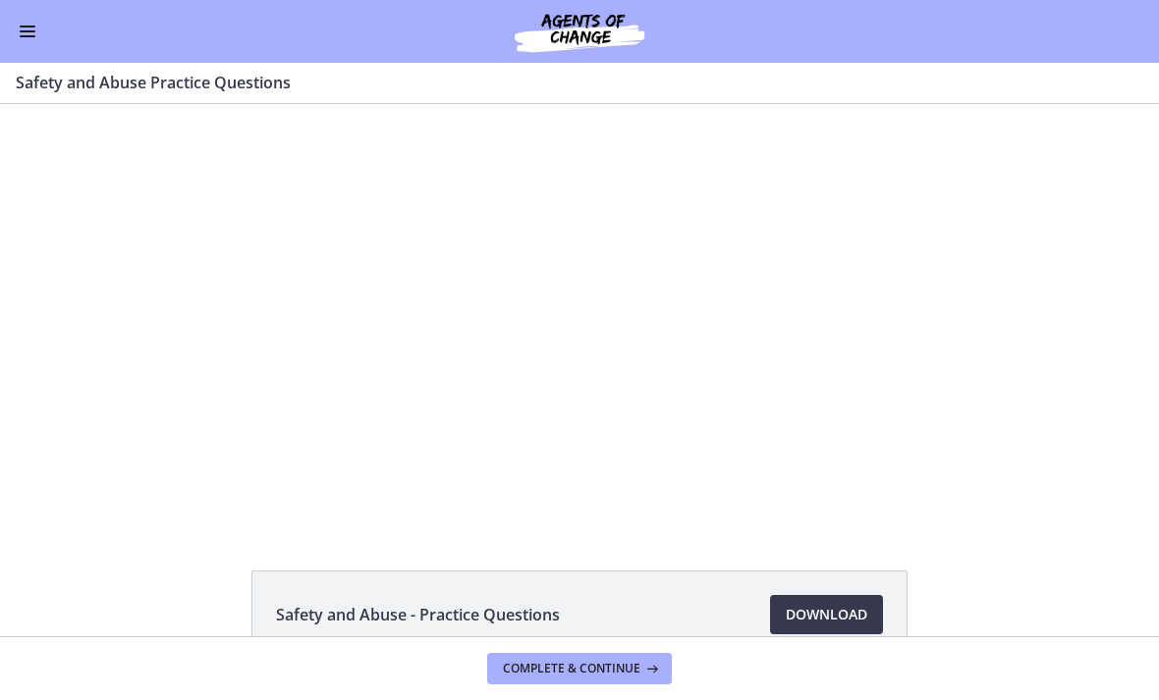
click at [580, 278] on div at bounding box center [578, 314] width 847 height 421
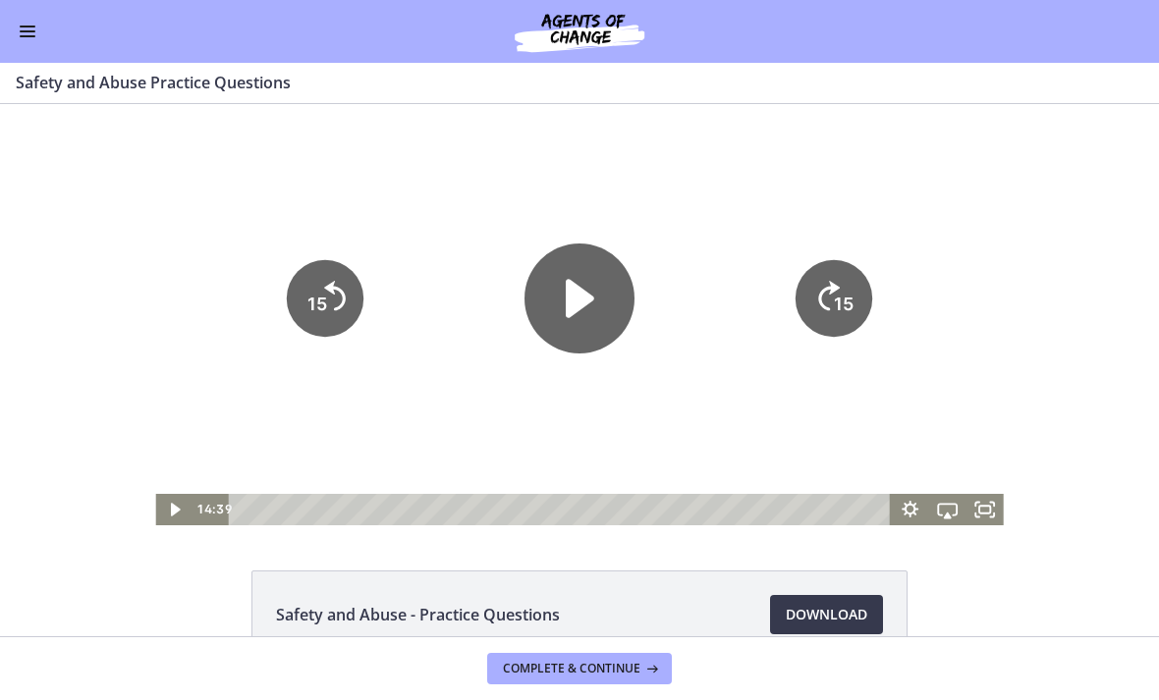
click at [541, 315] on icon "Play Video" at bounding box center [579, 299] width 110 height 110
click at [546, 288] on icon "Pause" at bounding box center [579, 299] width 124 height 124
click at [597, 281] on icon "Play Video" at bounding box center [579, 299] width 124 height 124
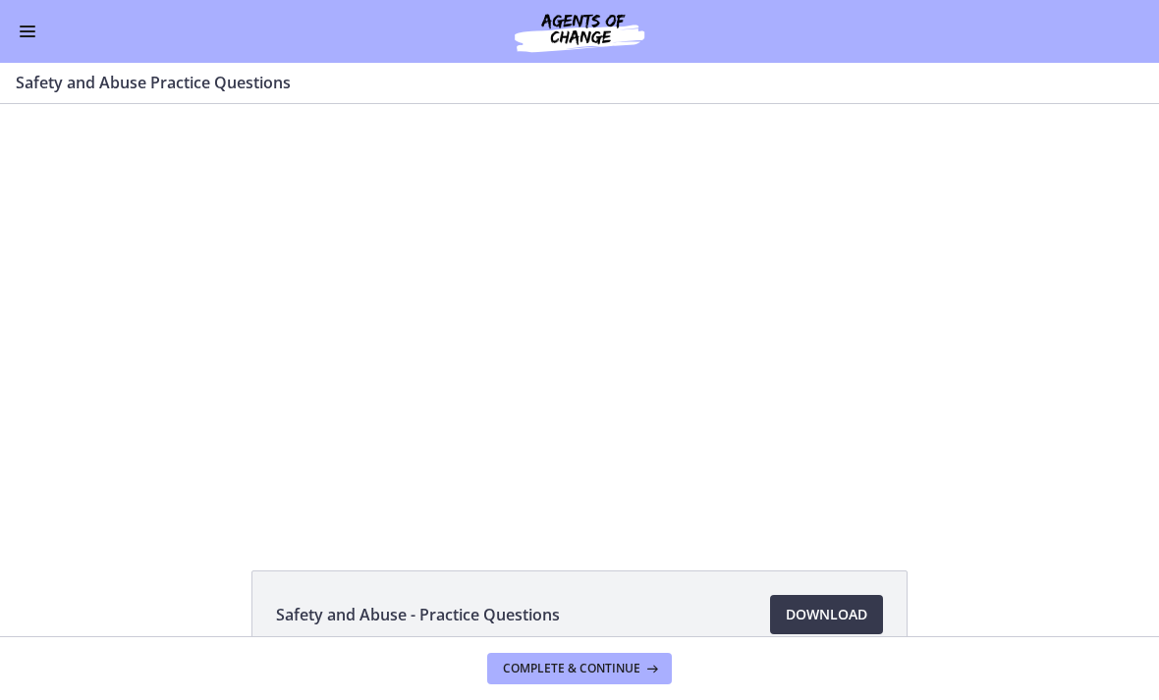
click at [531, 285] on div at bounding box center [578, 314] width 847 height 421
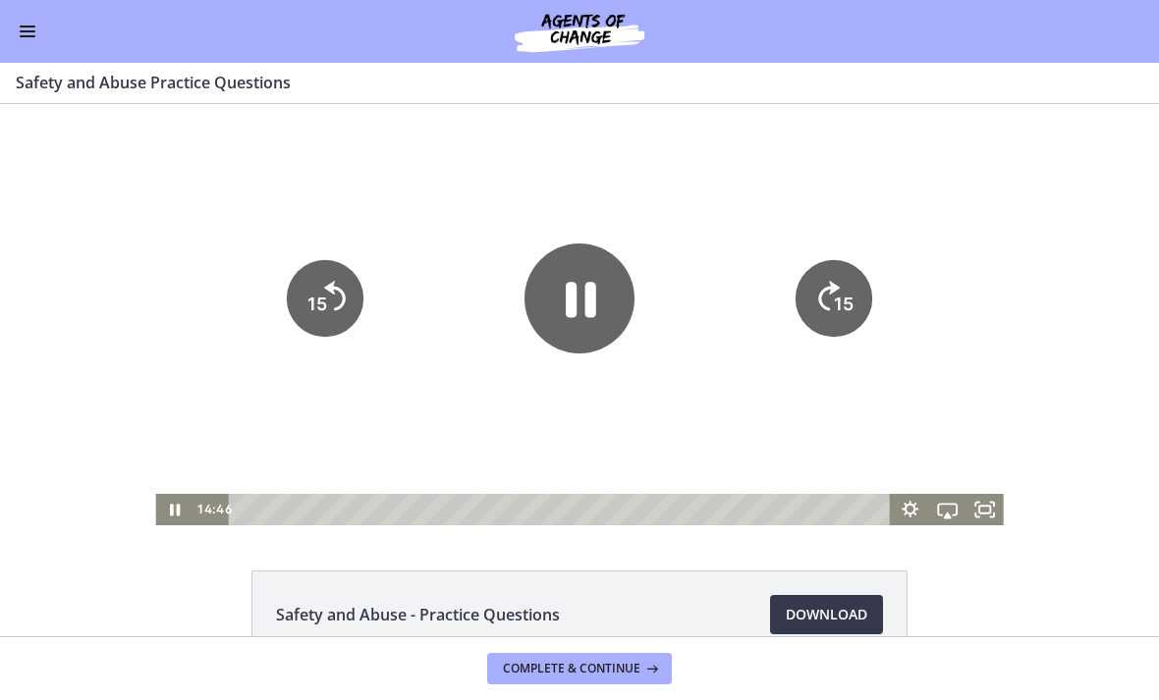
click at [589, 307] on icon "Pause" at bounding box center [581, 300] width 30 height 35
click at [710, 280] on div at bounding box center [578, 314] width 847 height 421
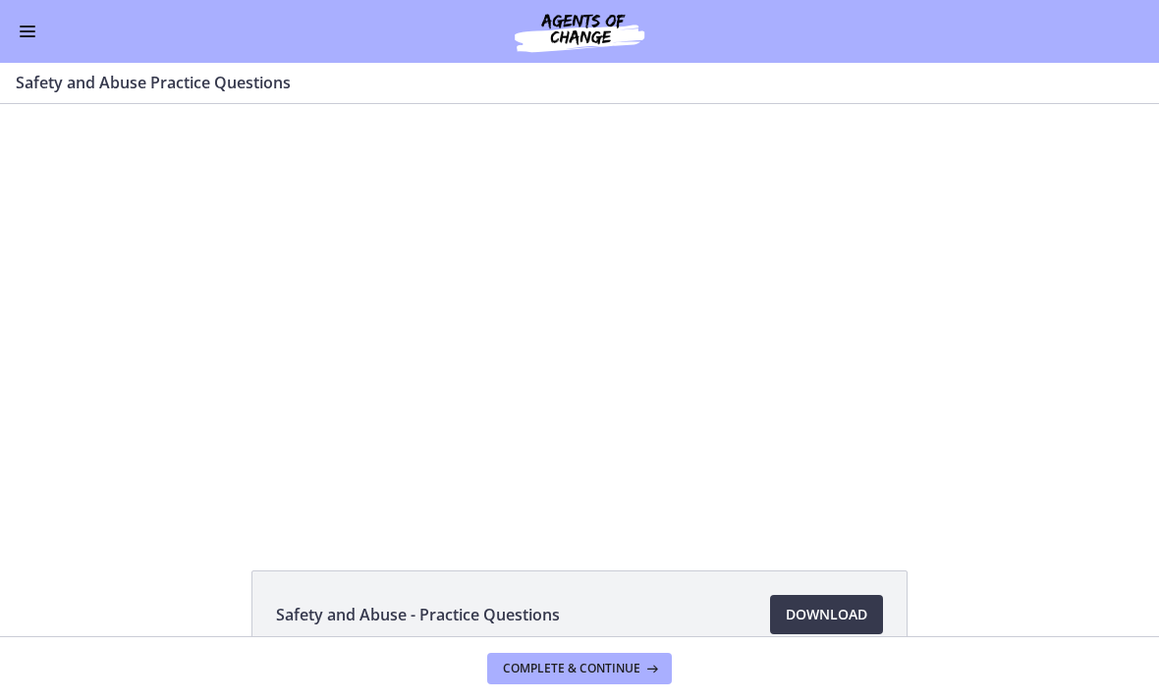
click at [625, 325] on div at bounding box center [578, 314] width 847 height 421
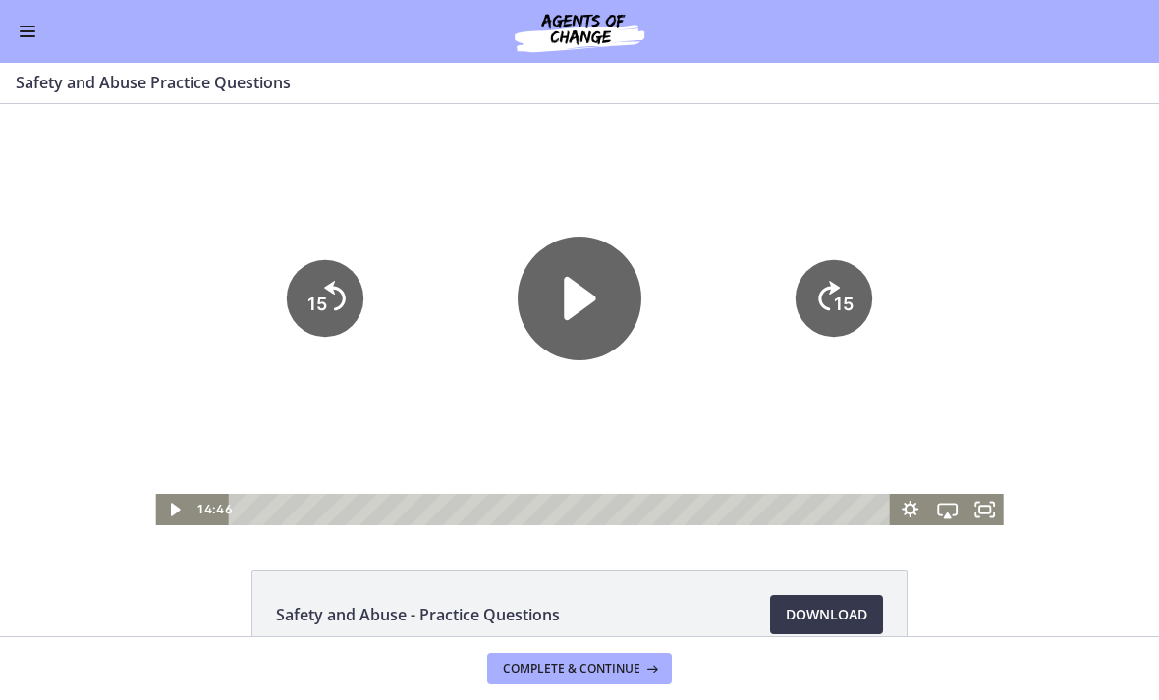
click at [566, 313] on icon "Play Video" at bounding box center [579, 298] width 31 height 43
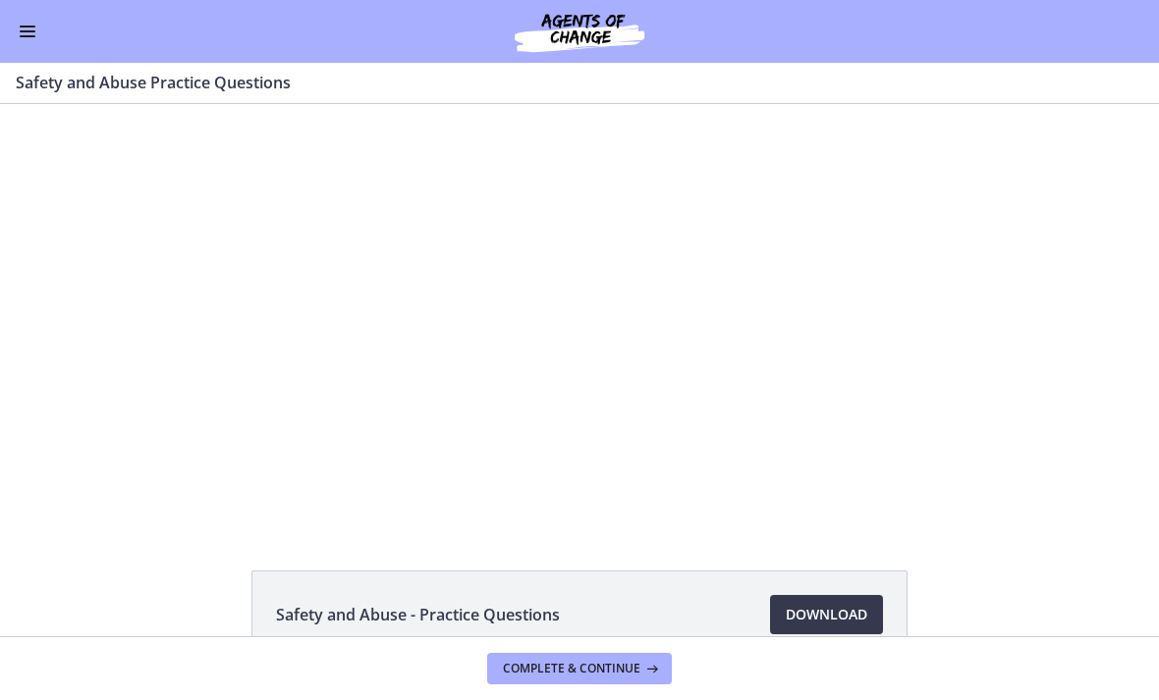
click at [609, 359] on div at bounding box center [578, 314] width 847 height 421
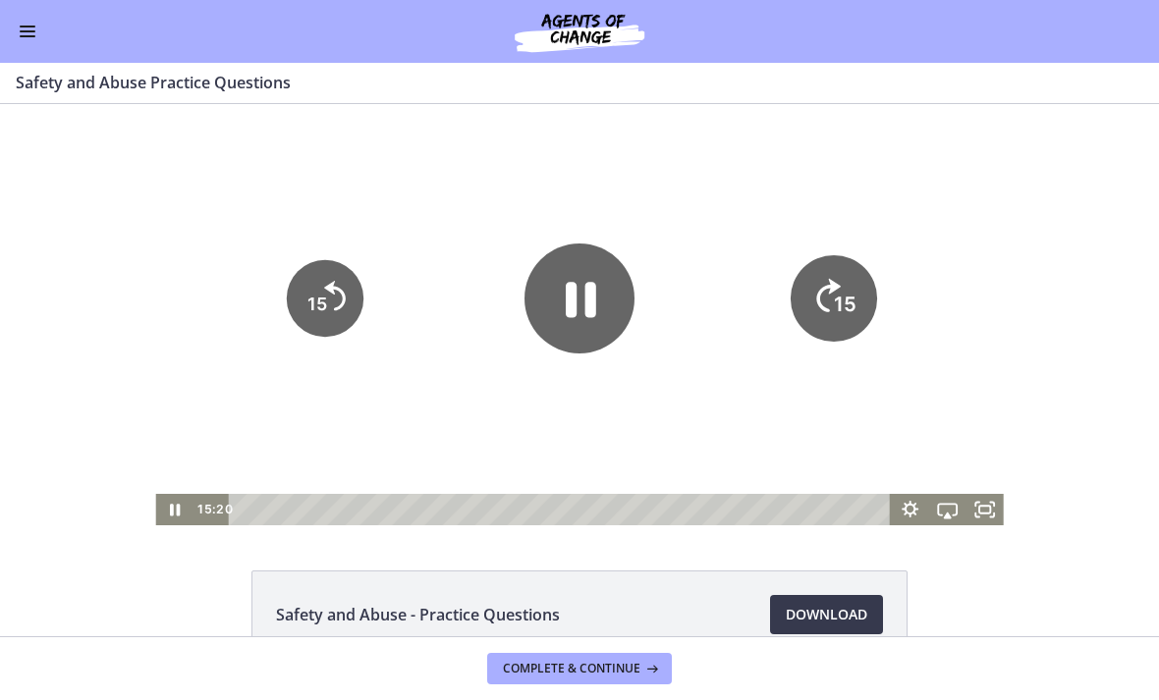
click at [855, 307] on tspan "15" at bounding box center [845, 305] width 23 height 25
click at [844, 278] on icon "15" at bounding box center [833, 298] width 77 height 77
click at [830, 295] on icon "Skip ahead 15 seconds" at bounding box center [829, 296] width 22 height 29
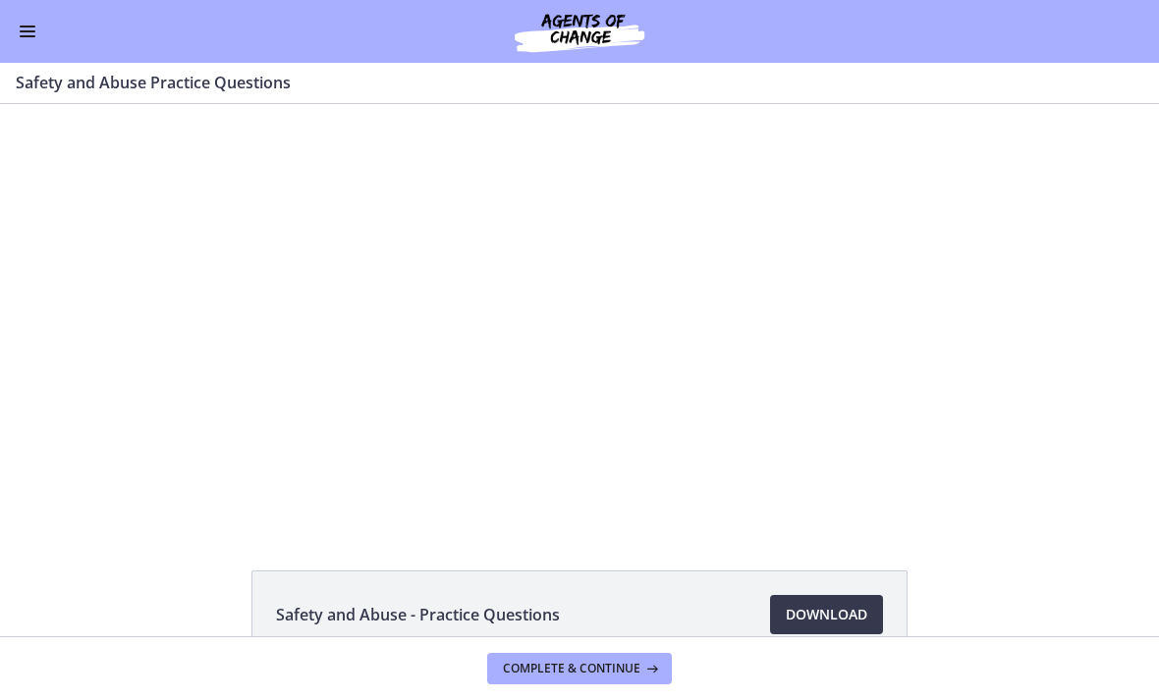
click at [666, 338] on div at bounding box center [578, 314] width 847 height 421
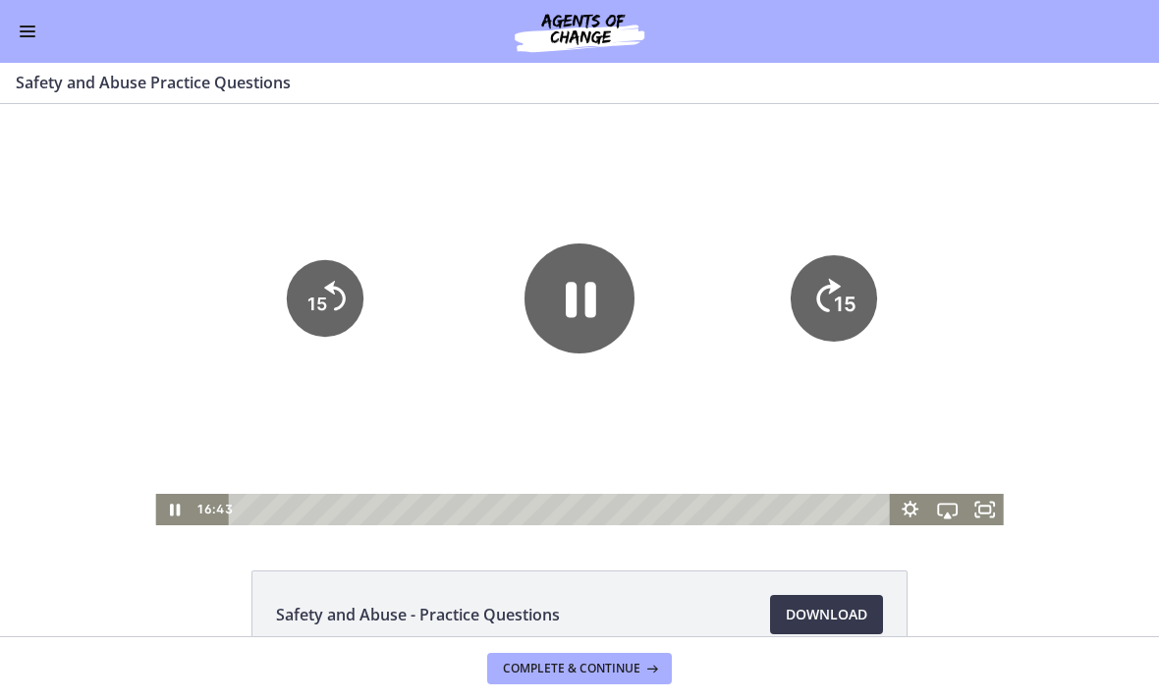
click at [843, 294] on tspan "15" at bounding box center [845, 305] width 23 height 25
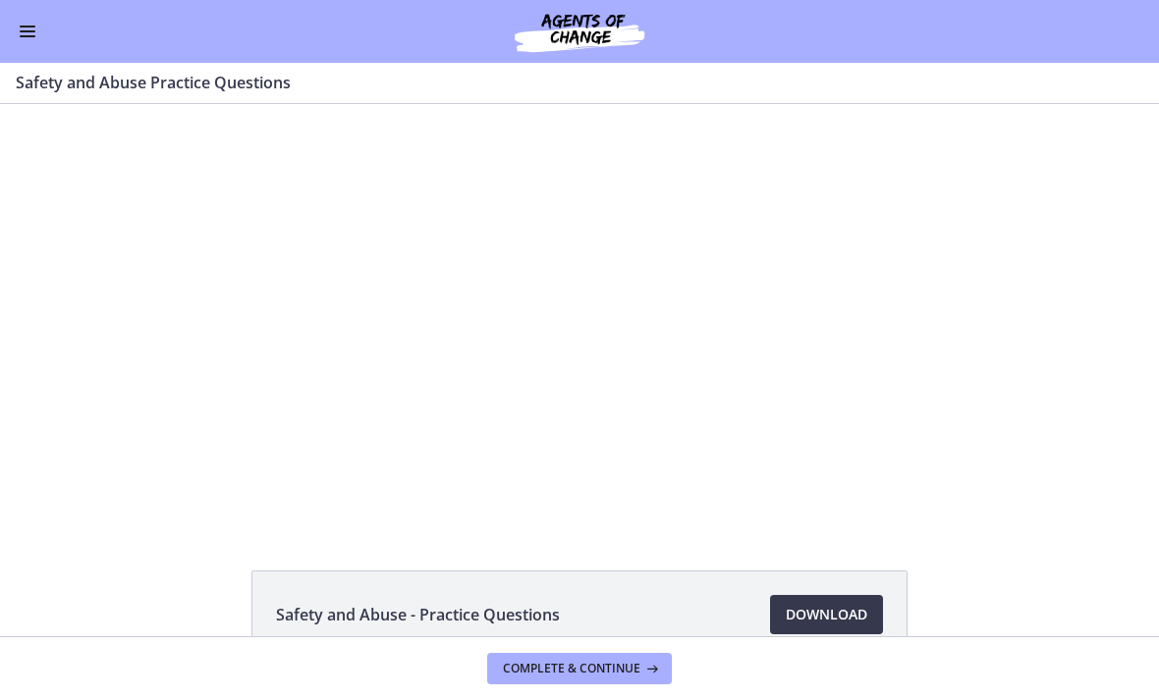
click at [548, 331] on div at bounding box center [578, 314] width 847 height 421
click at [590, 352] on div at bounding box center [578, 314] width 847 height 421
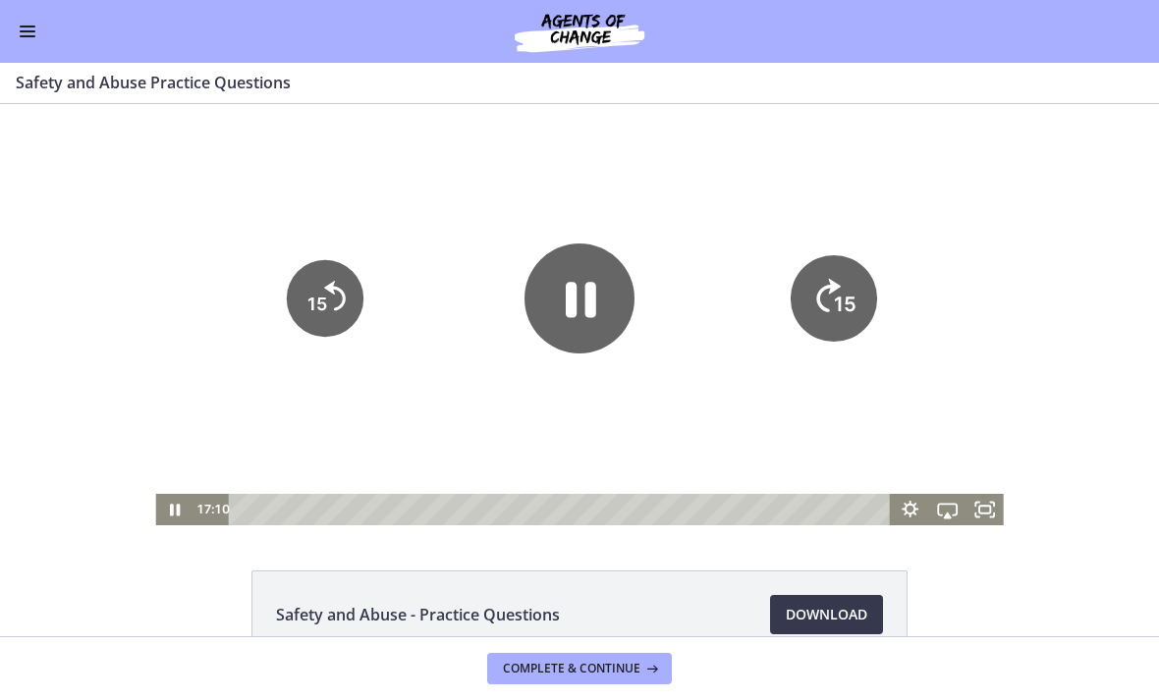
click at [840, 293] on text "15" at bounding box center [845, 305] width 23 height 25
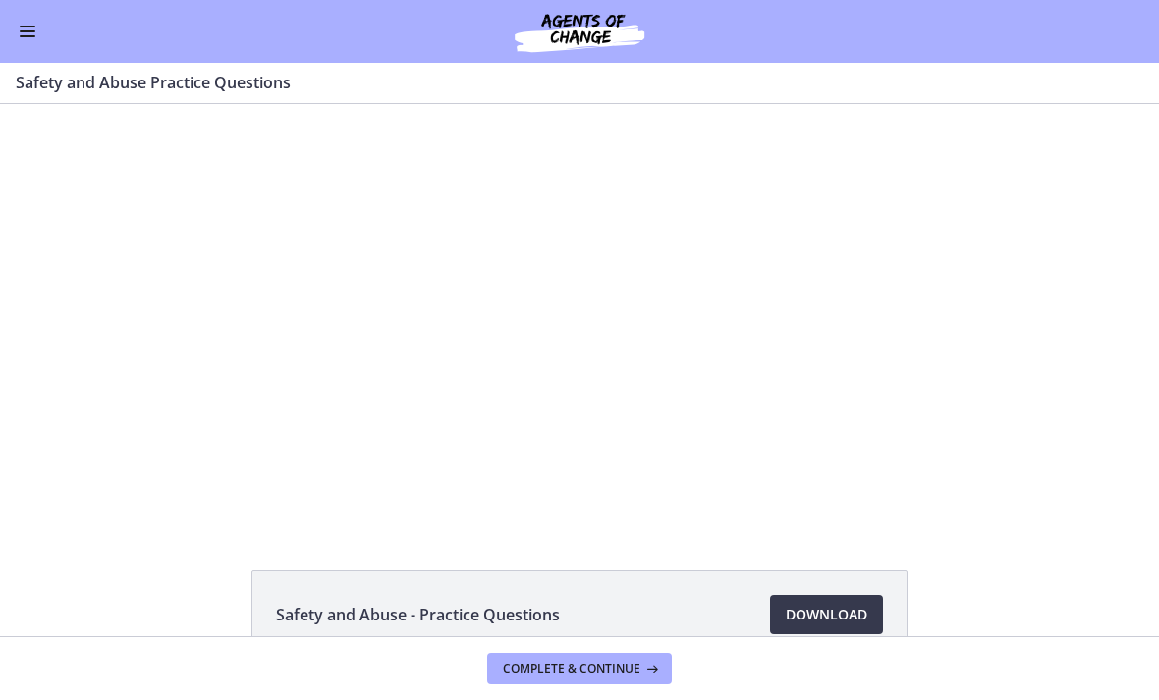
click at [683, 298] on div at bounding box center [578, 314] width 847 height 421
click at [665, 268] on div at bounding box center [578, 314] width 847 height 421
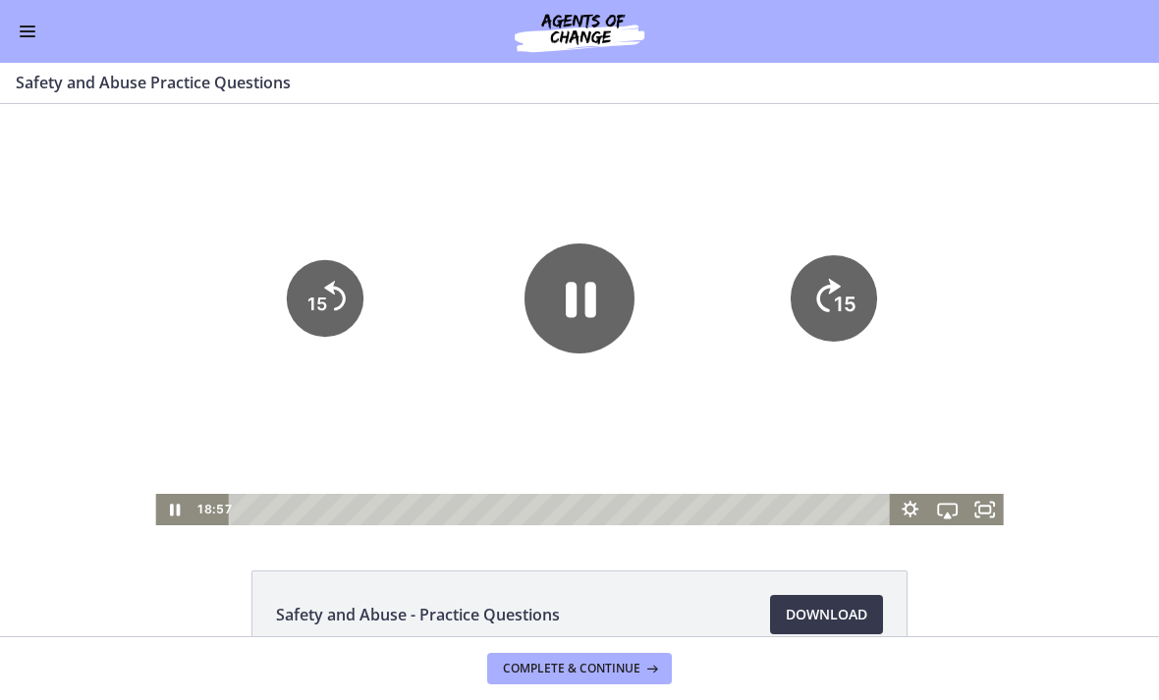
click at [819, 295] on icon "Skip ahead 15 seconds" at bounding box center [828, 295] width 25 height 33
click at [818, 295] on icon "15" at bounding box center [833, 298] width 86 height 86
click at [835, 302] on text "15" at bounding box center [845, 305] width 23 height 25
click at [807, 278] on icon "15" at bounding box center [833, 298] width 86 height 86
click at [662, 386] on div at bounding box center [578, 314] width 847 height 421
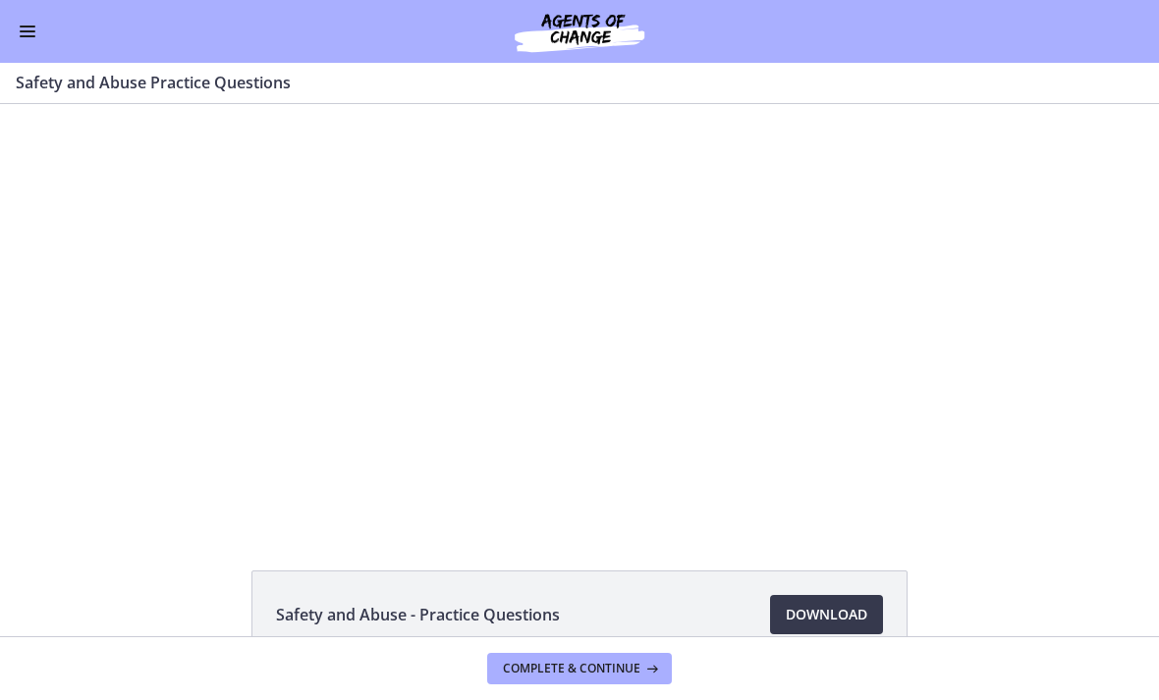
click at [604, 367] on div at bounding box center [578, 314] width 847 height 421
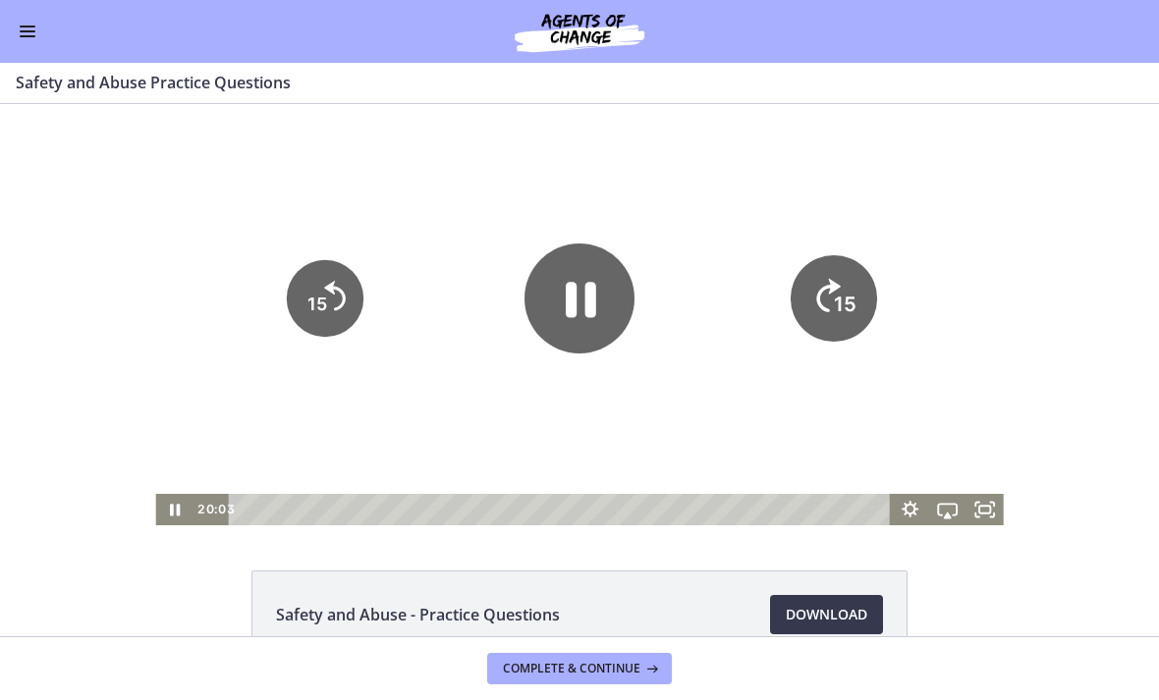
click at [837, 300] on tspan "15" at bounding box center [845, 305] width 23 height 25
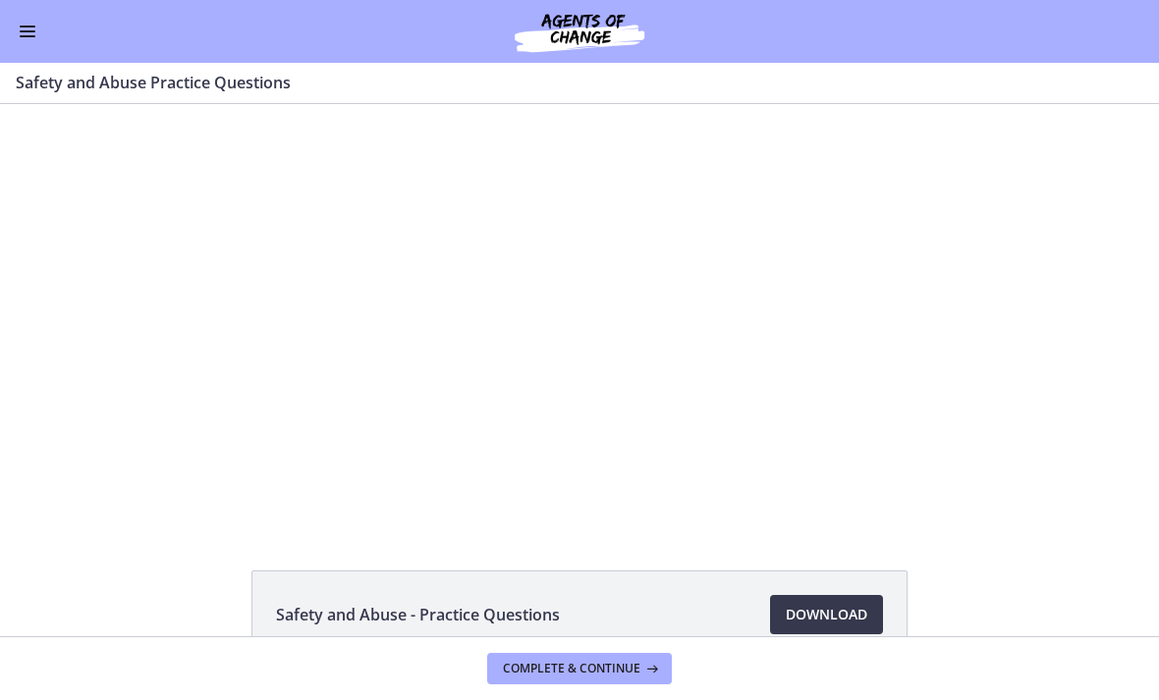
click at [708, 360] on div at bounding box center [578, 314] width 847 height 421
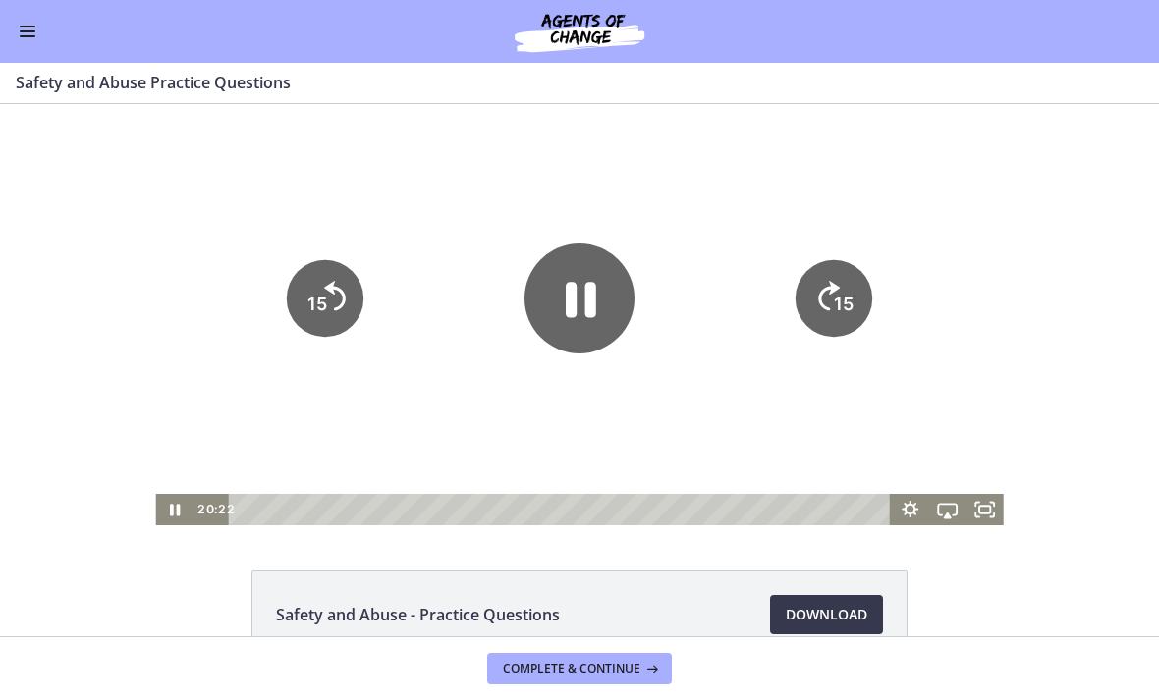
click at [847, 314] on tspan "15" at bounding box center [844, 304] width 20 height 21
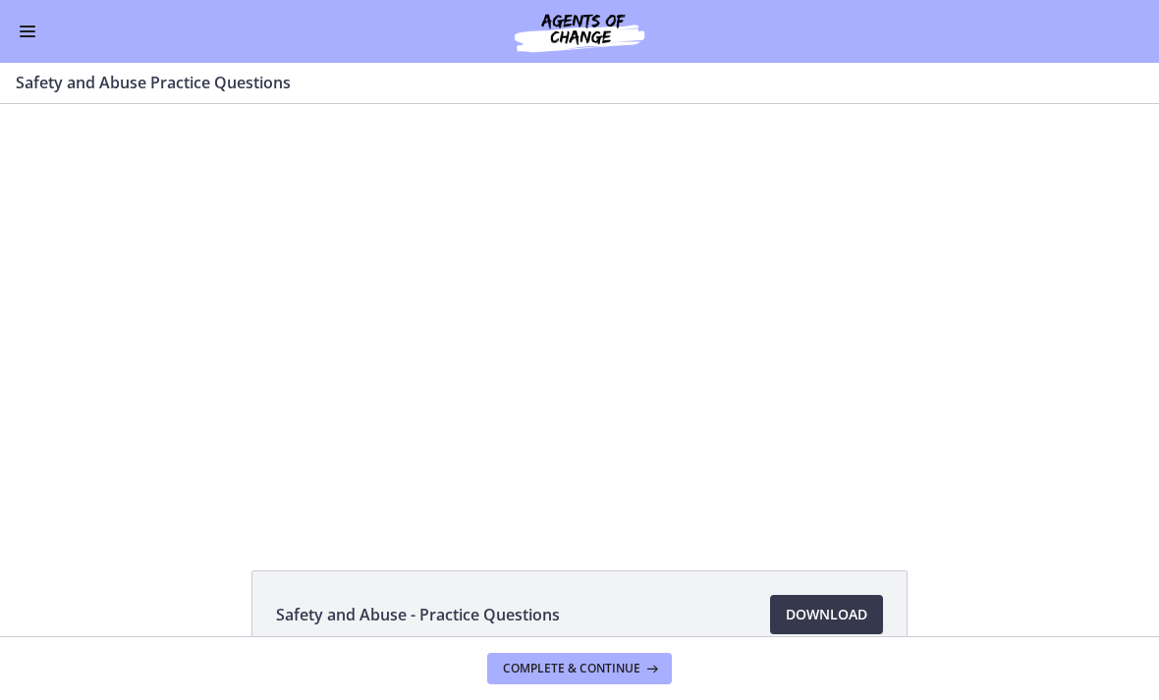
click at [638, 403] on div at bounding box center [578, 314] width 847 height 421
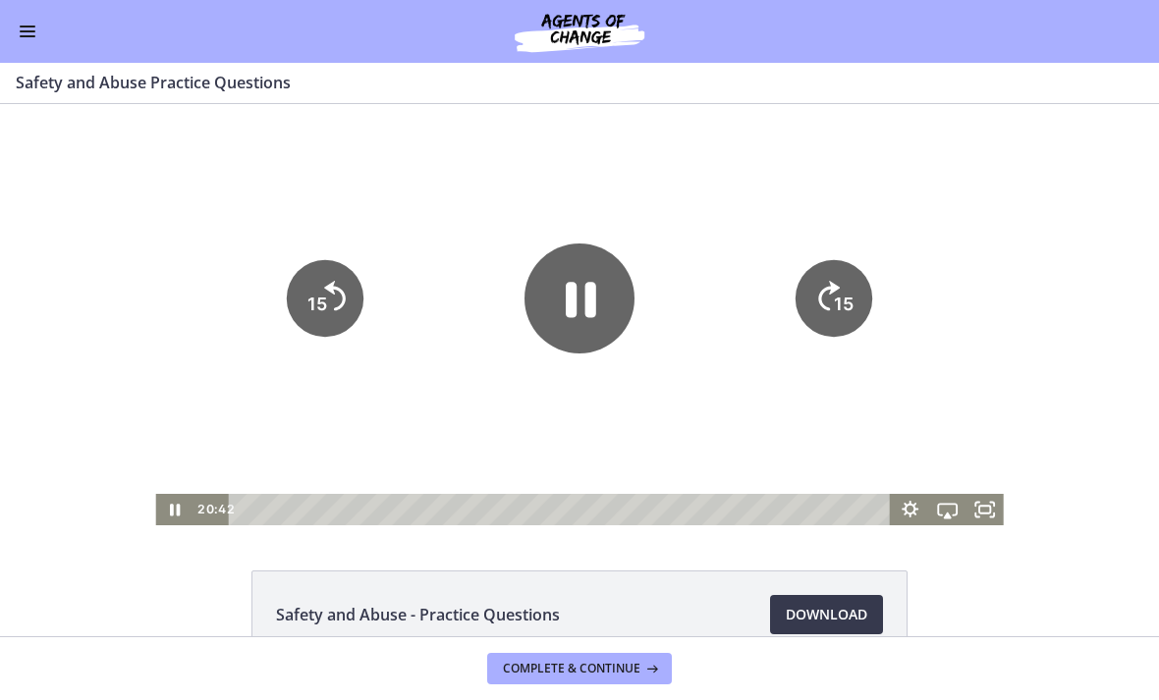
click at [823, 318] on icon "15" at bounding box center [833, 298] width 77 height 77
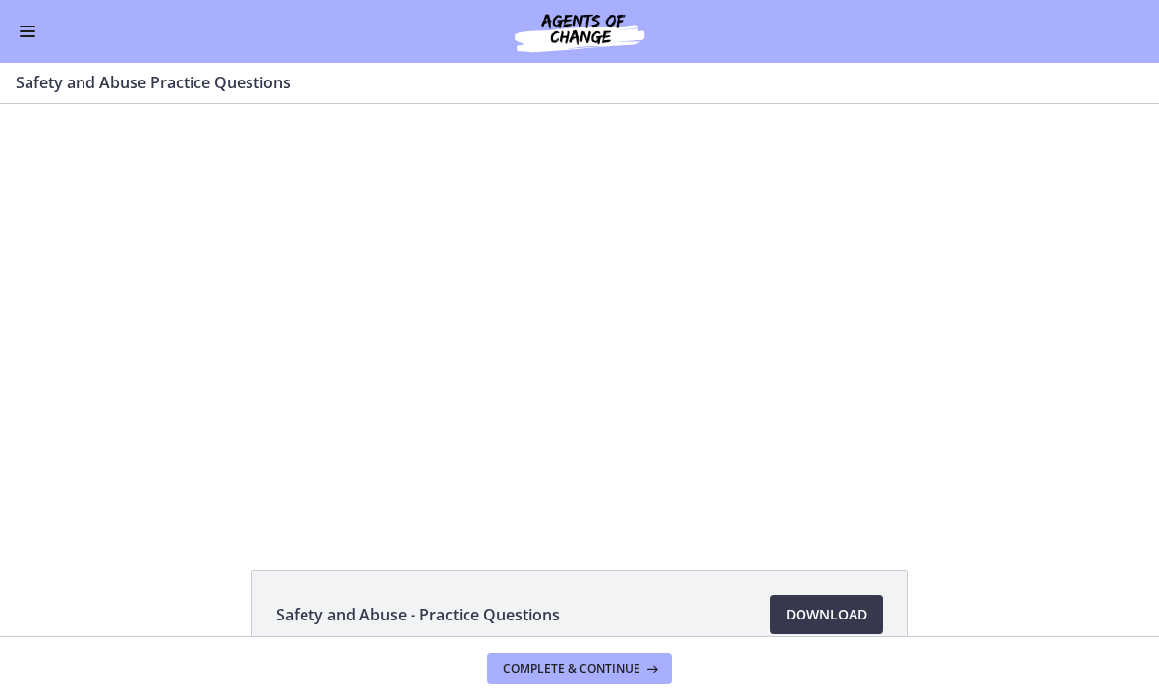
click at [709, 314] on div at bounding box center [578, 314] width 847 height 421
click at [17, 40] on button "Enable menu" at bounding box center [28, 32] width 24 height 24
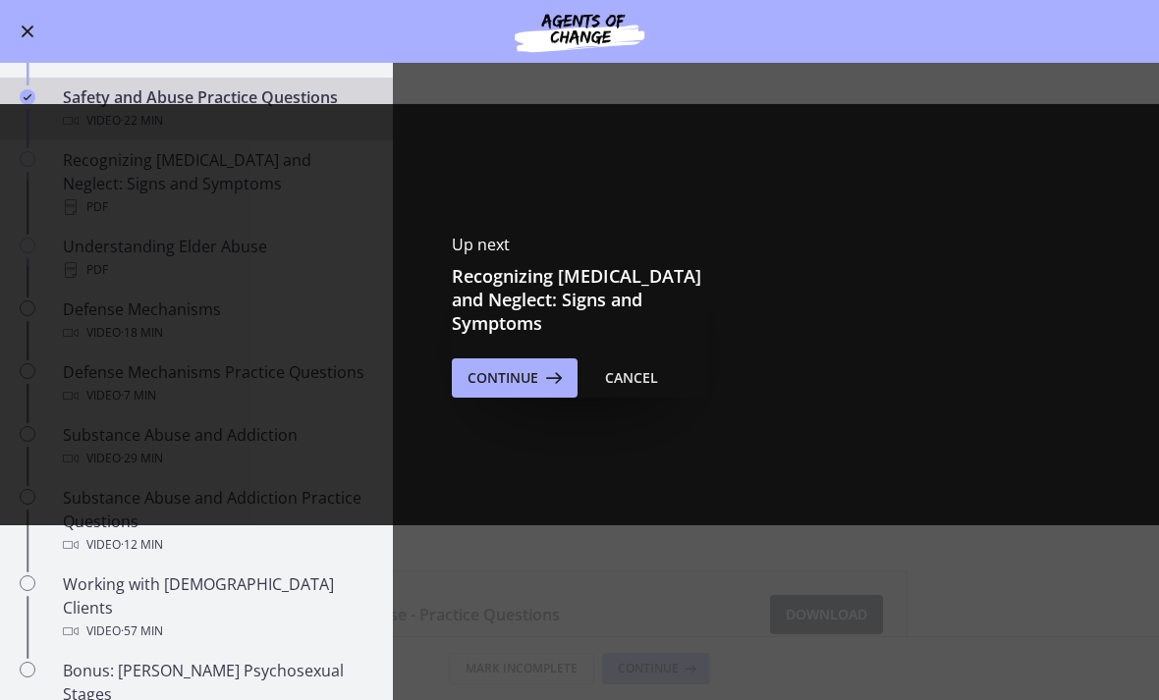
click at [508, 379] on button "Continue" at bounding box center [515, 377] width 126 height 39
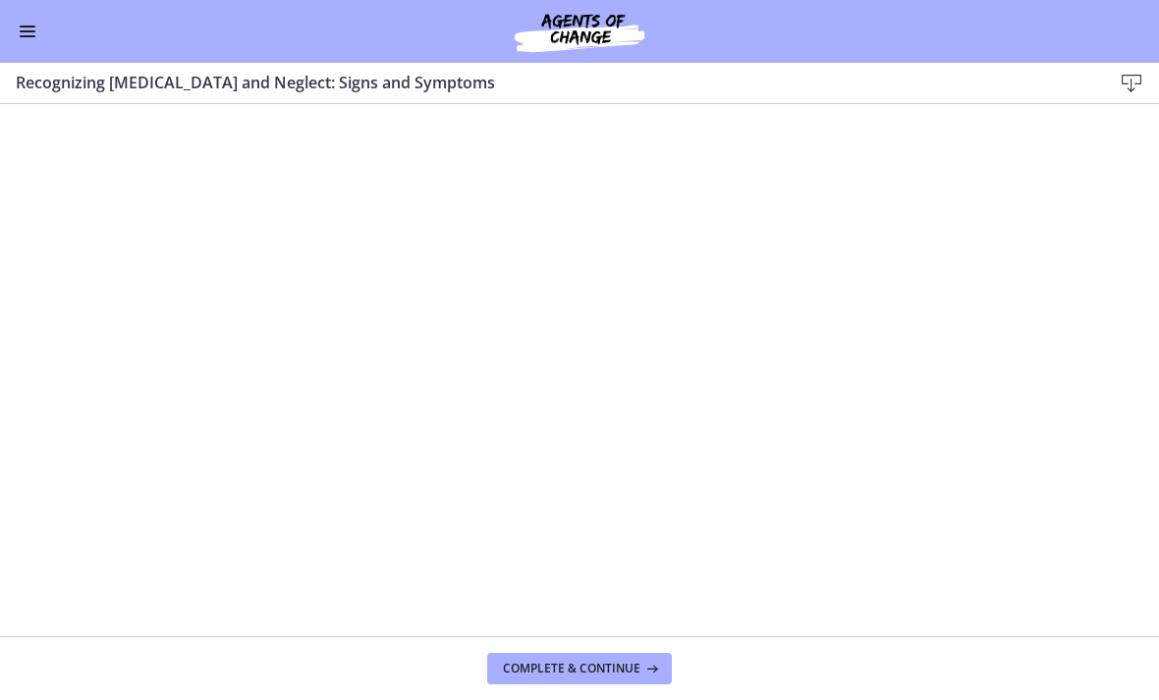
click at [18, 35] on button "Enable menu" at bounding box center [28, 32] width 24 height 24
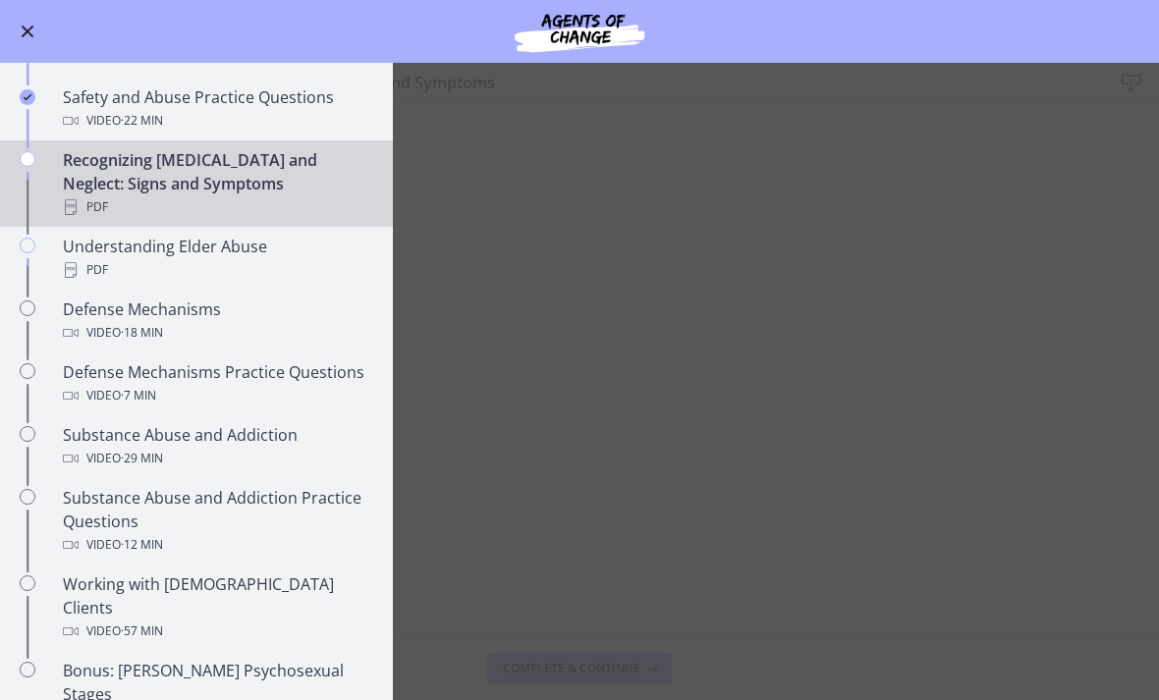
click at [581, 345] on main "Recognizing [MEDICAL_DATA] and Neglect: Signs and Symptoms Download Enable full…" at bounding box center [579, 381] width 1159 height 637
click at [570, 462] on main "Recognizing [MEDICAL_DATA] and Neglect: Signs and Symptoms Download Enable full…" at bounding box center [579, 381] width 1159 height 637
click at [541, 460] on main "Recognizing [MEDICAL_DATA] and Neglect: Signs and Symptoms Download Enable full…" at bounding box center [579, 381] width 1159 height 637
click at [16, 26] on button "Enable menu" at bounding box center [28, 32] width 24 height 24
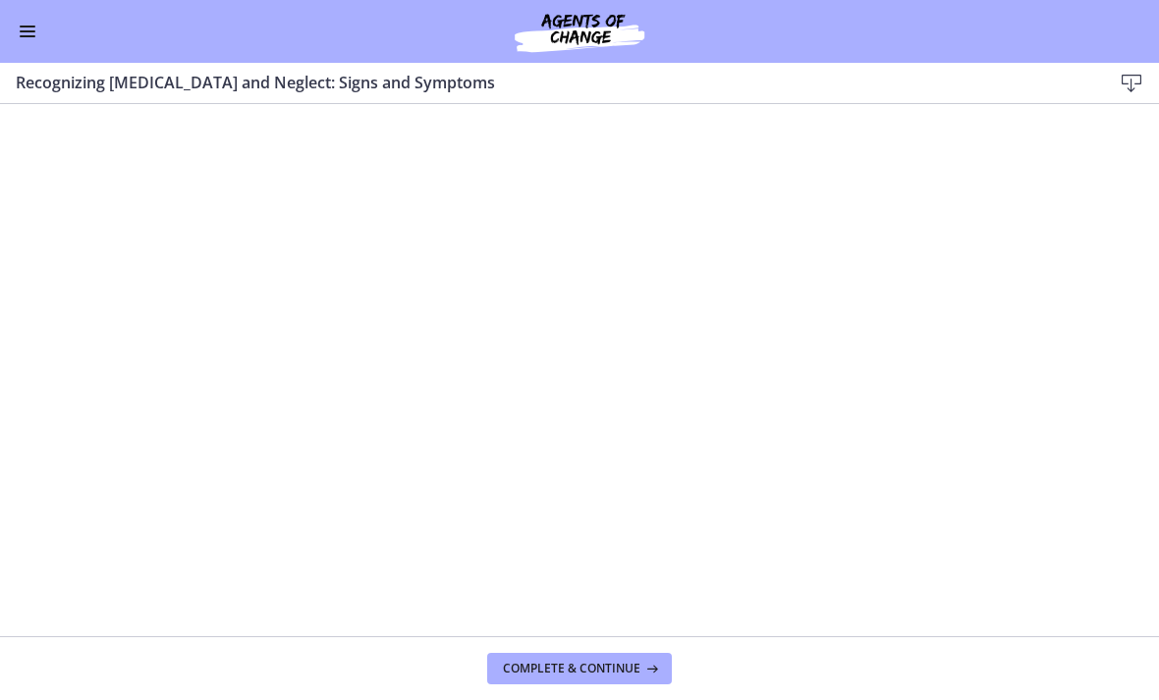
click at [550, 681] on button "Complete & continue" at bounding box center [579, 668] width 185 height 31
click at [595, 661] on span "Complete & continue" at bounding box center [571, 669] width 137 height 16
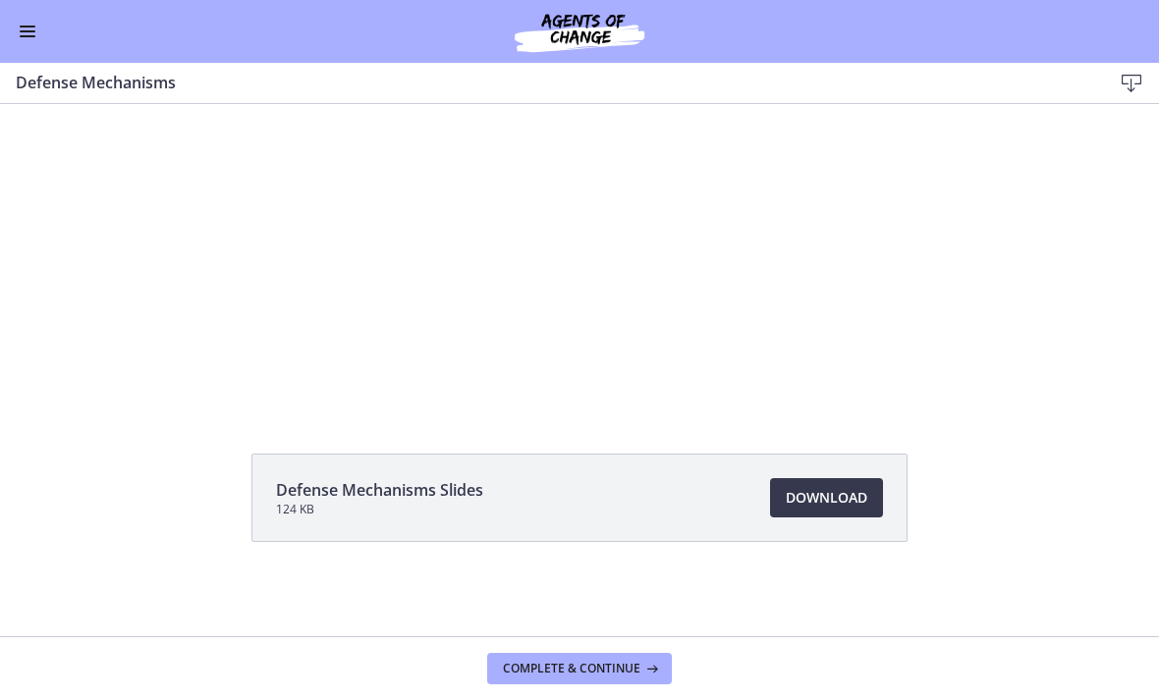
scroll to position [117, 0]
click at [806, 502] on span "Download Opens in a new window" at bounding box center [827, 498] width 82 height 24
click at [25, 41] on button "Enable menu" at bounding box center [28, 32] width 24 height 24
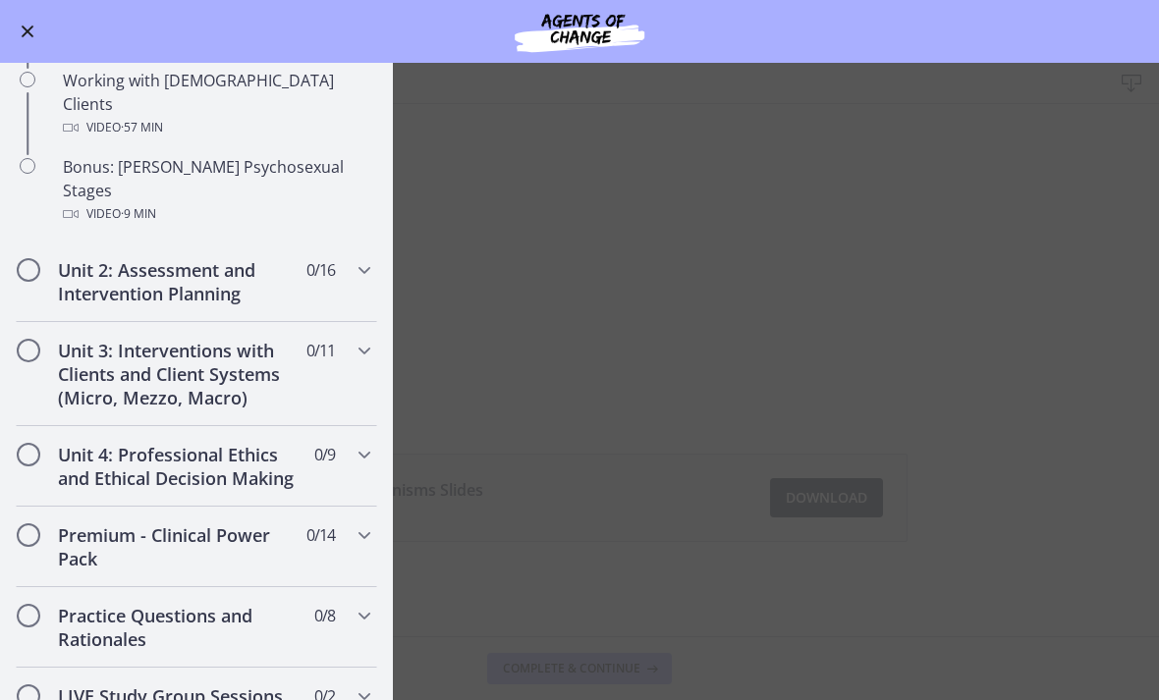
scroll to position [1335, 0]
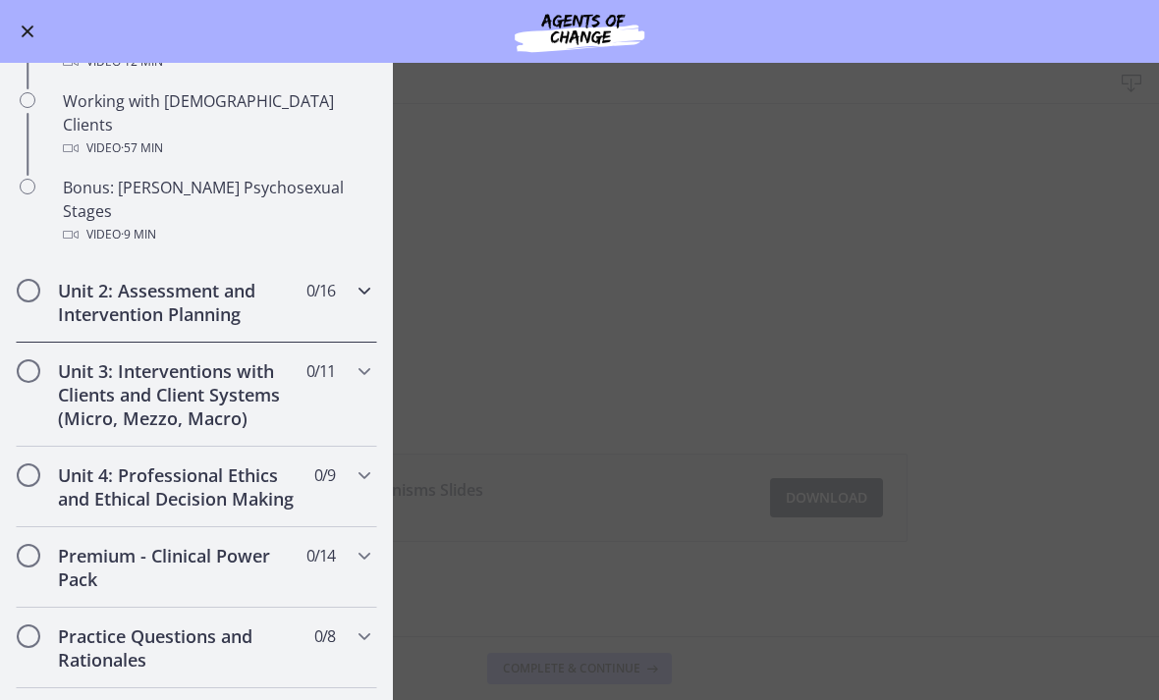
click at [362, 279] on icon "Chapters" at bounding box center [365, 291] width 24 height 24
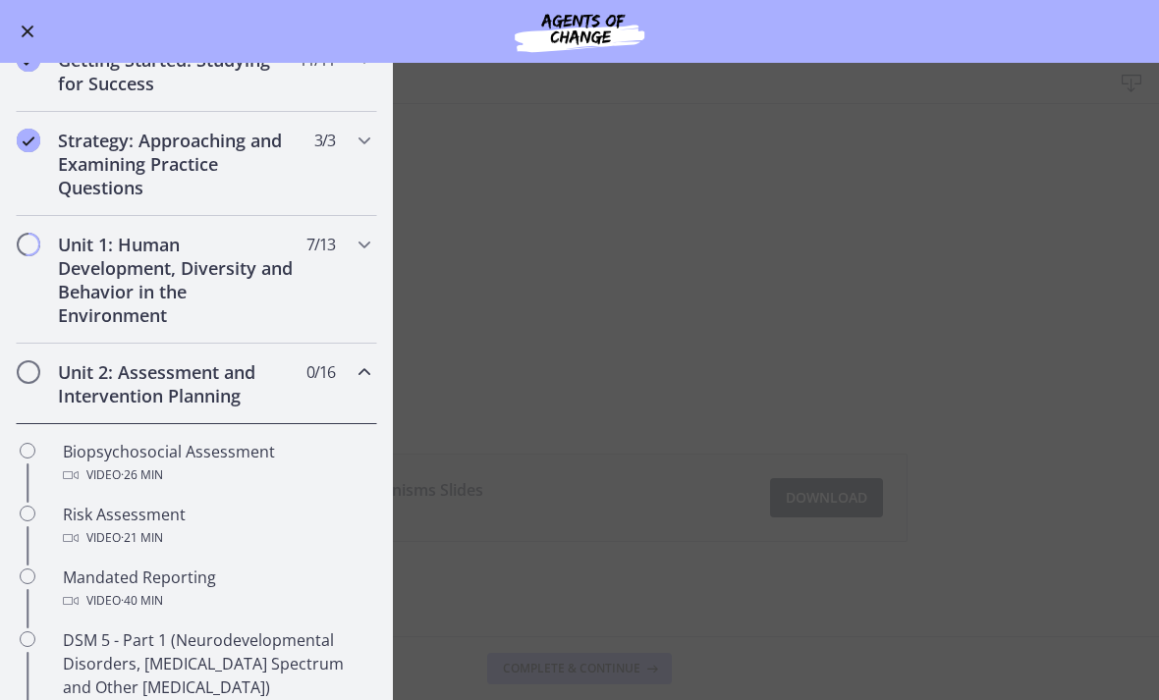
scroll to position [264, 0]
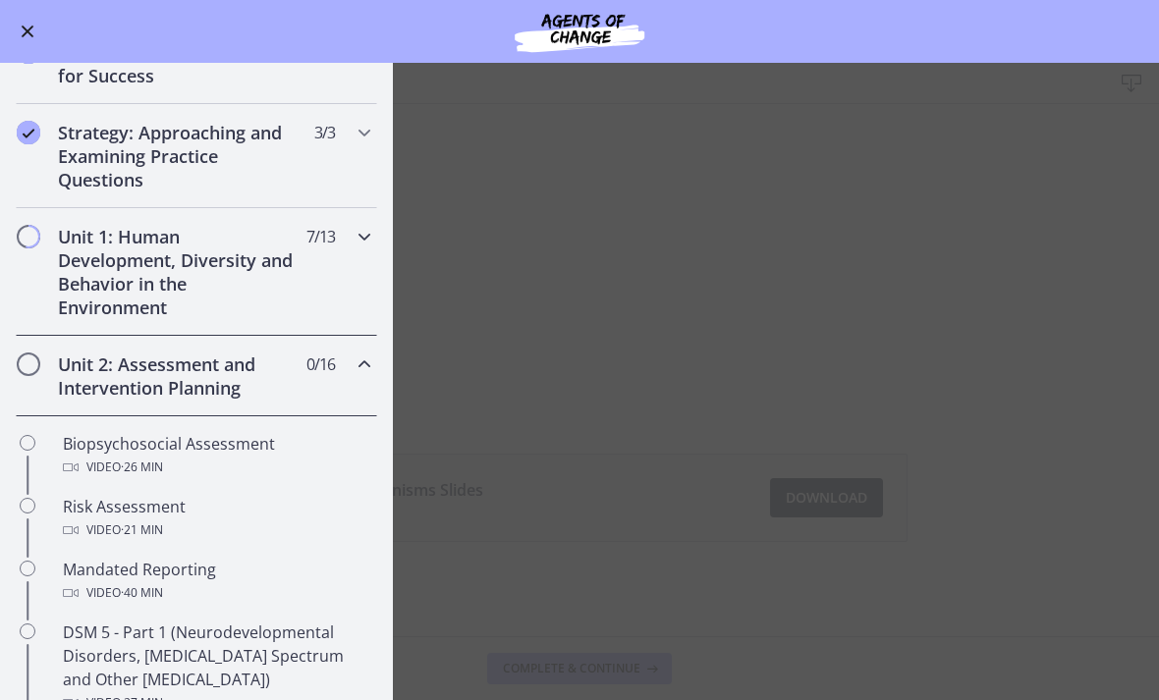
click at [360, 244] on icon "Chapters" at bounding box center [365, 237] width 24 height 24
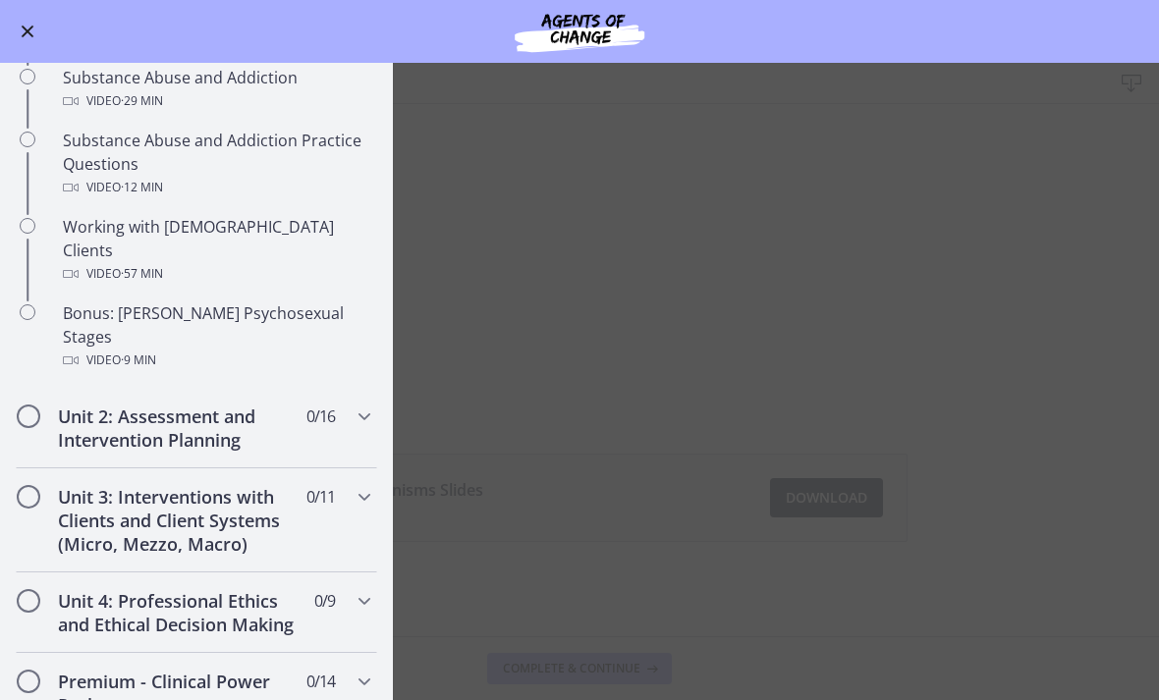
scroll to position [1216, 0]
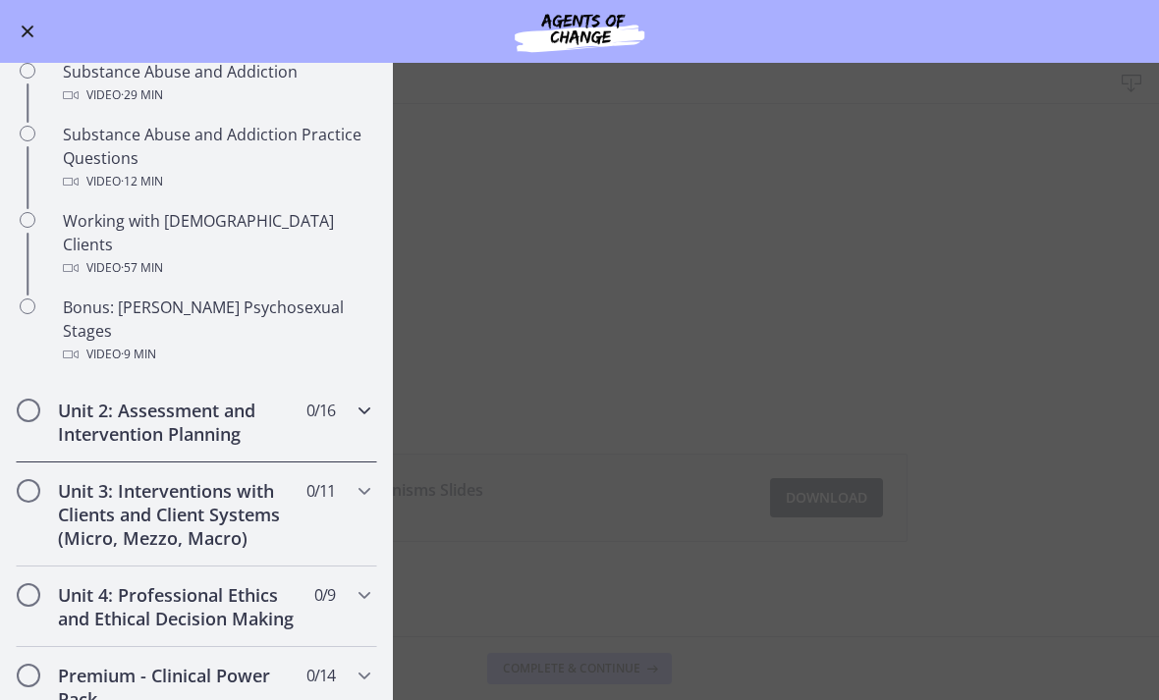
click at [373, 399] on icon "Chapters" at bounding box center [365, 411] width 24 height 24
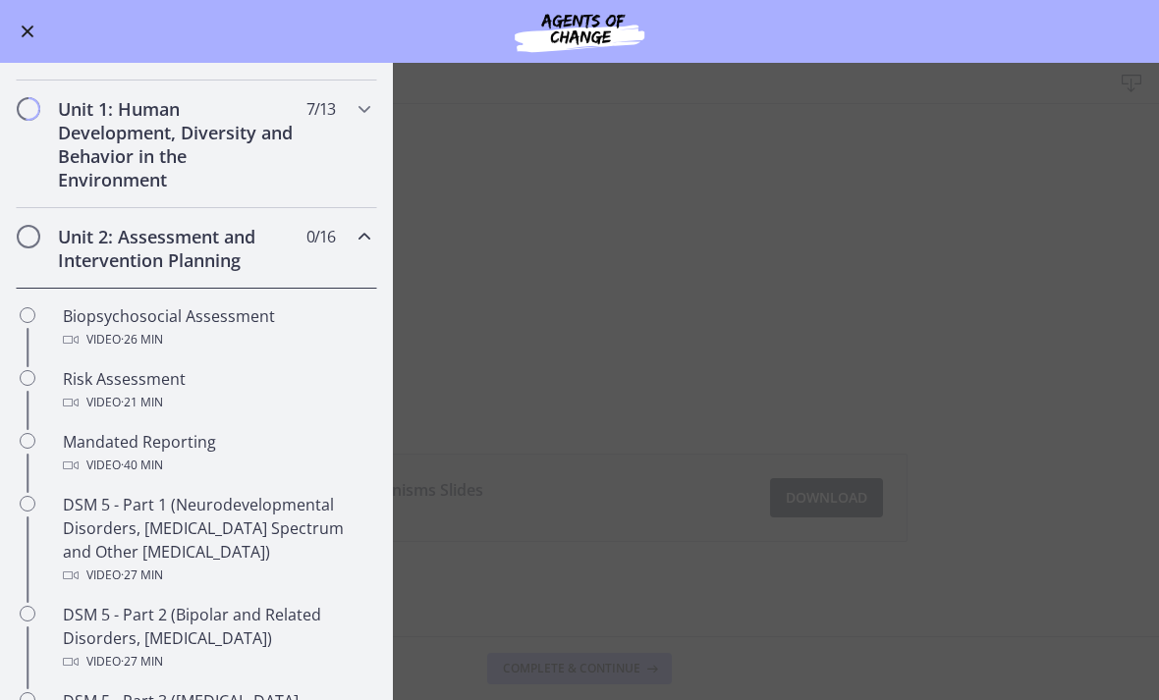
scroll to position [395, 0]
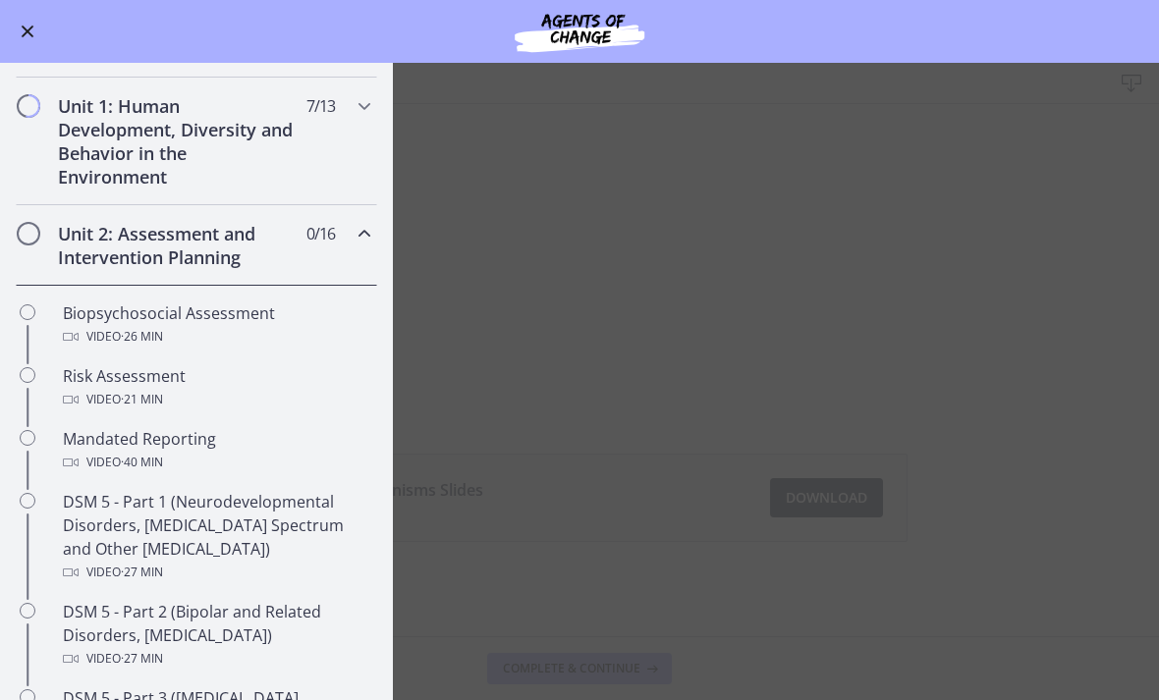
click at [616, 306] on main "Defense Mechanisms Download Enable fullscreen Defense Mechanisms Slides 124 KB …" at bounding box center [579, 381] width 1159 height 637
click at [627, 243] on main "Defense Mechanisms Download Enable fullscreen Defense Mechanisms Slides 124 KB …" at bounding box center [579, 381] width 1159 height 637
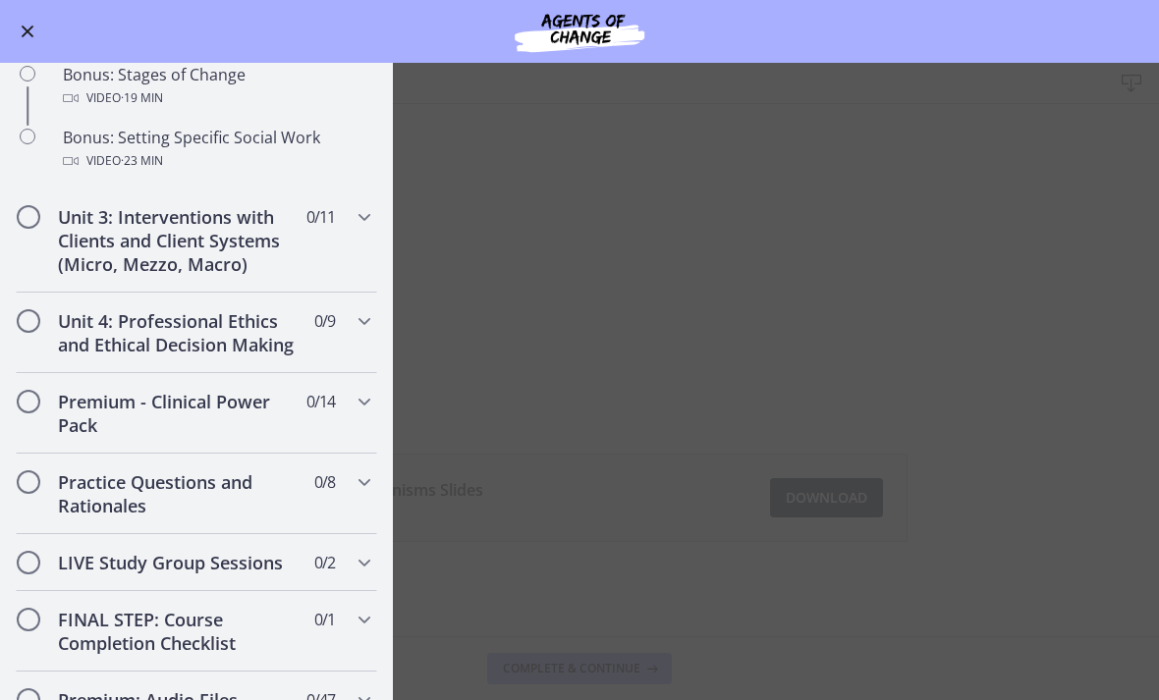
scroll to position [1769, 0]
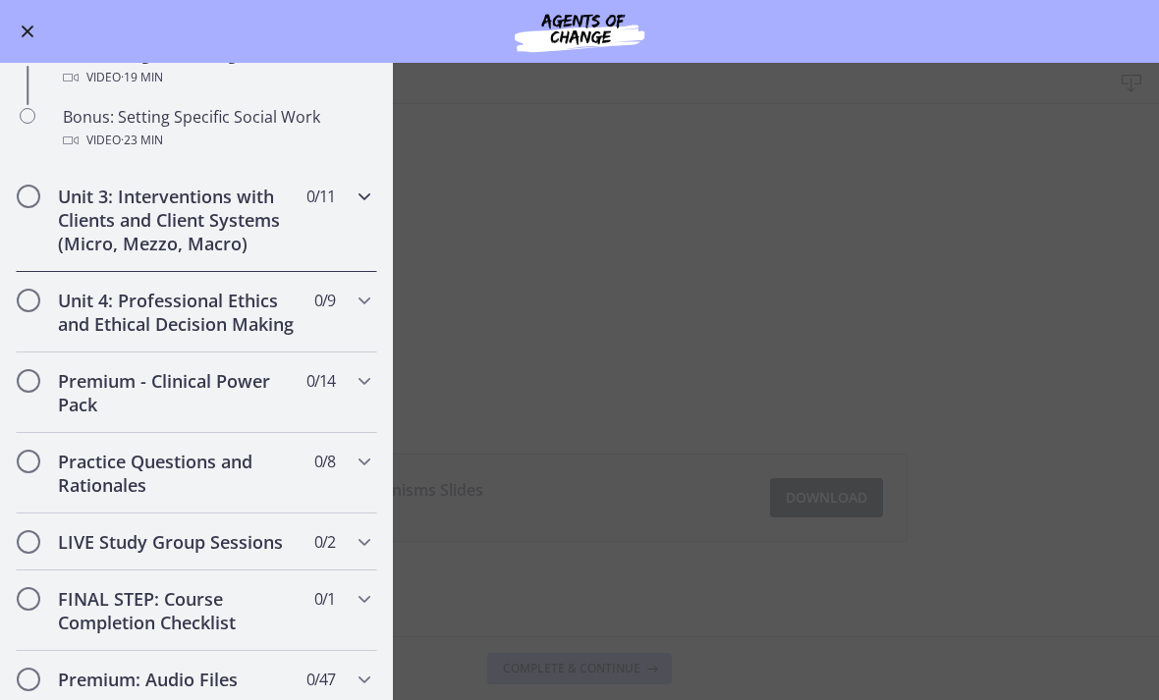
click at [359, 194] on icon "Chapters" at bounding box center [365, 197] width 24 height 24
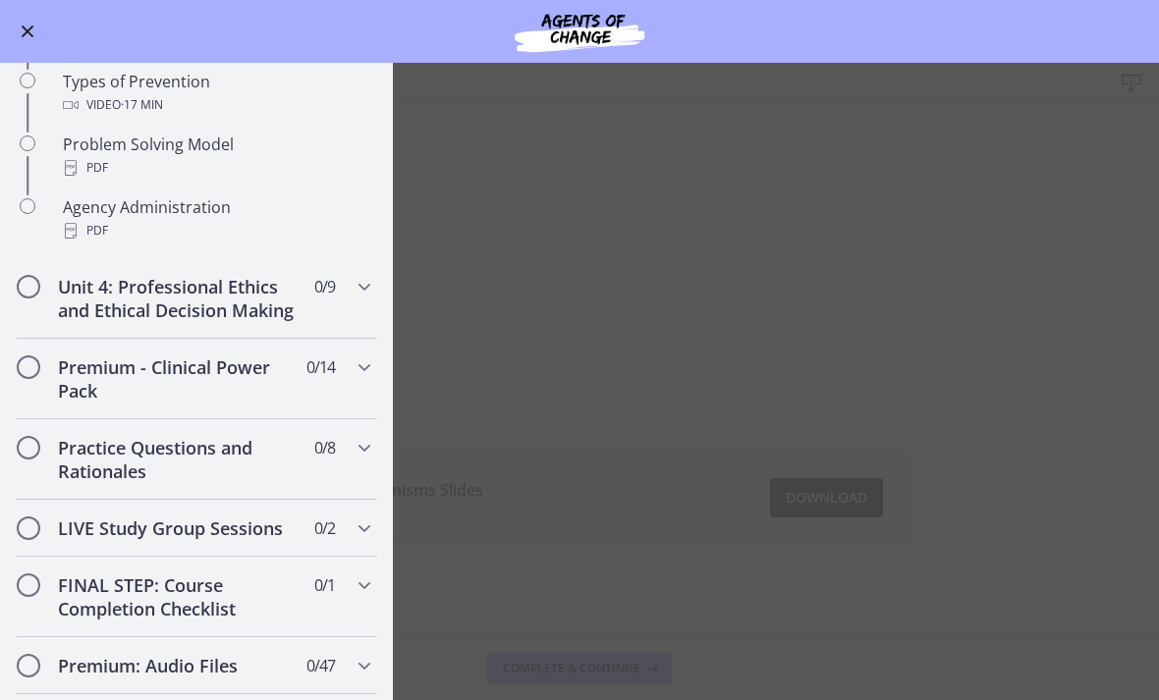
scroll to position [1301, 0]
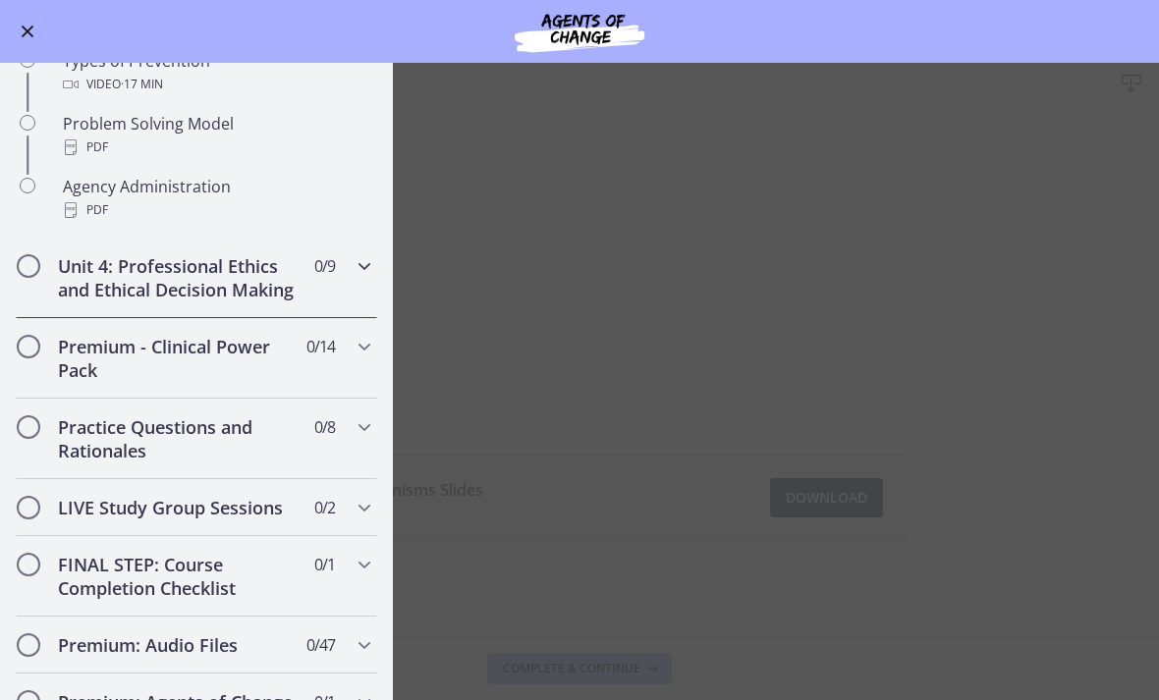
click at [364, 263] on icon "Chapters" at bounding box center [365, 266] width 24 height 24
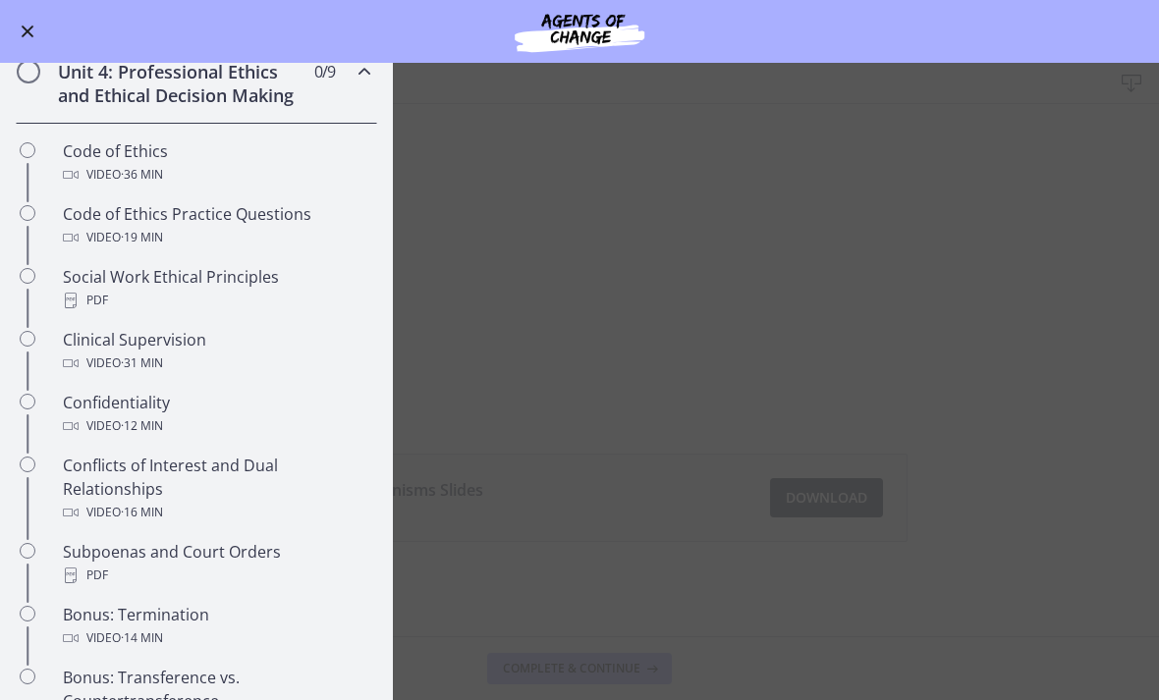
scroll to position [672, 0]
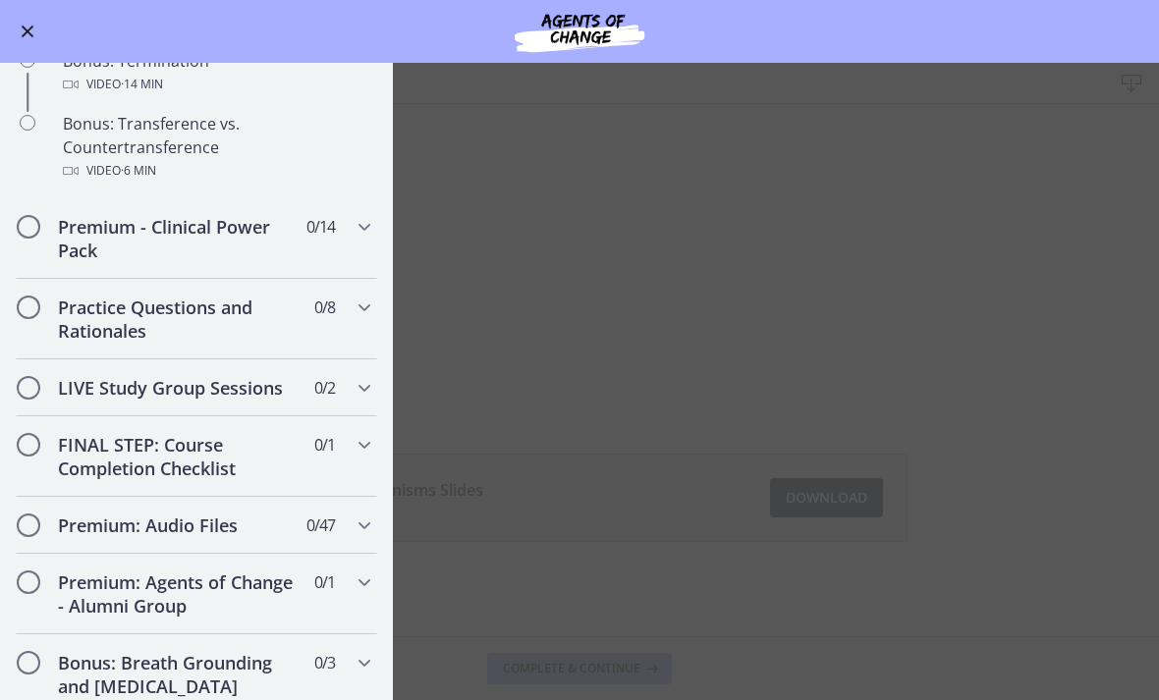
scroll to position [1293, 0]
click at [369, 236] on icon "Chapters" at bounding box center [365, 229] width 24 height 24
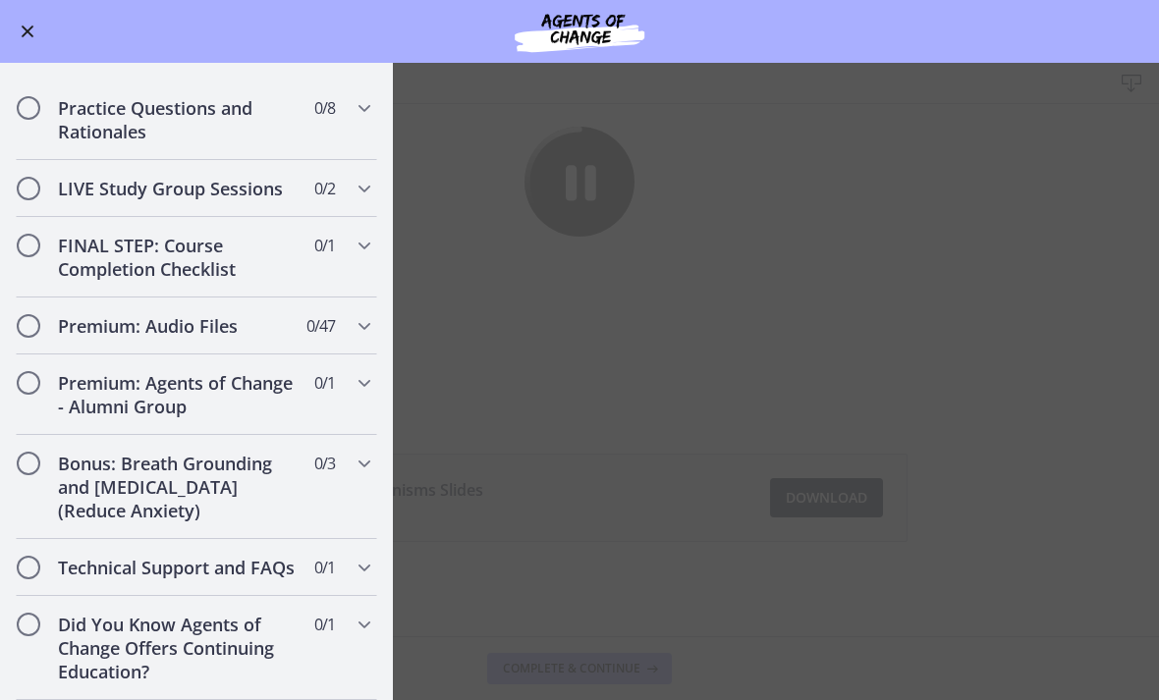
scroll to position [1856, 0]
